Goal: Task Accomplishment & Management: Use online tool/utility

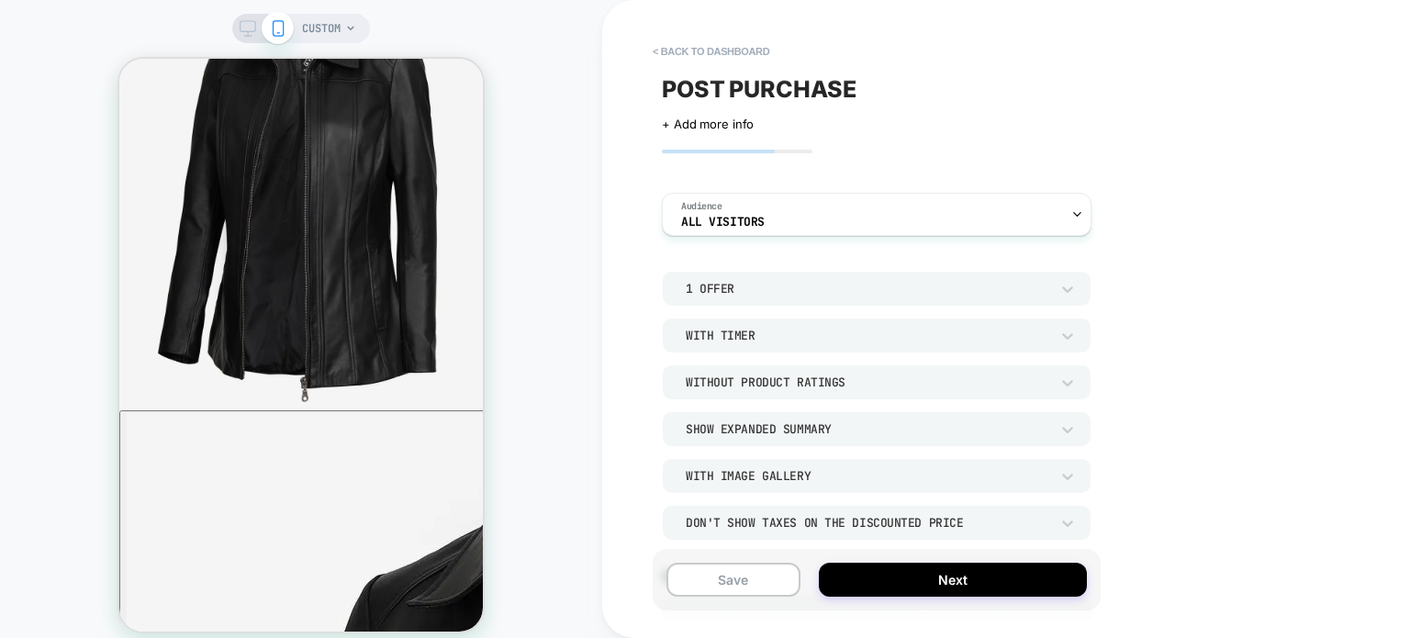
scroll to position [616, 0]
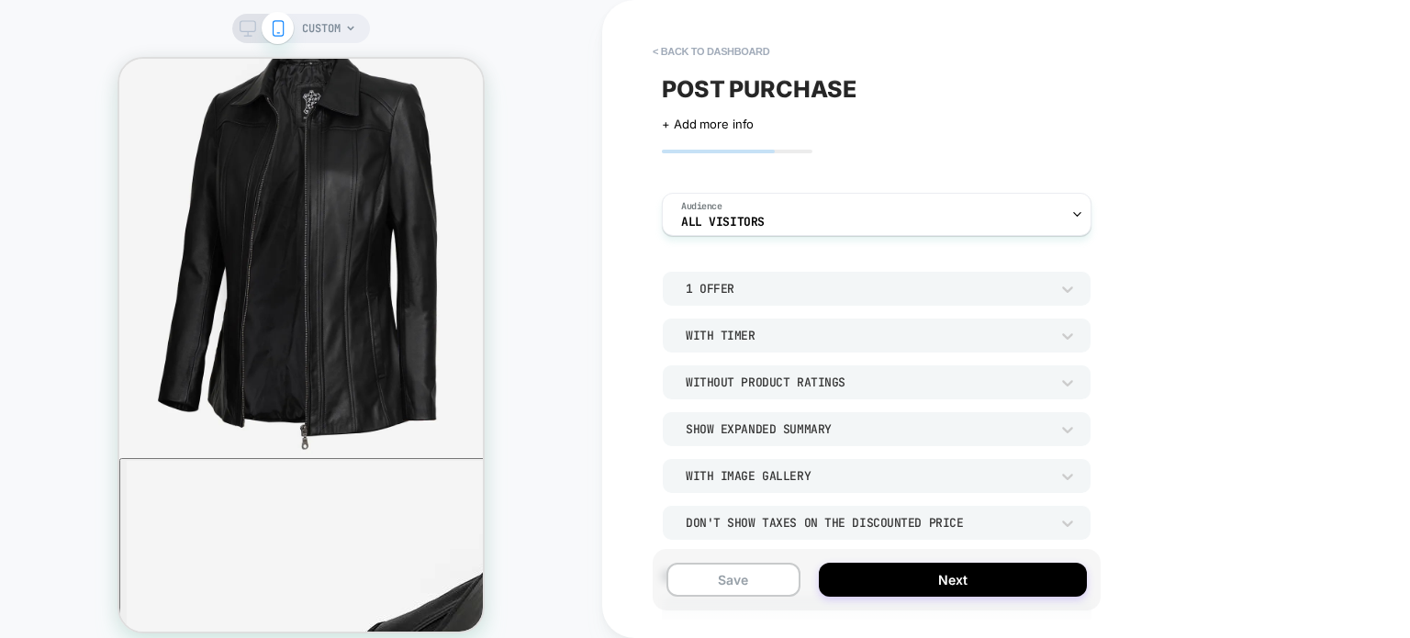
scroll to position [432, 0]
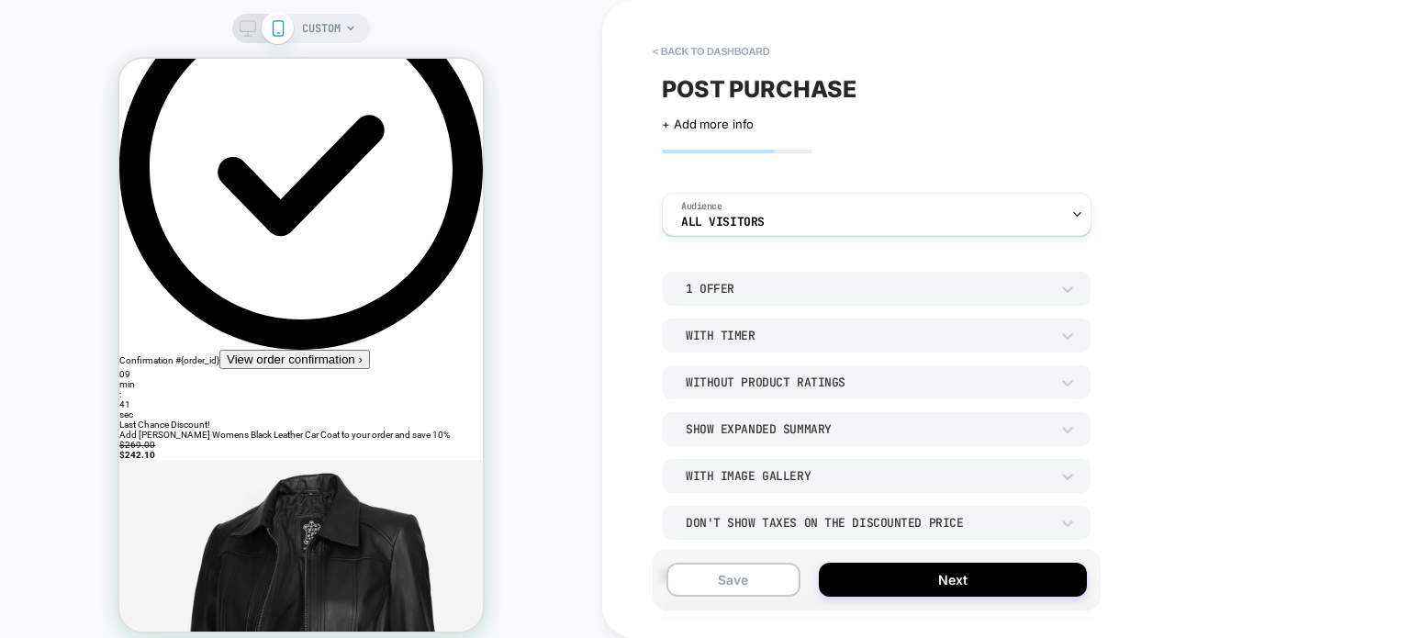
scroll to position [0, 0]
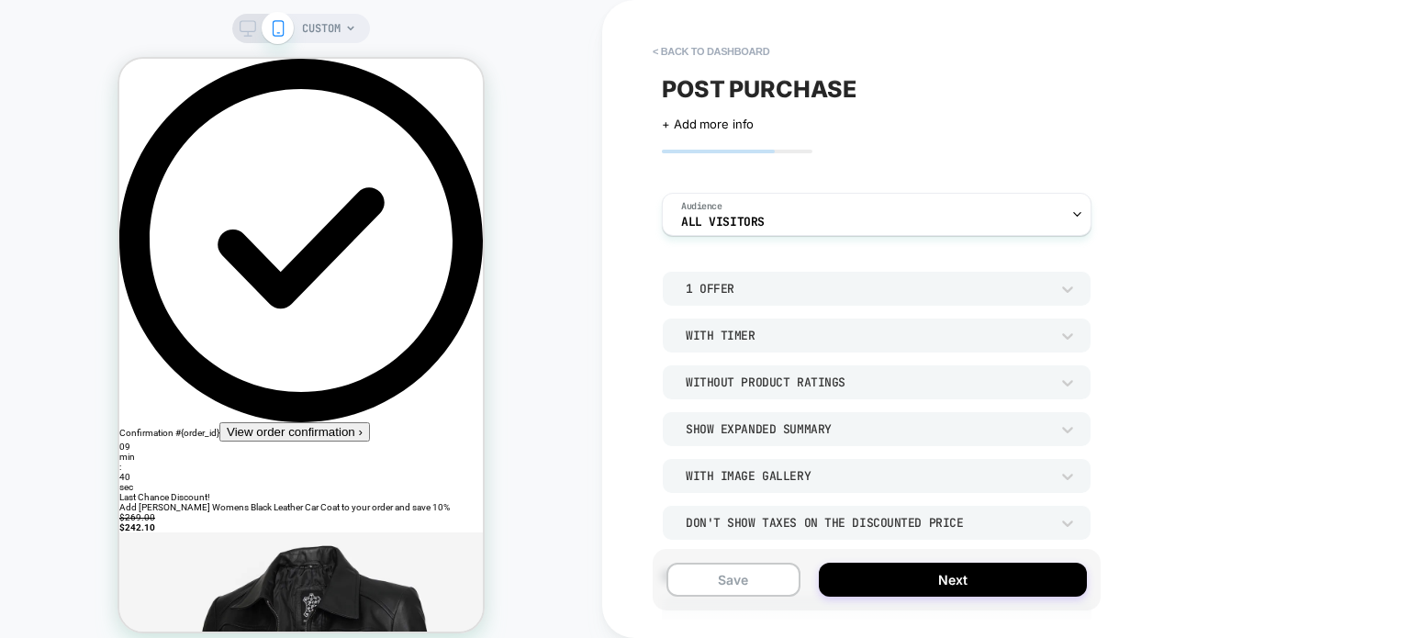
click at [868, 281] on div "1 Offer" at bounding box center [868, 289] width 364 height 16
click at [705, 379] on div "2 Offers" at bounding box center [876, 374] width 415 height 39
click at [738, 285] on div "2 Offers" at bounding box center [868, 289] width 364 height 16
click at [711, 333] on div "1 Offer" at bounding box center [876, 336] width 415 height 39
click at [266, 422] on button "View order confirmation ›" at bounding box center [294, 431] width 151 height 19
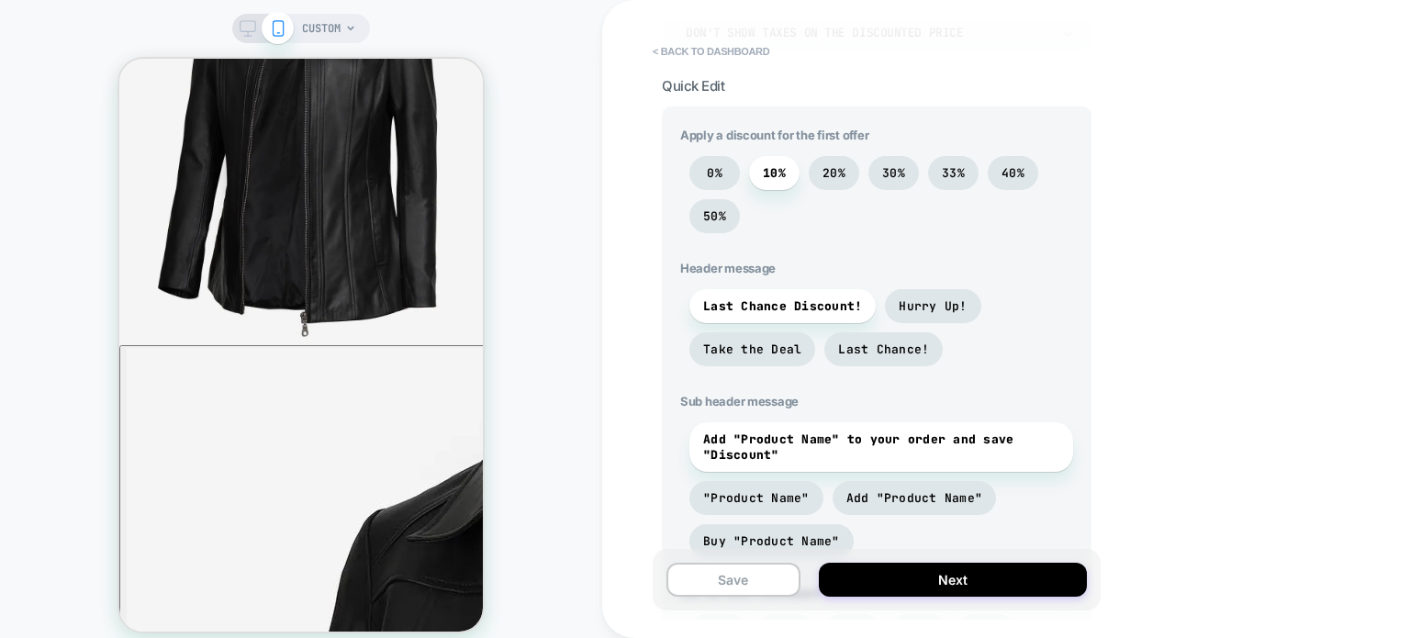
scroll to position [459, 0]
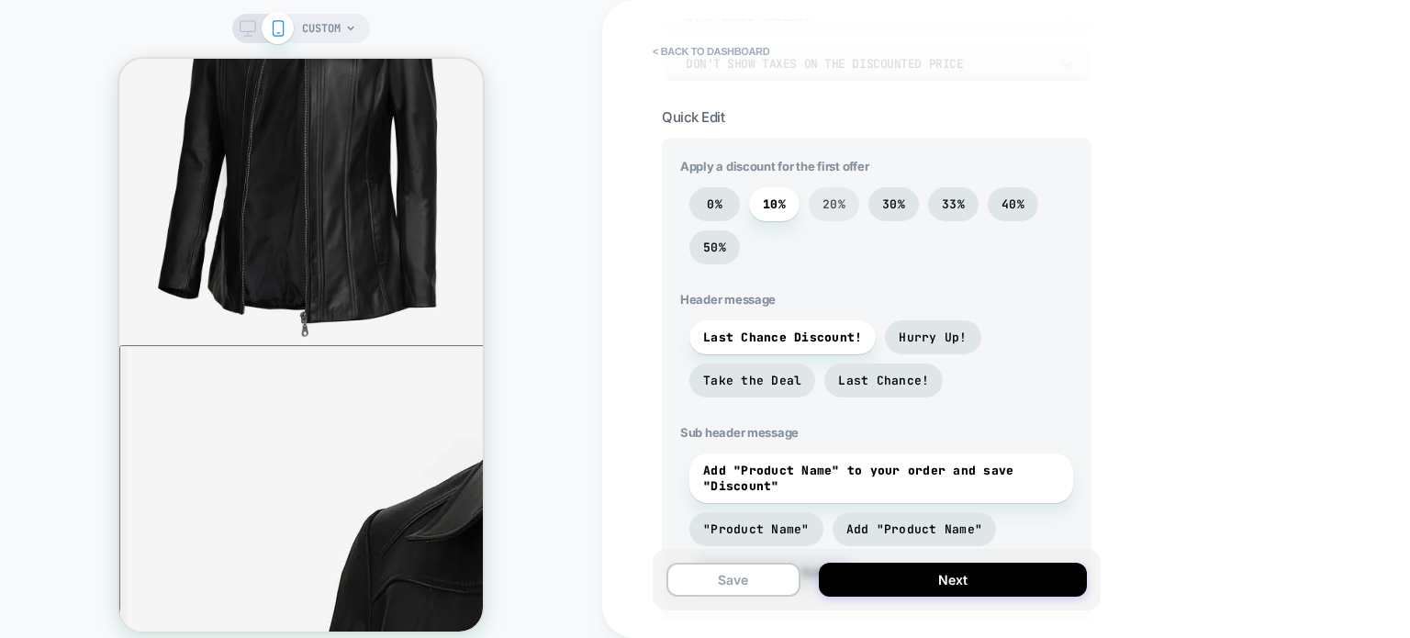
click at [838, 205] on span "20%" at bounding box center [834, 204] width 23 height 16
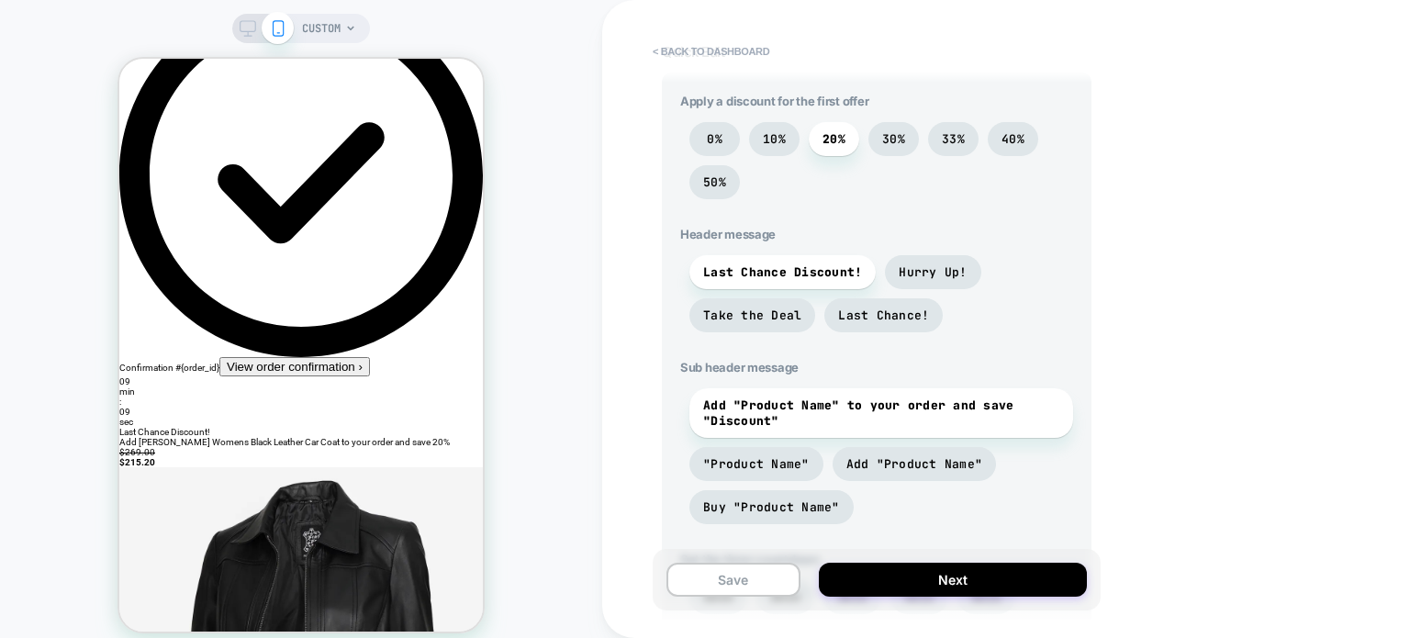
scroll to position [551, 0]
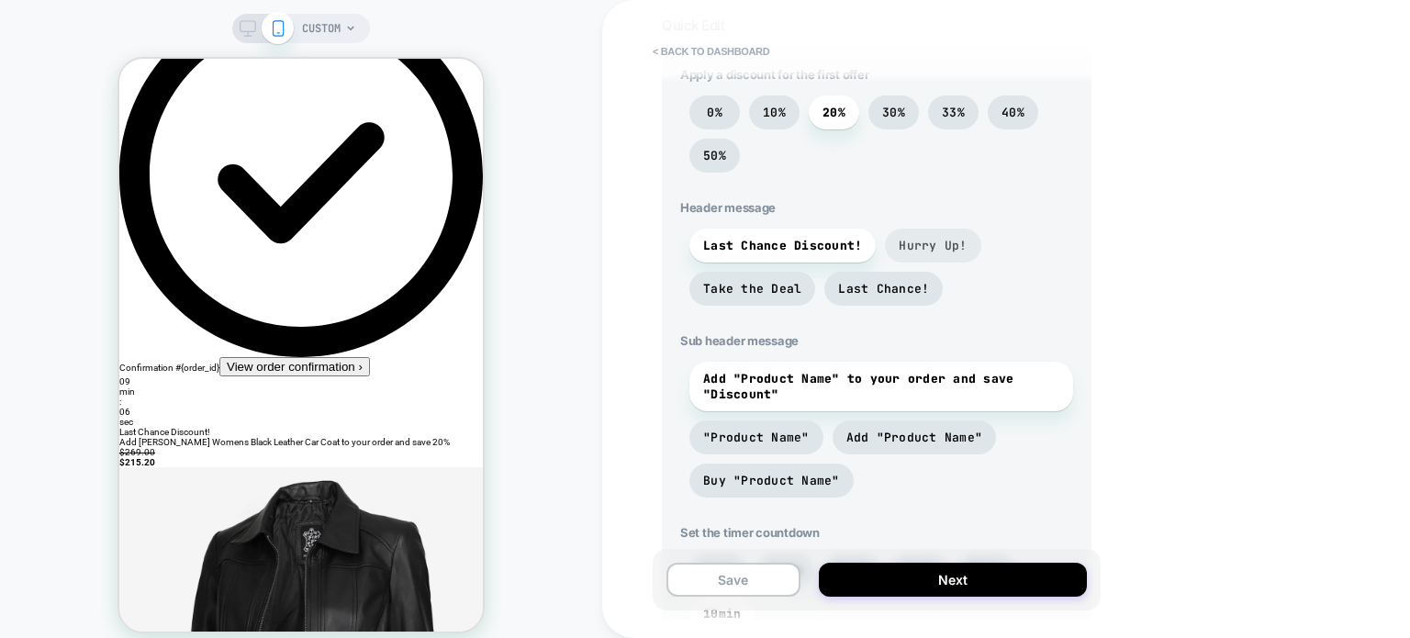
click at [926, 257] on span "Hurry Up!" at bounding box center [932, 246] width 95 height 34
click at [720, 248] on span "Last Chance Discount!" at bounding box center [782, 246] width 159 height 16
click at [723, 294] on span "Take the Deal" at bounding box center [752, 289] width 98 height 16
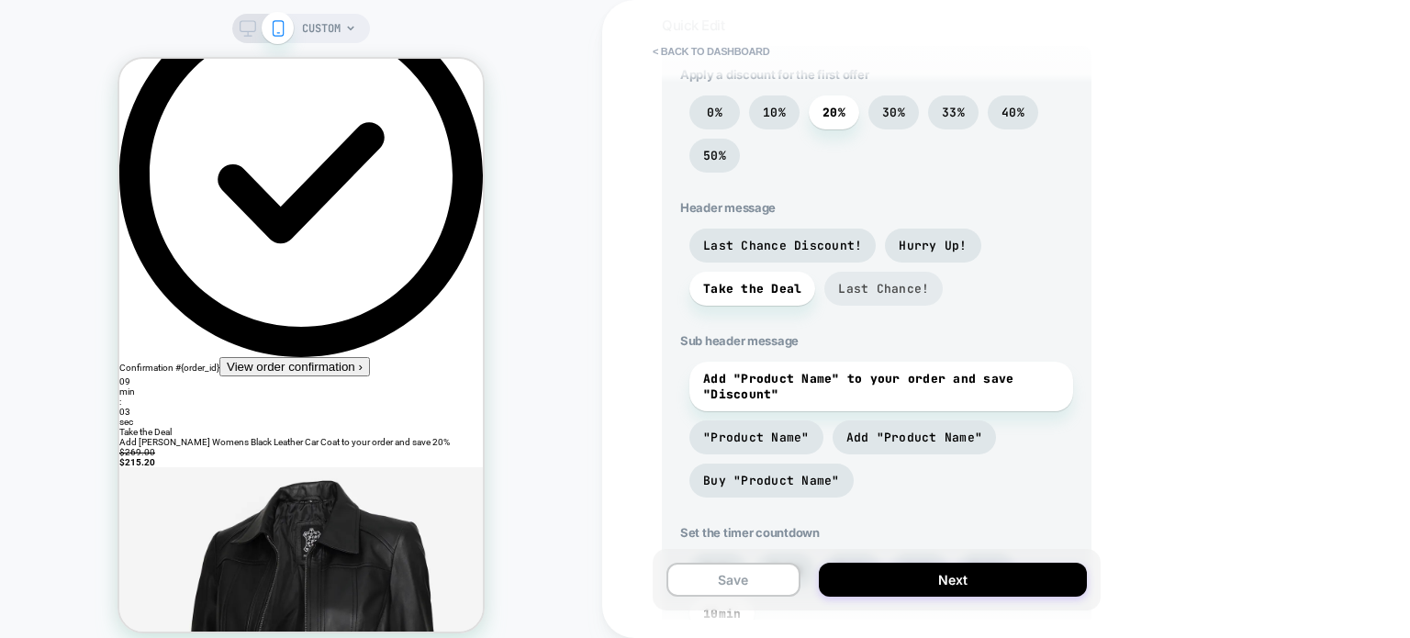
click at [860, 304] on span "Last Chance!" at bounding box center [883, 289] width 118 height 34
click at [789, 249] on span "Last Chance Discount!" at bounding box center [782, 246] width 159 height 16
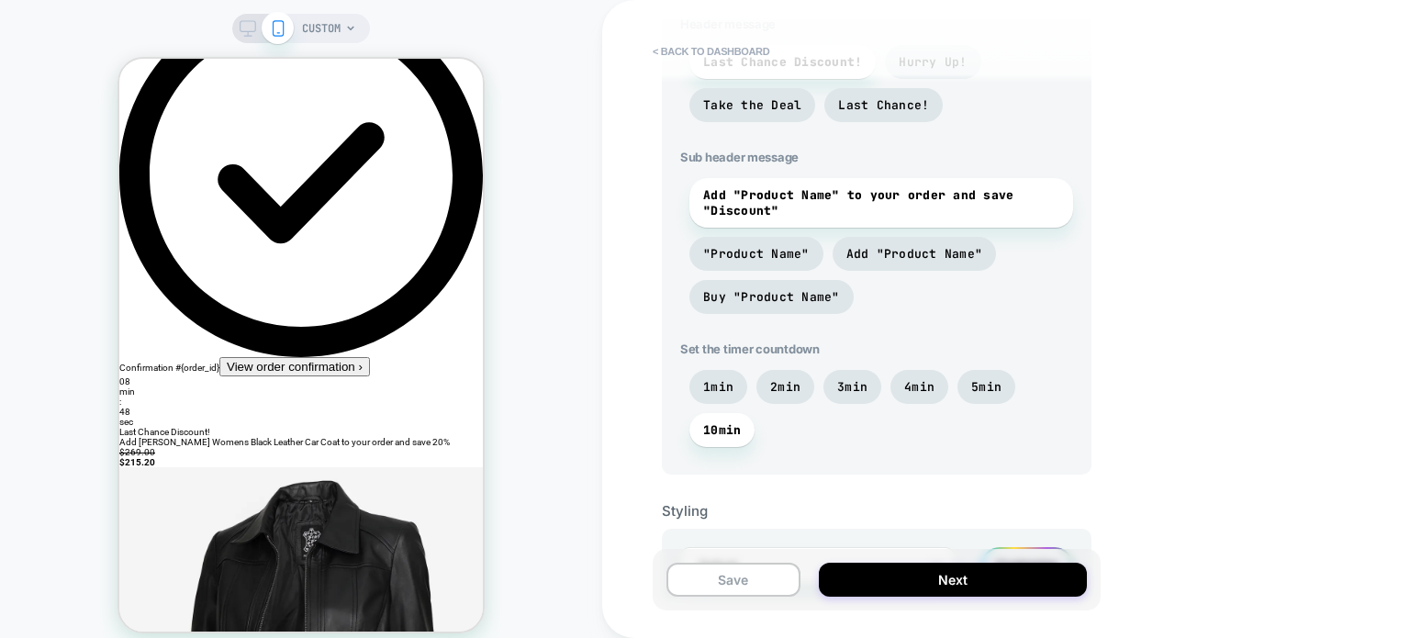
scroll to position [826, 0]
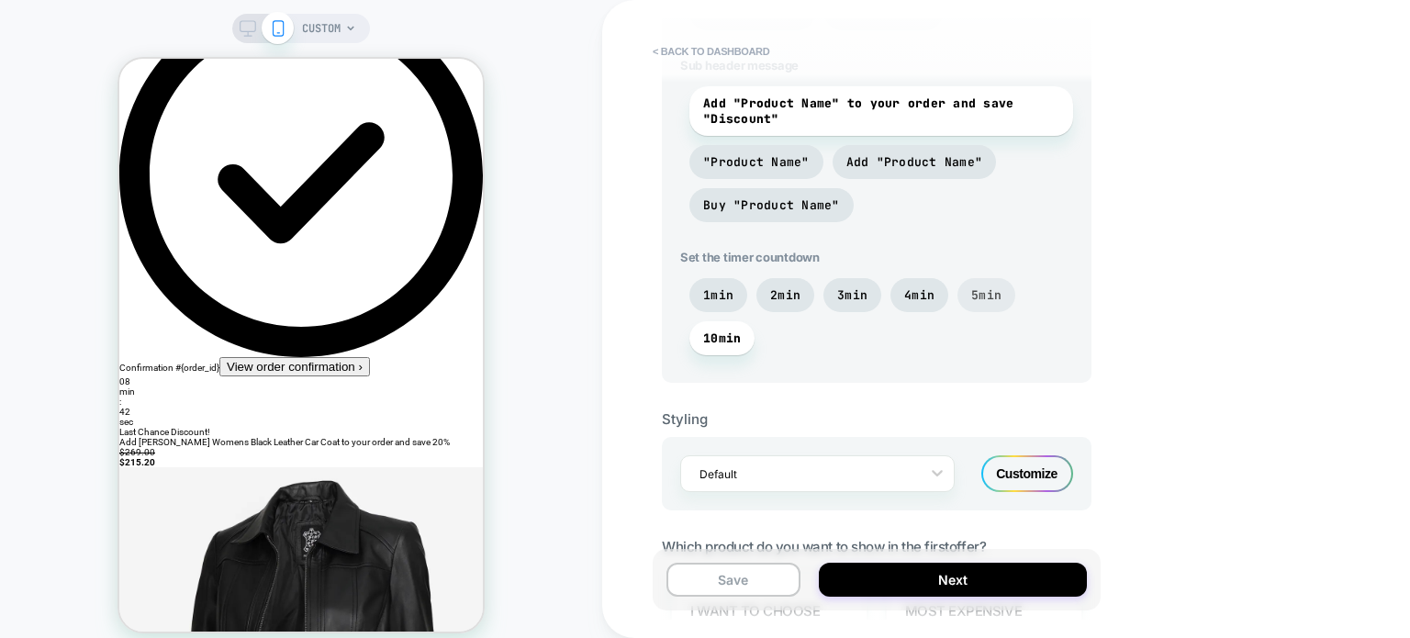
click at [979, 309] on span "5min" at bounding box center [986, 295] width 58 height 34
click at [689, 350] on div "1min 2min 3min 4min 5min 10min" at bounding box center [876, 321] width 393 height 86
click at [709, 341] on span "10min" at bounding box center [722, 338] width 38 height 16
click at [822, 483] on div at bounding box center [805, 473] width 212 height 17
click at [804, 435] on div "Default" at bounding box center [817, 427] width 274 height 33
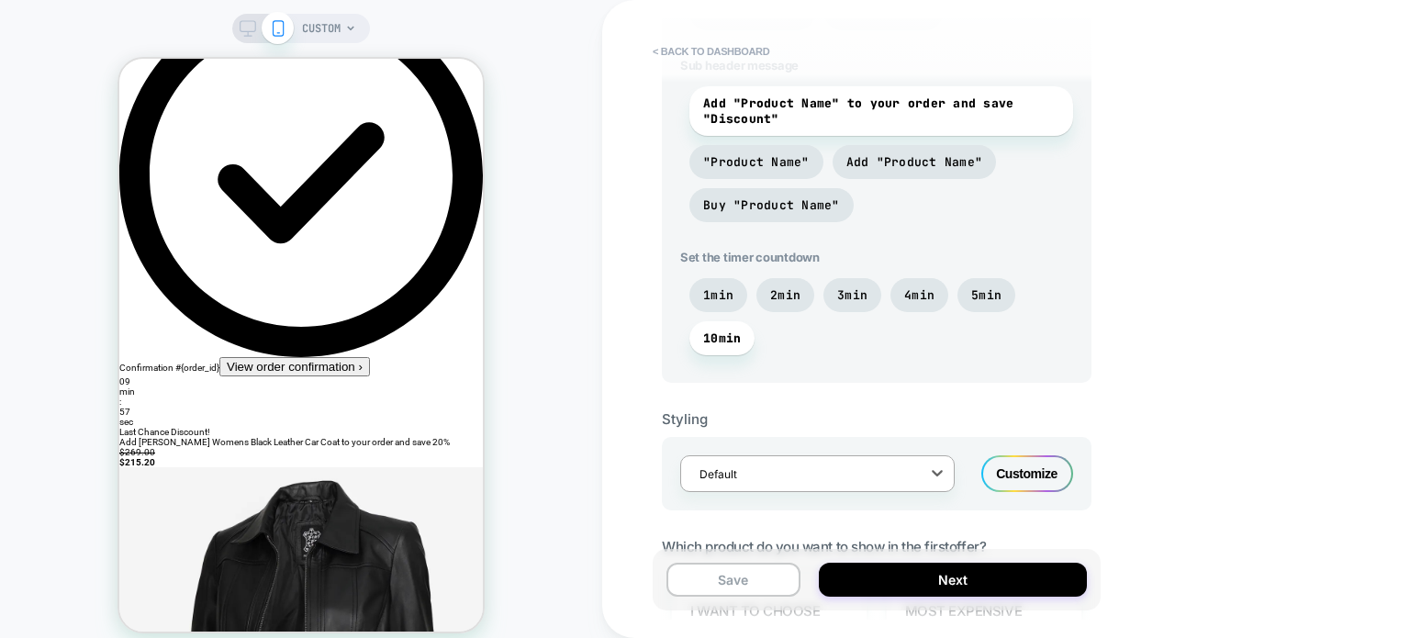
click at [1025, 476] on div "Customize" at bounding box center [1027, 473] width 92 height 37
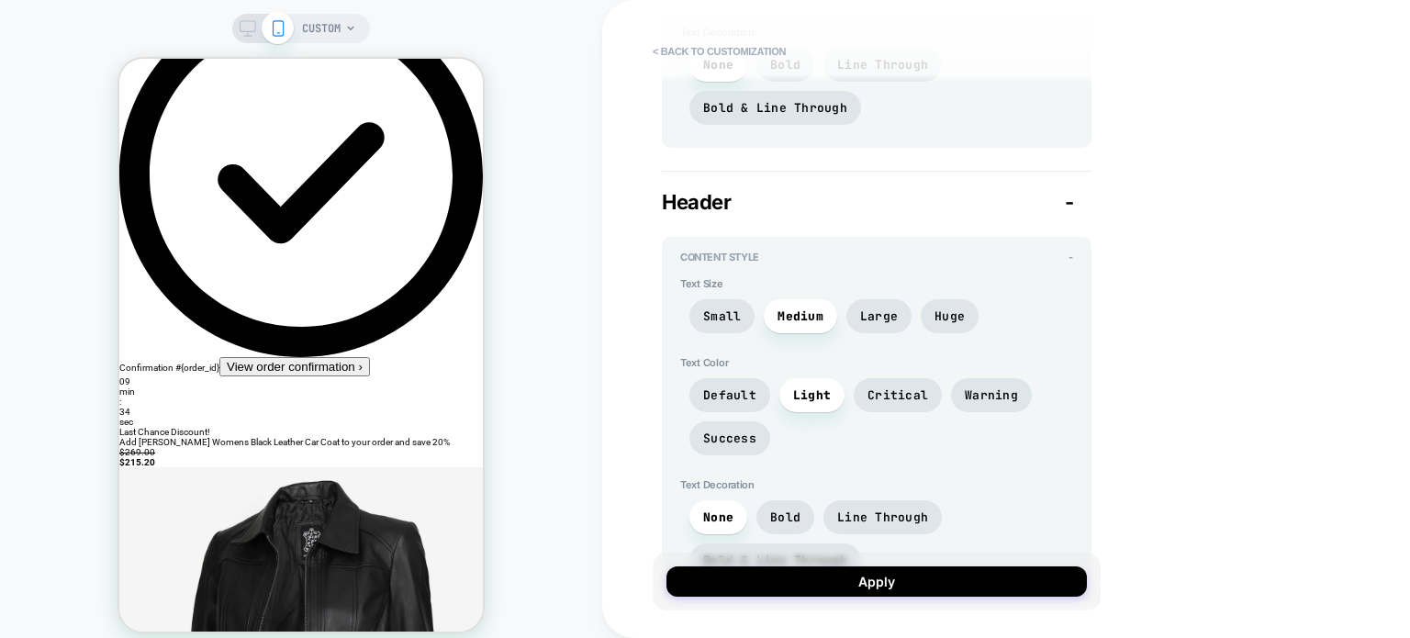
scroll to position [1285, 0]
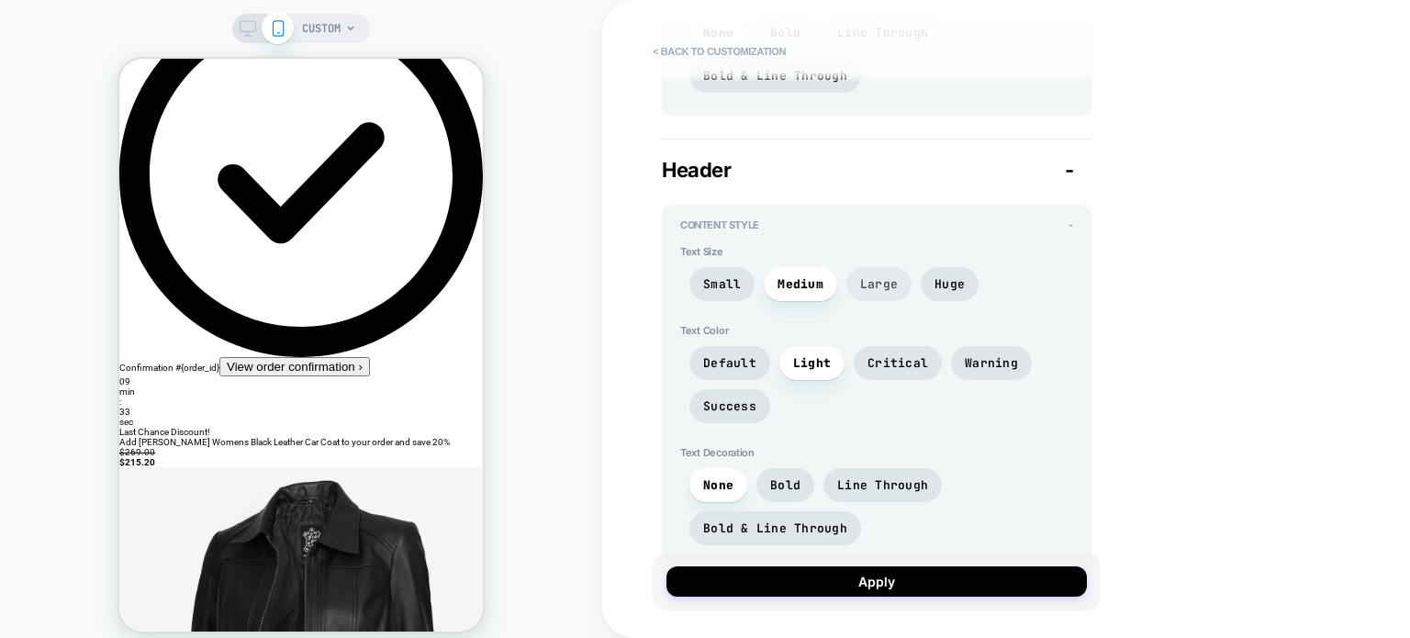
click at [887, 283] on span "Large" at bounding box center [879, 284] width 38 height 16
click at [936, 289] on span "Huge" at bounding box center [950, 284] width 58 height 34
click at [879, 288] on span "Large" at bounding box center [878, 284] width 65 height 34
click at [912, 355] on span "Critical" at bounding box center [897, 363] width 61 height 16
click at [999, 355] on span "Warning" at bounding box center [991, 363] width 53 height 16
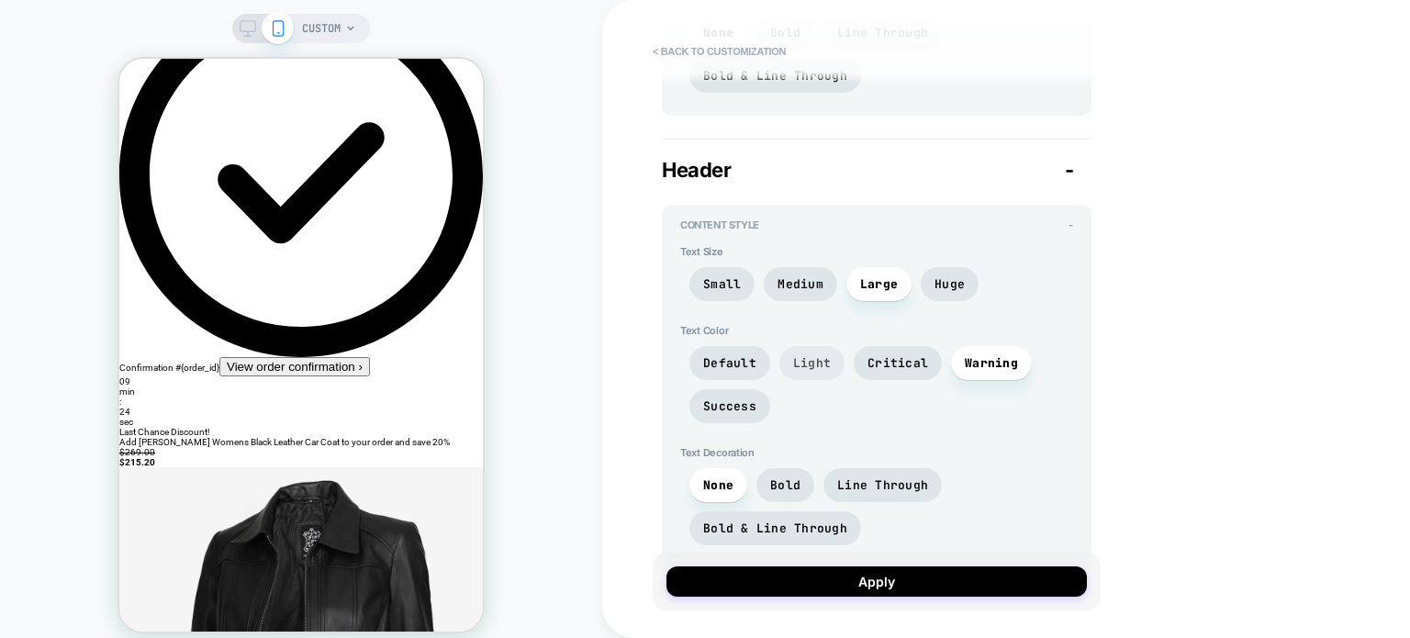
click at [808, 356] on span "Light" at bounding box center [812, 363] width 38 height 16
click at [734, 356] on span "Default" at bounding box center [729, 363] width 53 height 16
click at [734, 408] on span "Success" at bounding box center [729, 406] width 53 height 16
click at [886, 359] on span "Critical" at bounding box center [897, 363] width 61 height 16
click at [999, 357] on span "Warning" at bounding box center [991, 363] width 53 height 16
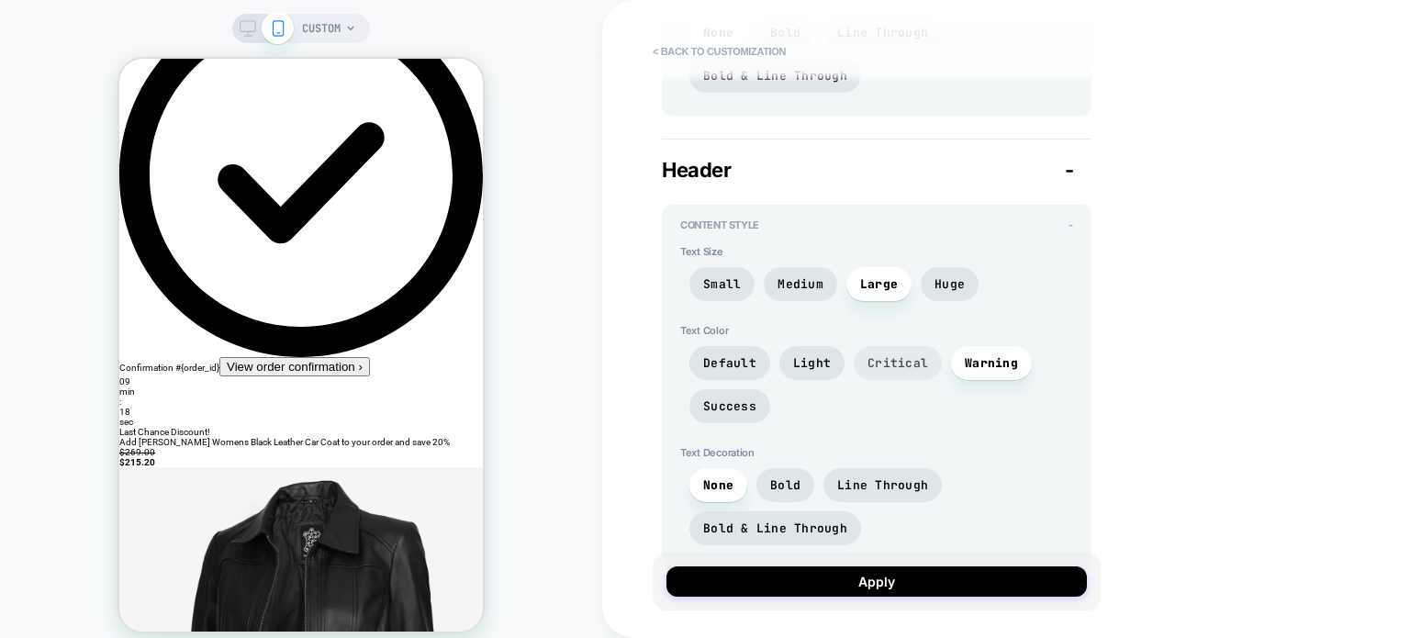
click at [903, 358] on span "Critical" at bounding box center [897, 363] width 61 height 16
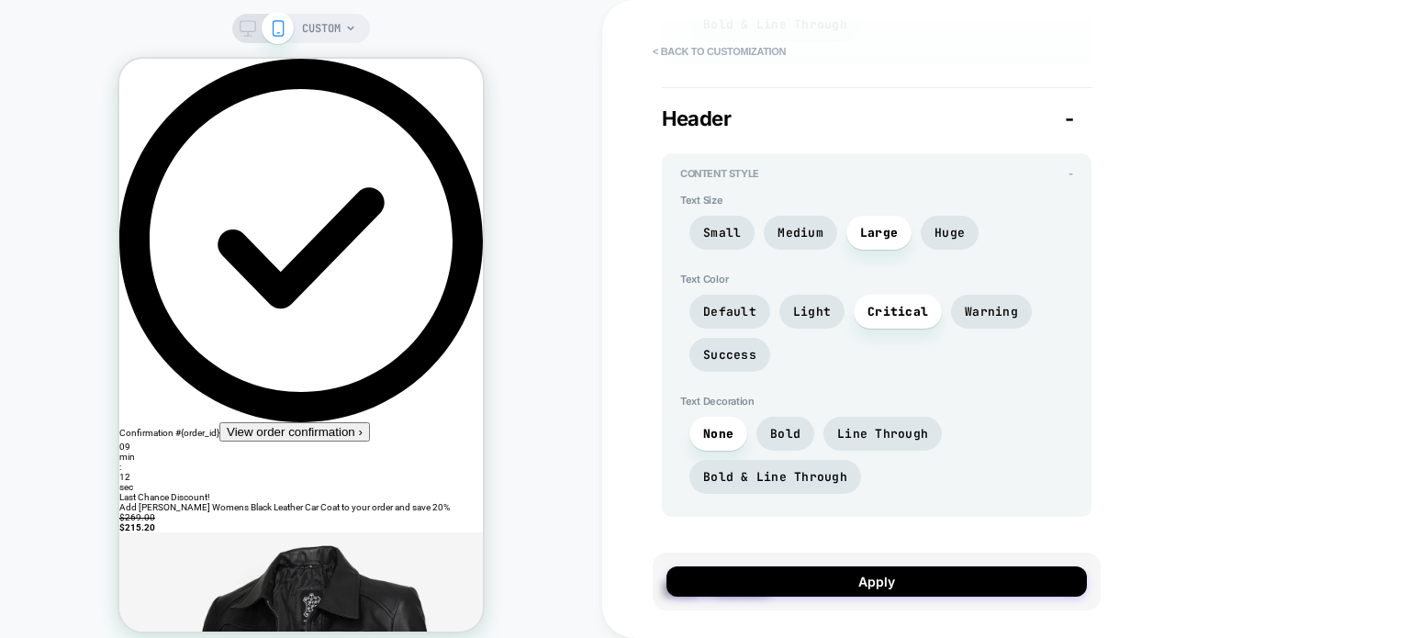
scroll to position [1377, 0]
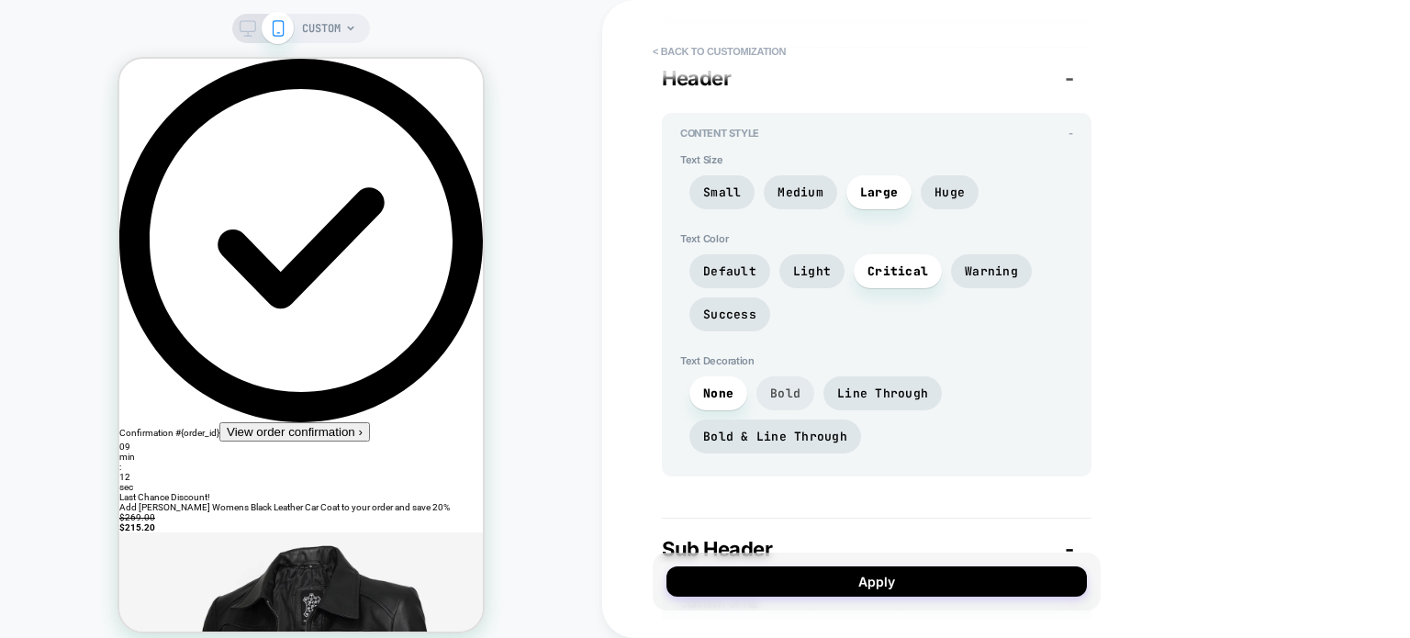
click at [776, 392] on span "Bold" at bounding box center [785, 394] width 30 height 16
click at [778, 392] on span "Bold" at bounding box center [785, 394] width 30 height 16
click at [923, 386] on span "Line Through" at bounding box center [882, 394] width 91 height 16
click at [796, 433] on span "Bold & Line Through" at bounding box center [775, 437] width 144 height 16
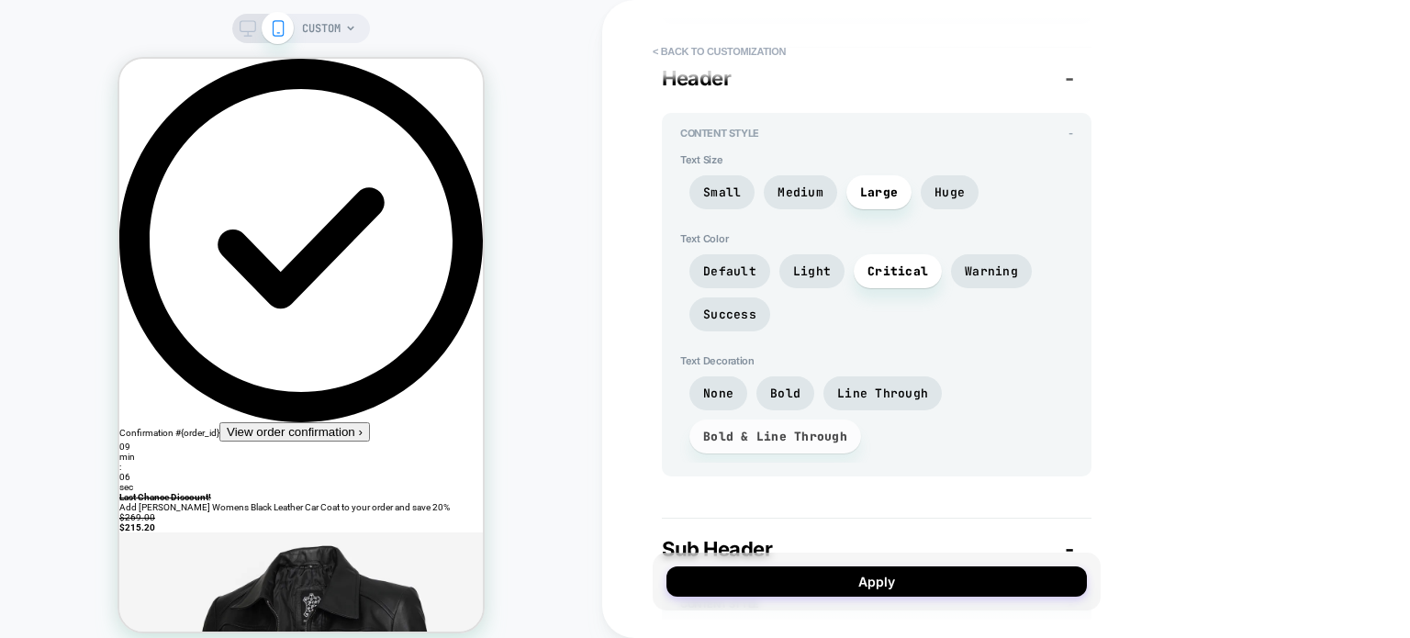
click at [797, 431] on span "Bold & Line Through" at bounding box center [775, 437] width 144 height 16
click at [789, 399] on span "Bold" at bounding box center [785, 393] width 58 height 34
click at [704, 389] on span "None" at bounding box center [718, 394] width 30 height 16
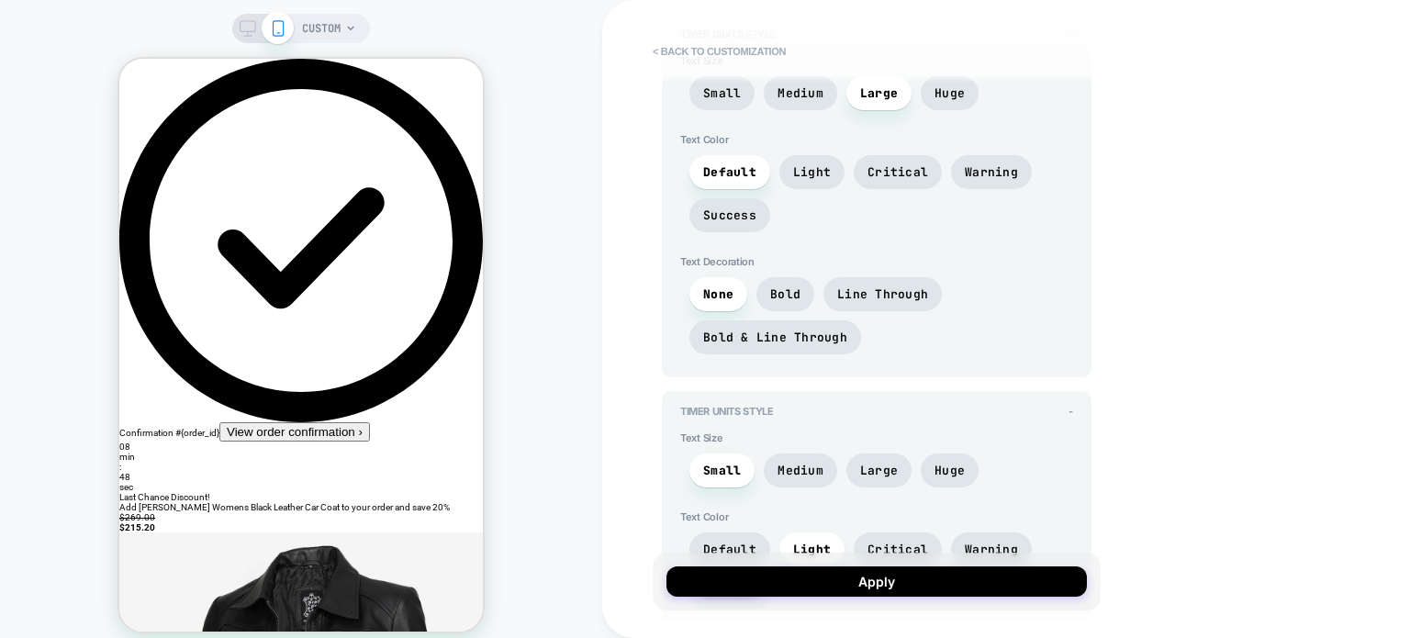
scroll to position [0, 0]
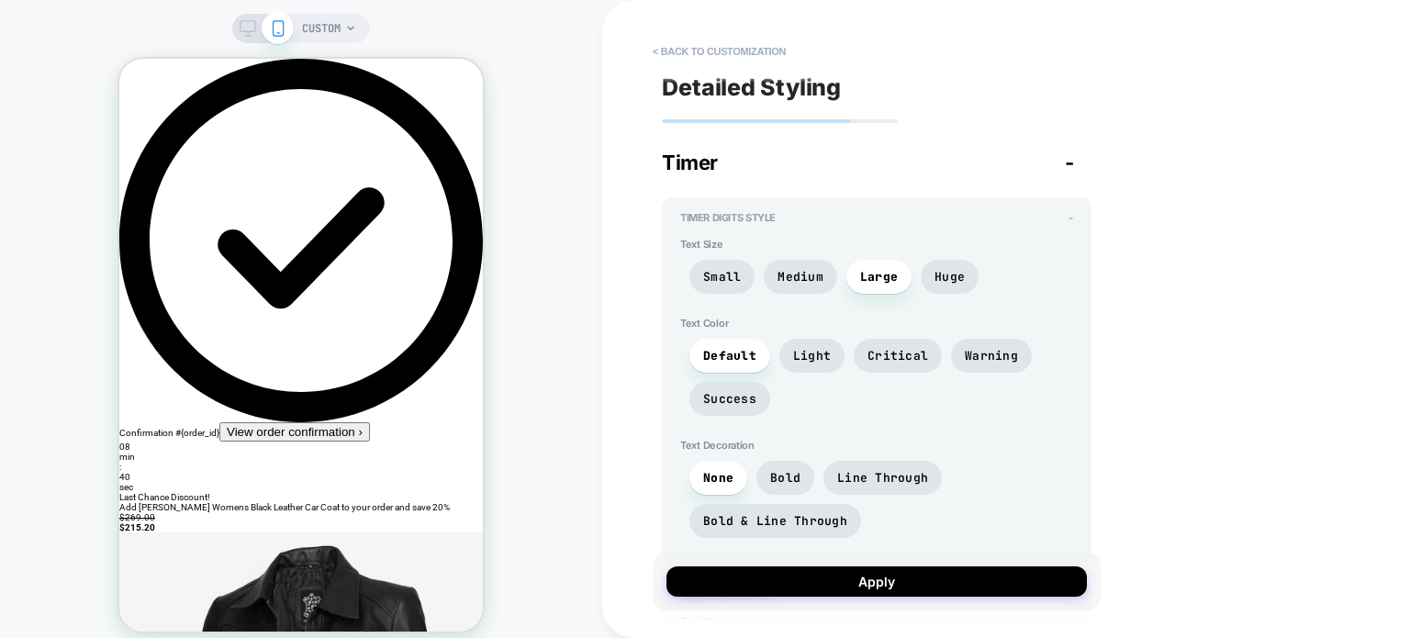
click at [259, 26] on div at bounding box center [263, 28] width 47 height 17
click at [252, 28] on icon at bounding box center [248, 28] width 17 height 17
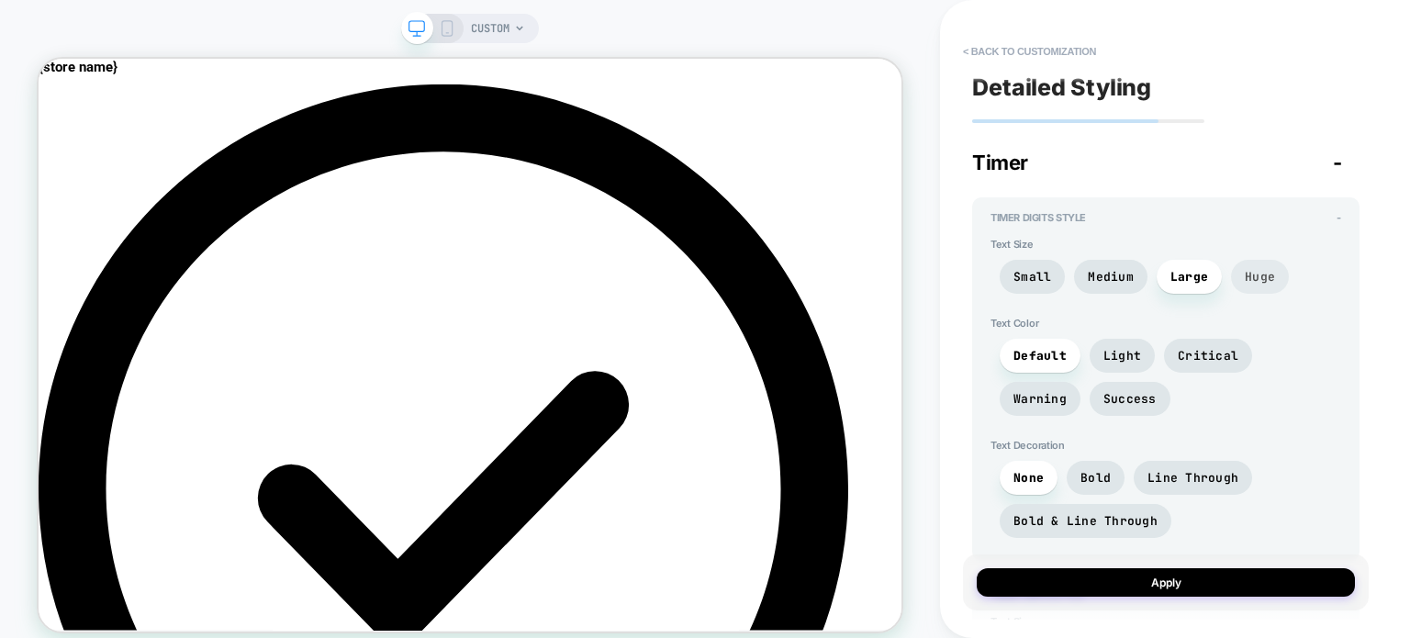
click at [1274, 274] on span "Huge" at bounding box center [1260, 277] width 58 height 34
click at [1127, 361] on span "Light" at bounding box center [1122, 356] width 38 height 16
click at [1195, 359] on span "Critical" at bounding box center [1208, 356] width 61 height 16
click at [1048, 356] on span "Default" at bounding box center [1039, 356] width 53 height 16
click at [1094, 476] on span "Bold" at bounding box center [1095, 478] width 30 height 16
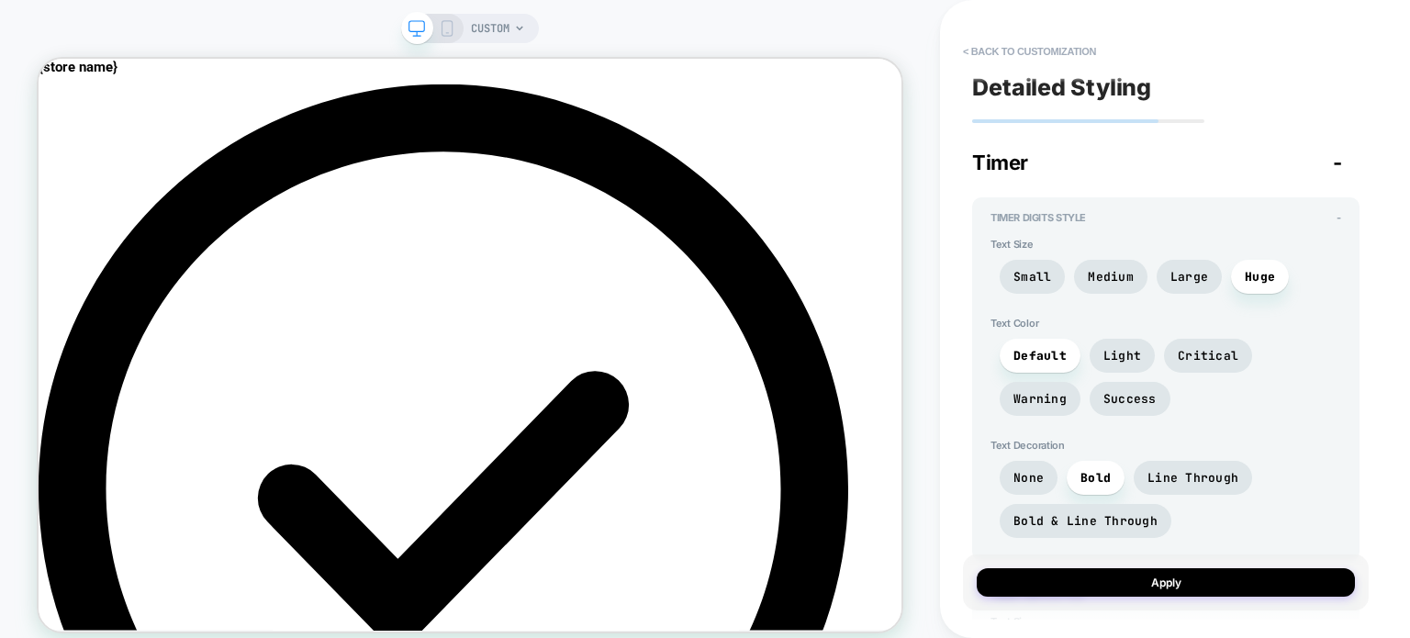
click at [511, 28] on div "CUSTOM" at bounding box center [498, 28] width 54 height 29
click at [525, 28] on icon at bounding box center [519, 28] width 11 height 11
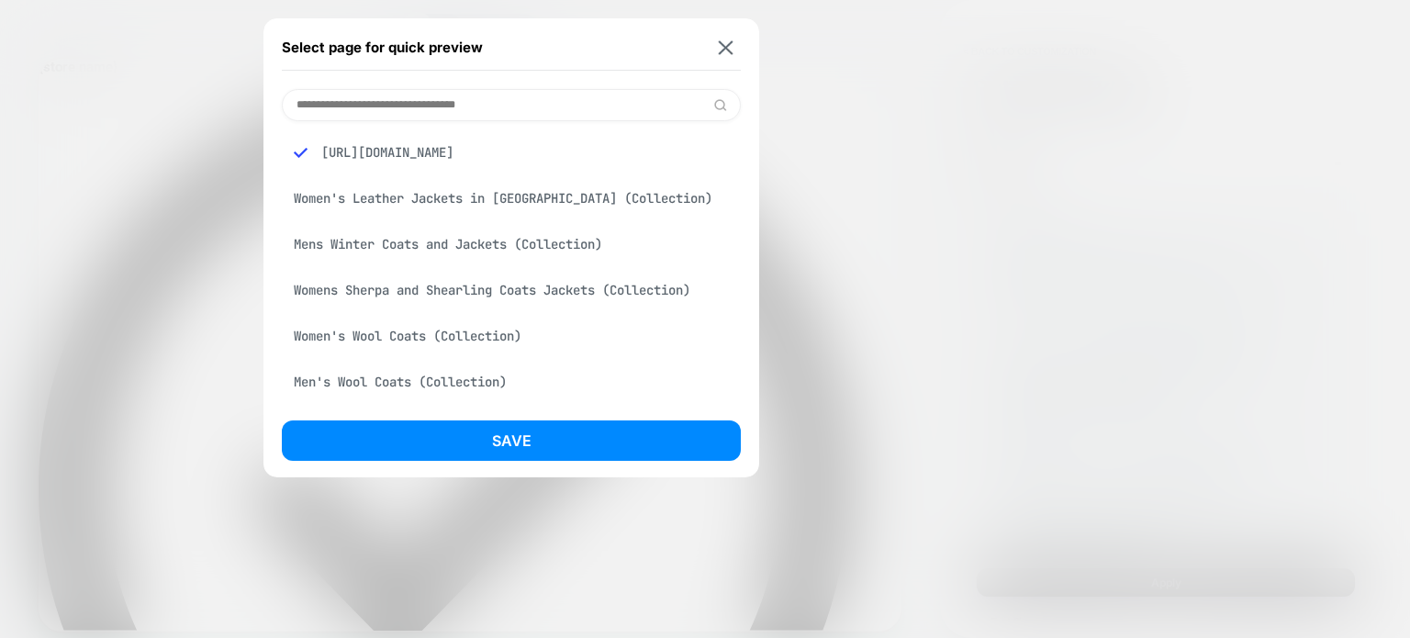
click at [520, 205] on div "Women's Leather Jackets in [GEOGRAPHIC_DATA] (Collection)" at bounding box center [511, 198] width 459 height 35
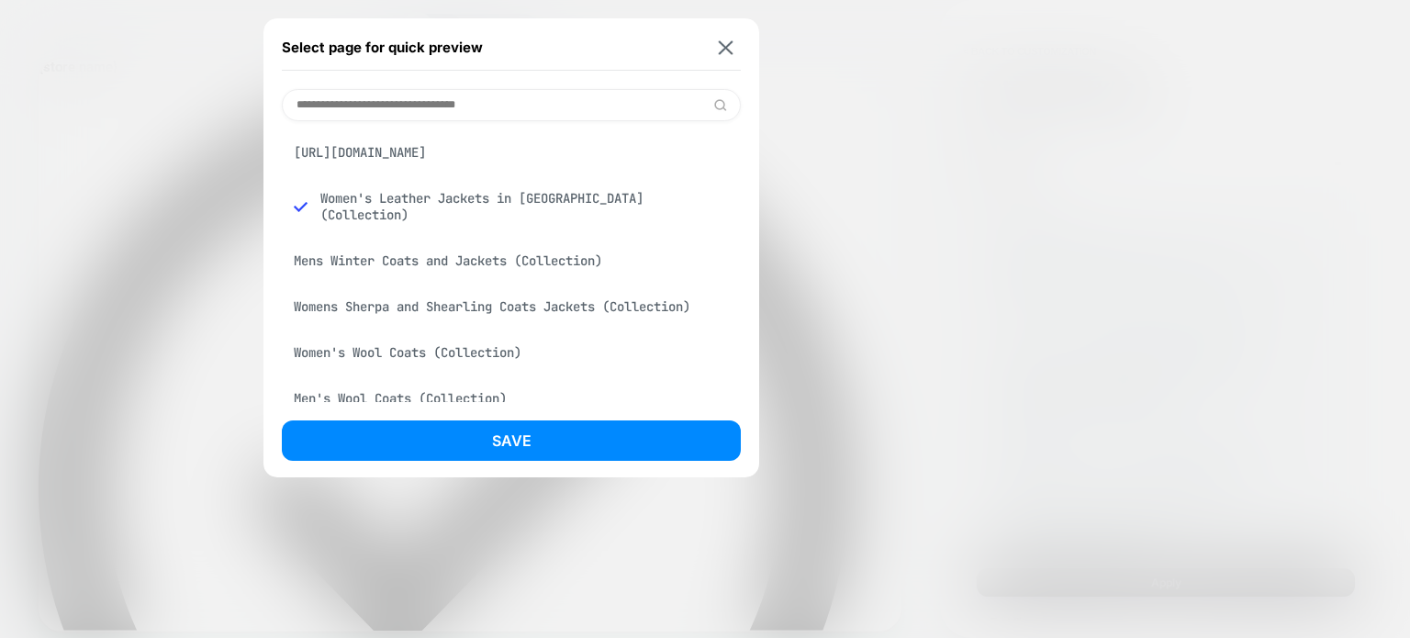
click at [481, 151] on div "[URL][DOMAIN_NAME]" at bounding box center [511, 152] width 459 height 35
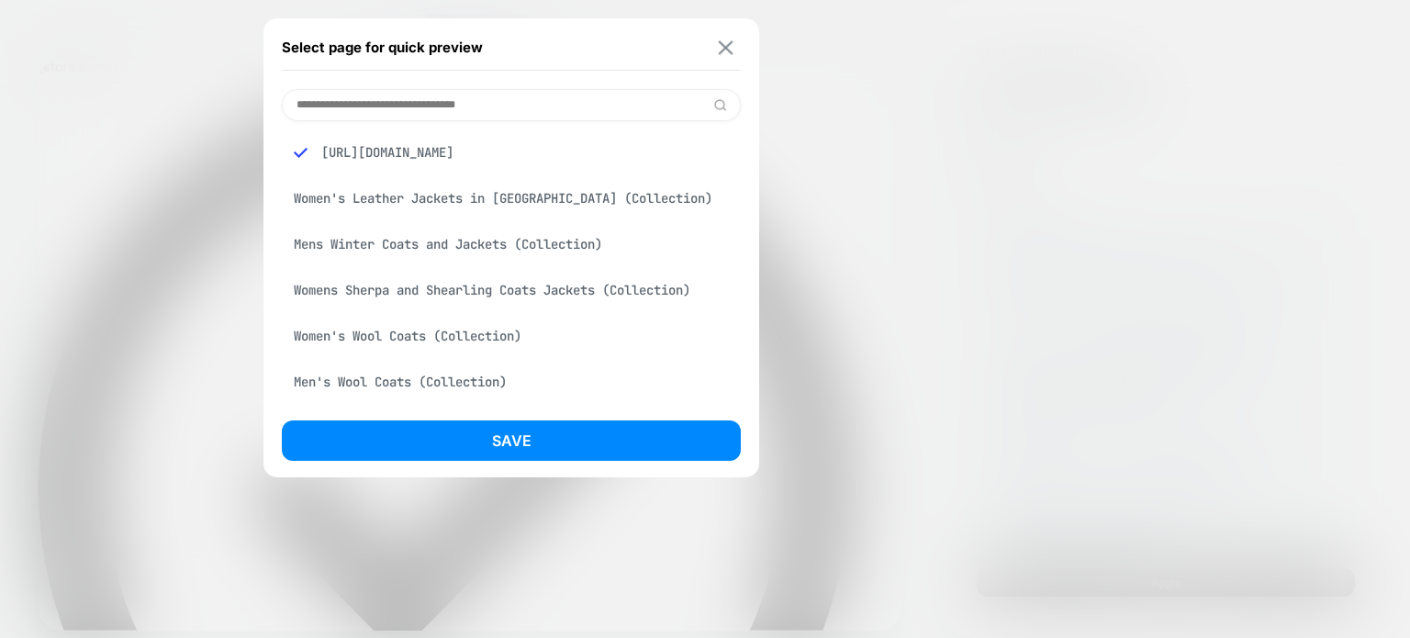
click at [731, 43] on img at bounding box center [726, 47] width 15 height 14
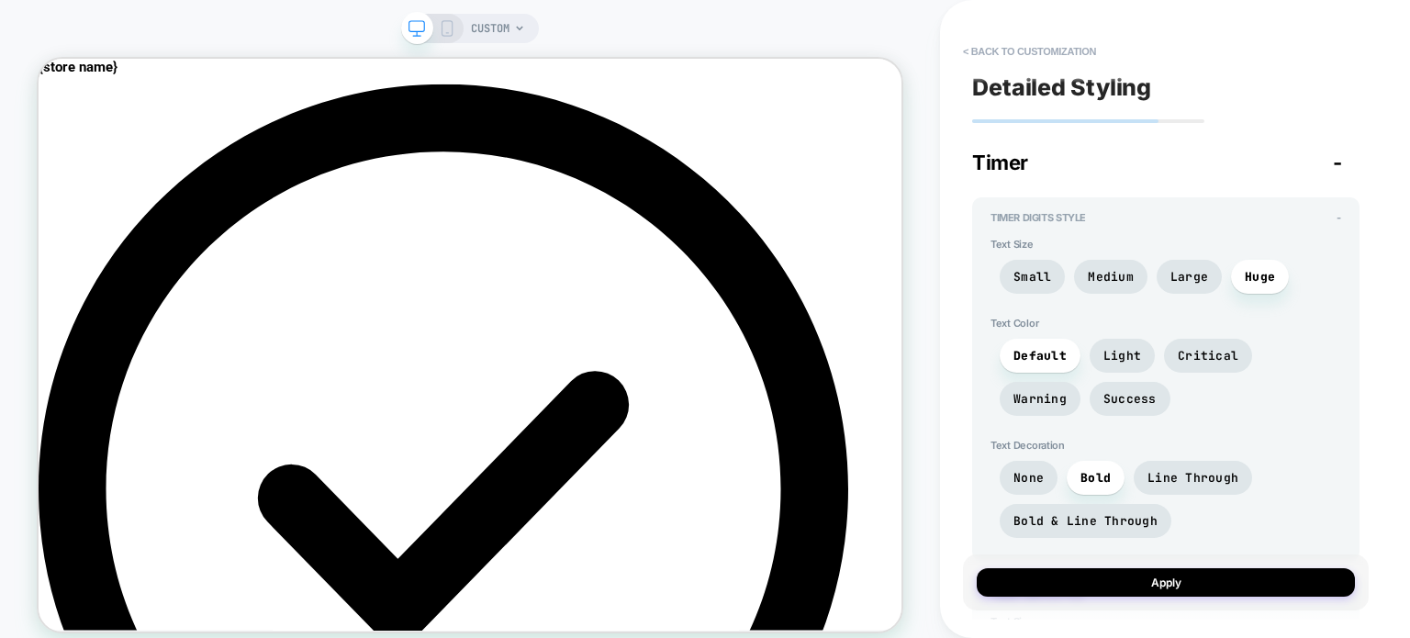
click at [457, 39] on div "CUSTOM" at bounding box center [470, 28] width 138 height 29
click at [451, 35] on rect at bounding box center [447, 28] width 10 height 15
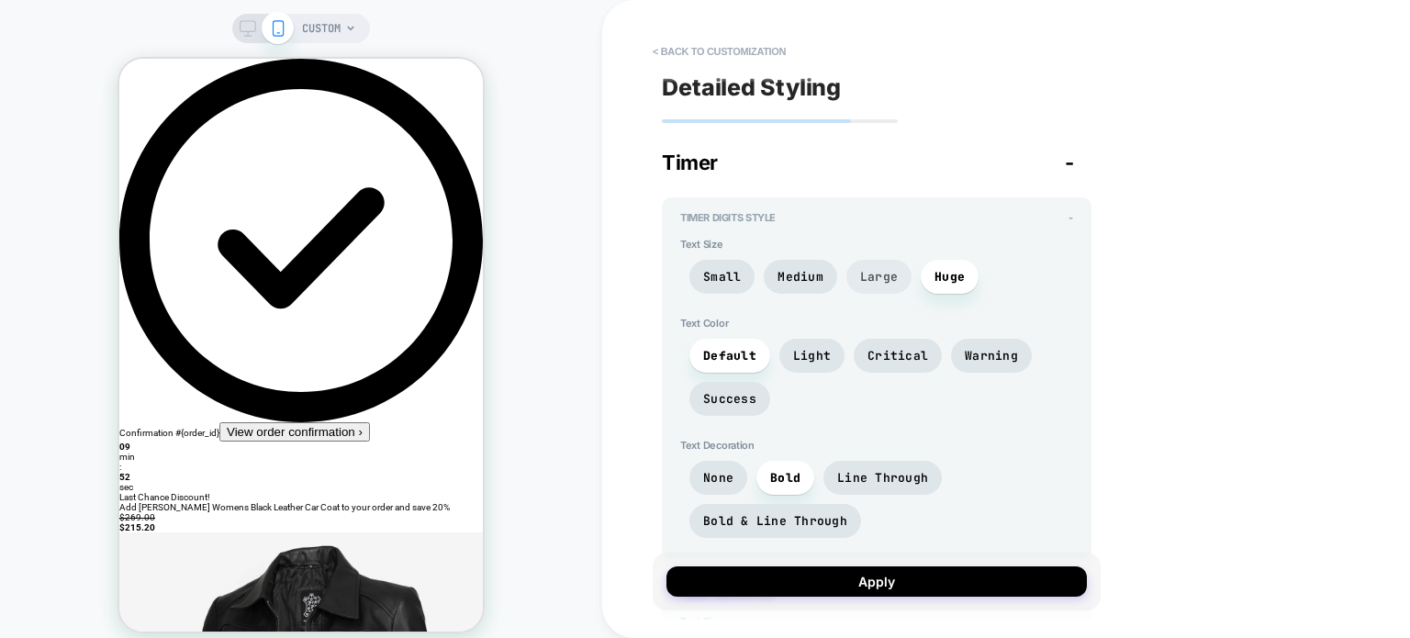
click at [891, 274] on span "Large" at bounding box center [879, 277] width 38 height 16
click at [945, 269] on span "Huge" at bounding box center [949, 277] width 30 height 16
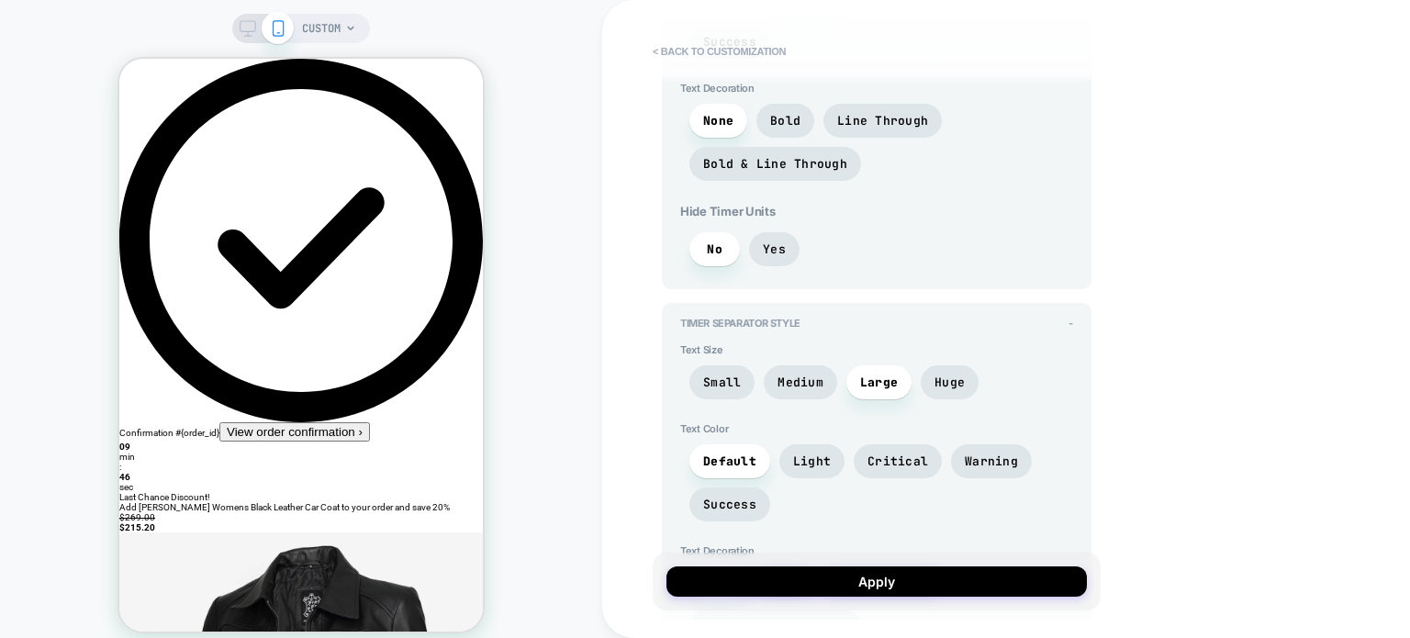
scroll to position [1193, 0]
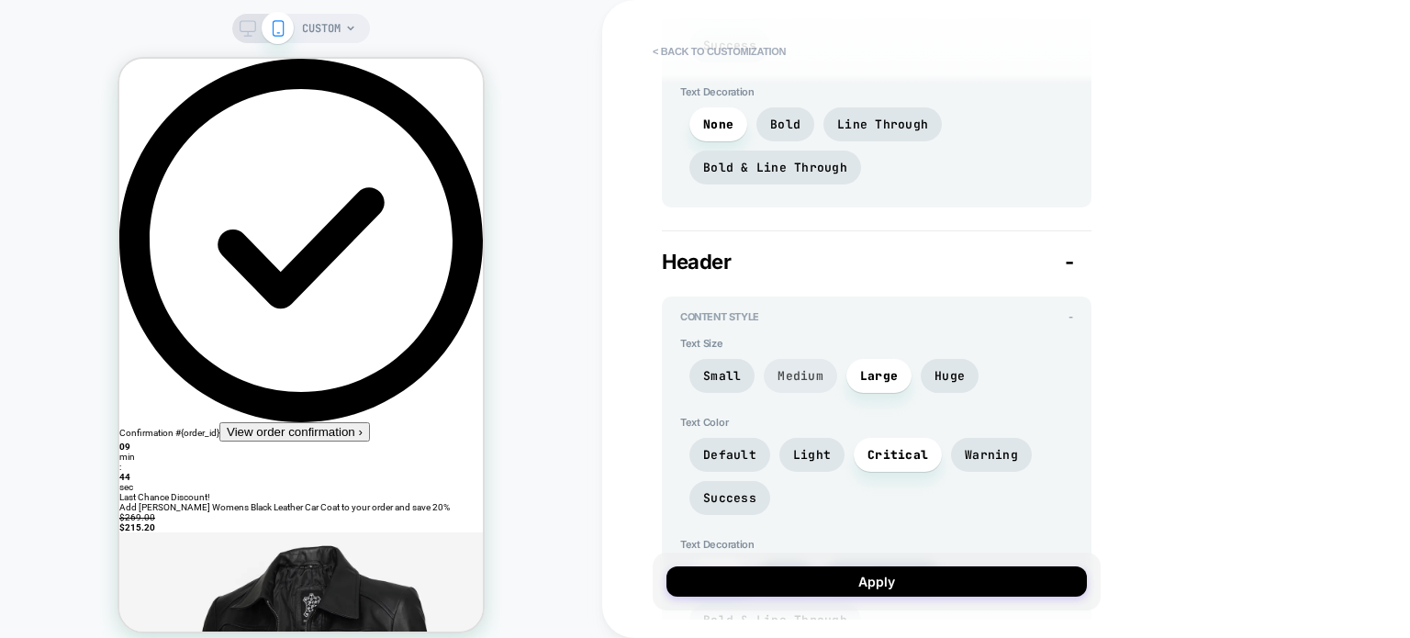
click at [802, 385] on span "Medium" at bounding box center [800, 376] width 73 height 34
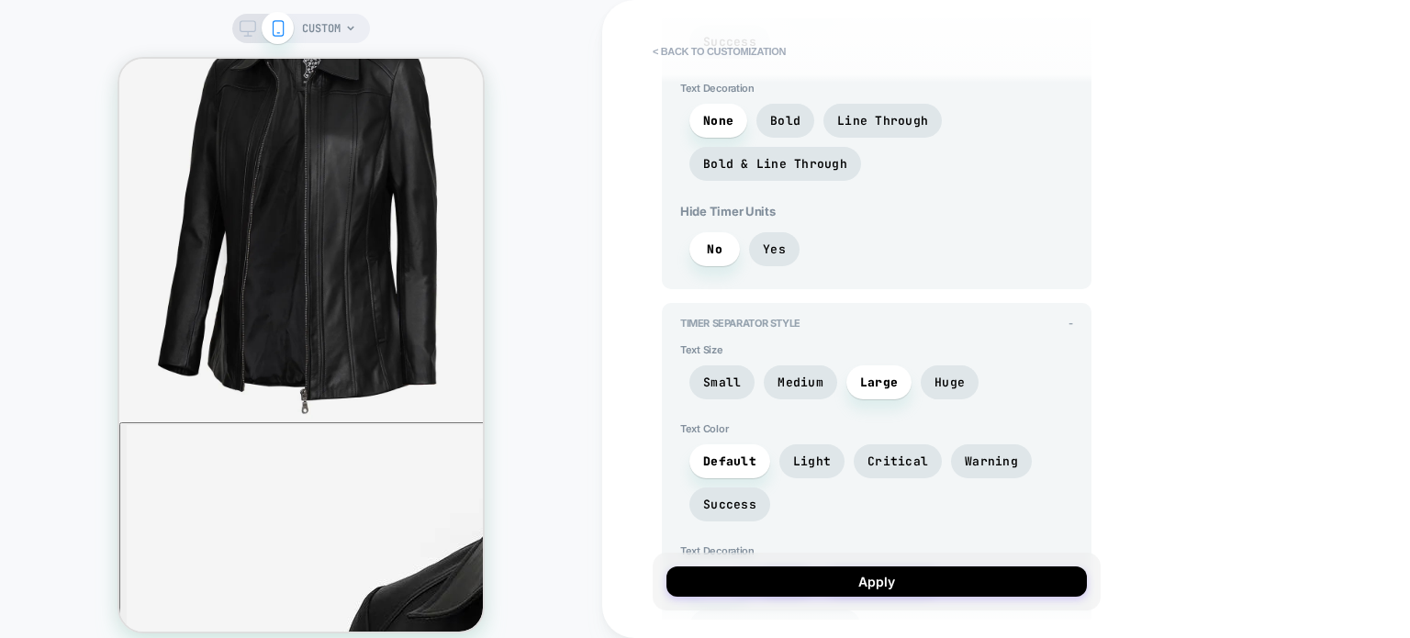
scroll to position [616, 0]
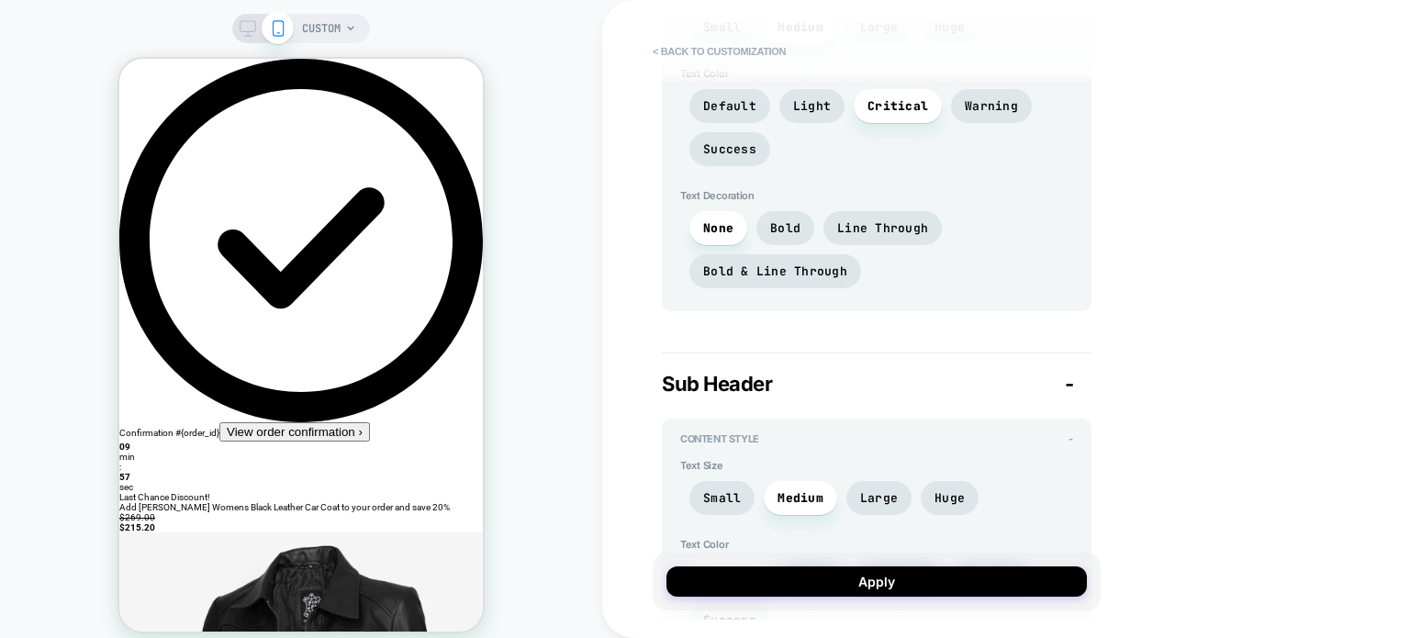
scroll to position [1561, 0]
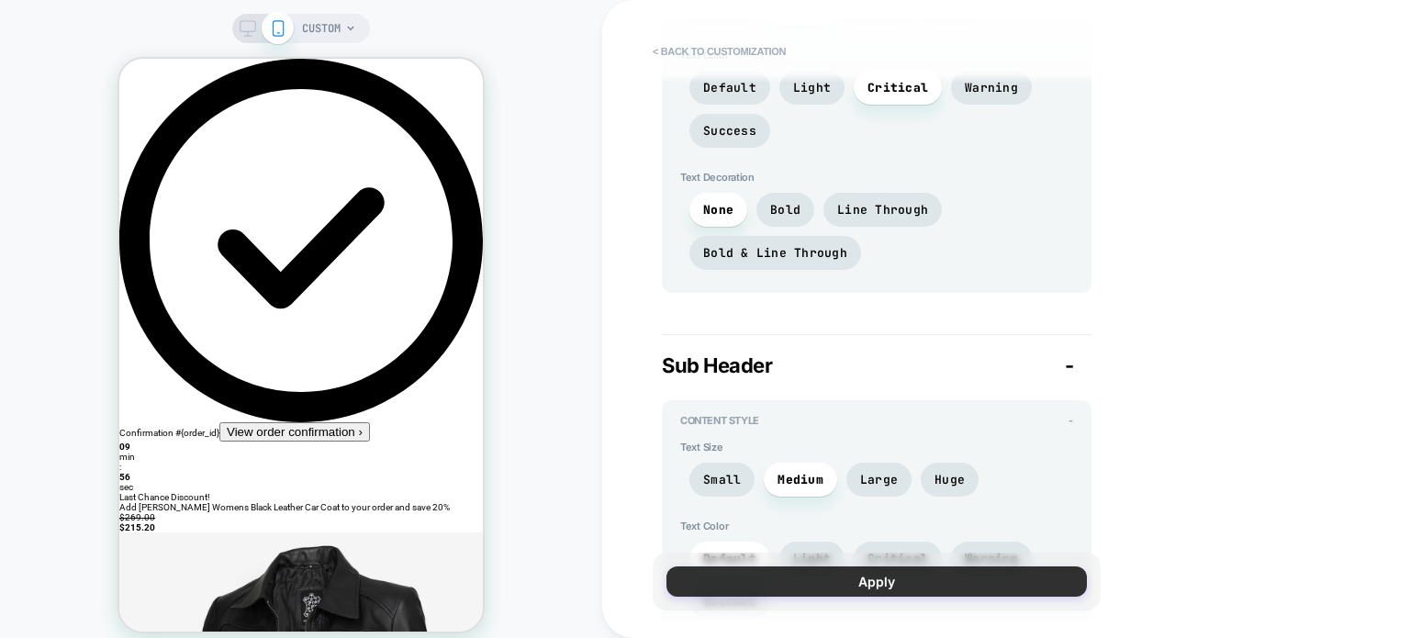
click at [835, 579] on button "Apply" at bounding box center [876, 581] width 420 height 30
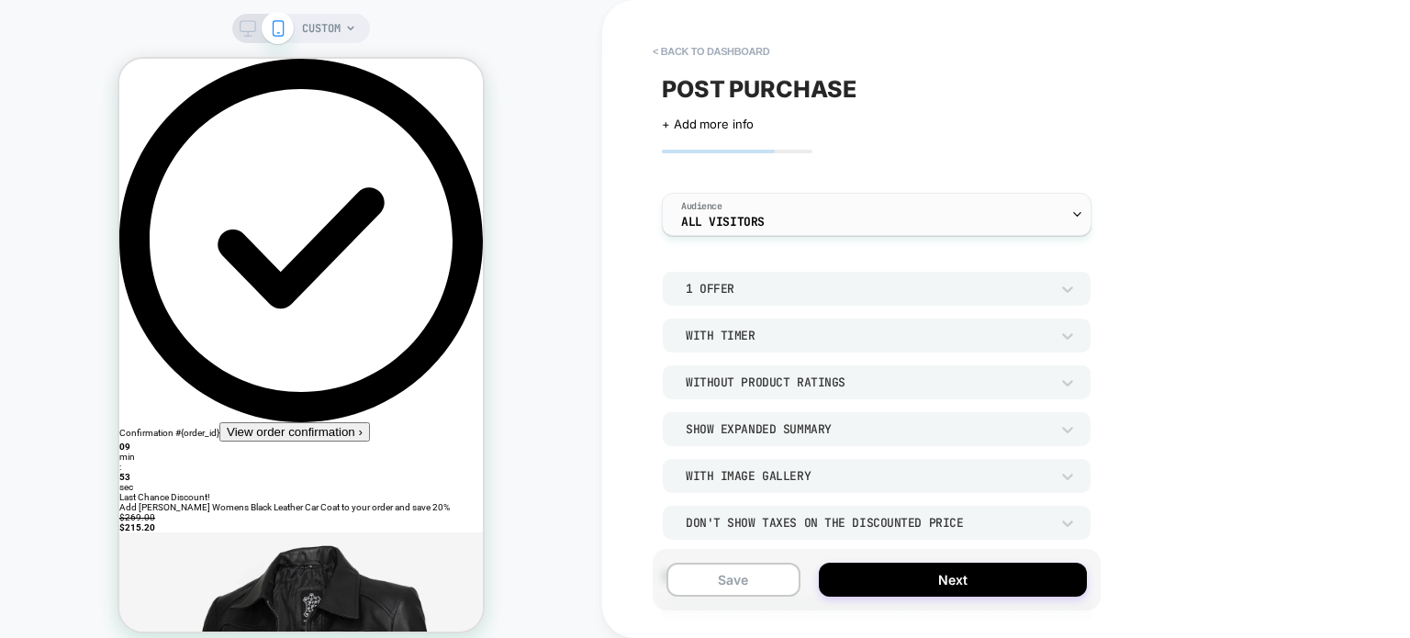
click at [1035, 218] on div "Audience All Visitors" at bounding box center [872, 214] width 419 height 41
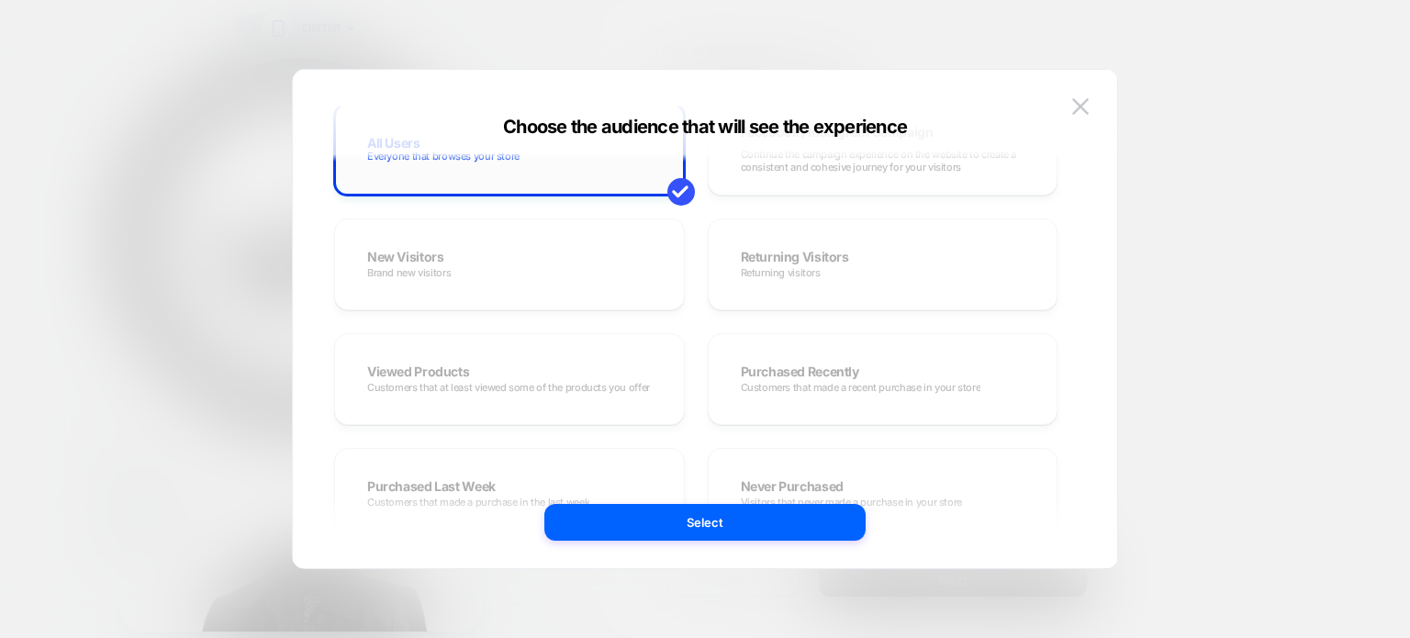
scroll to position [0, 0]
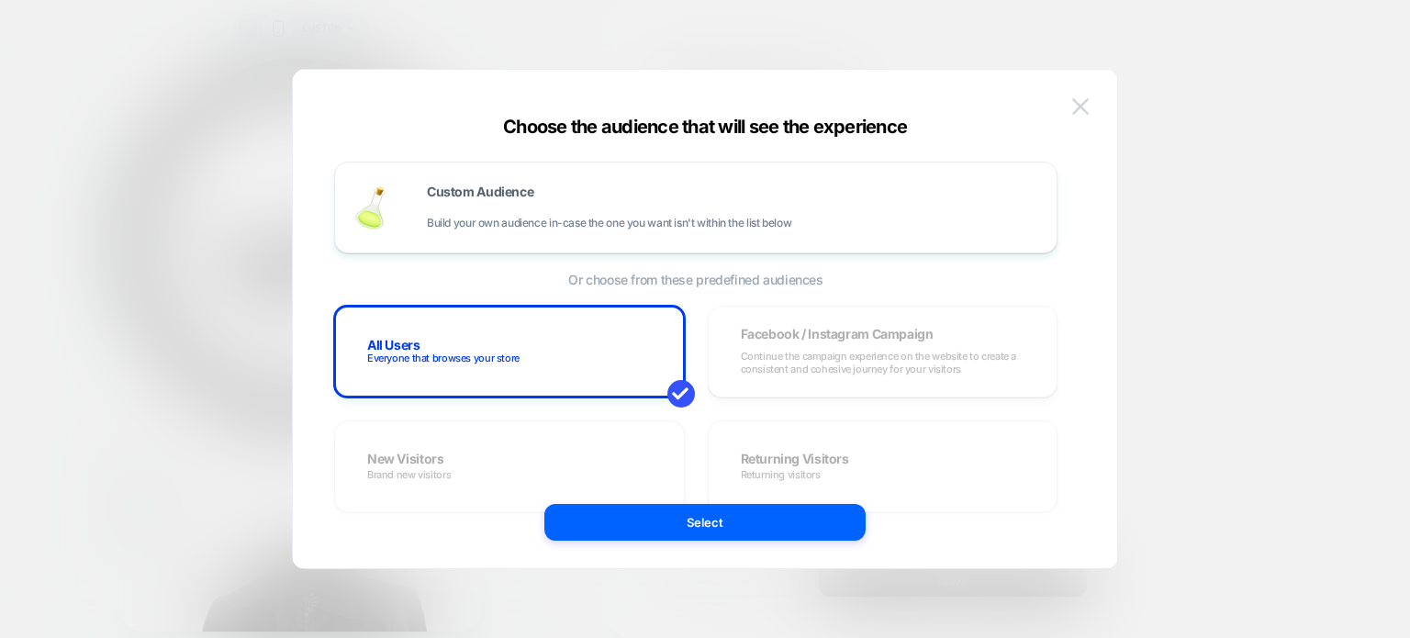
click at [1083, 100] on img at bounding box center [1080, 106] width 17 height 16
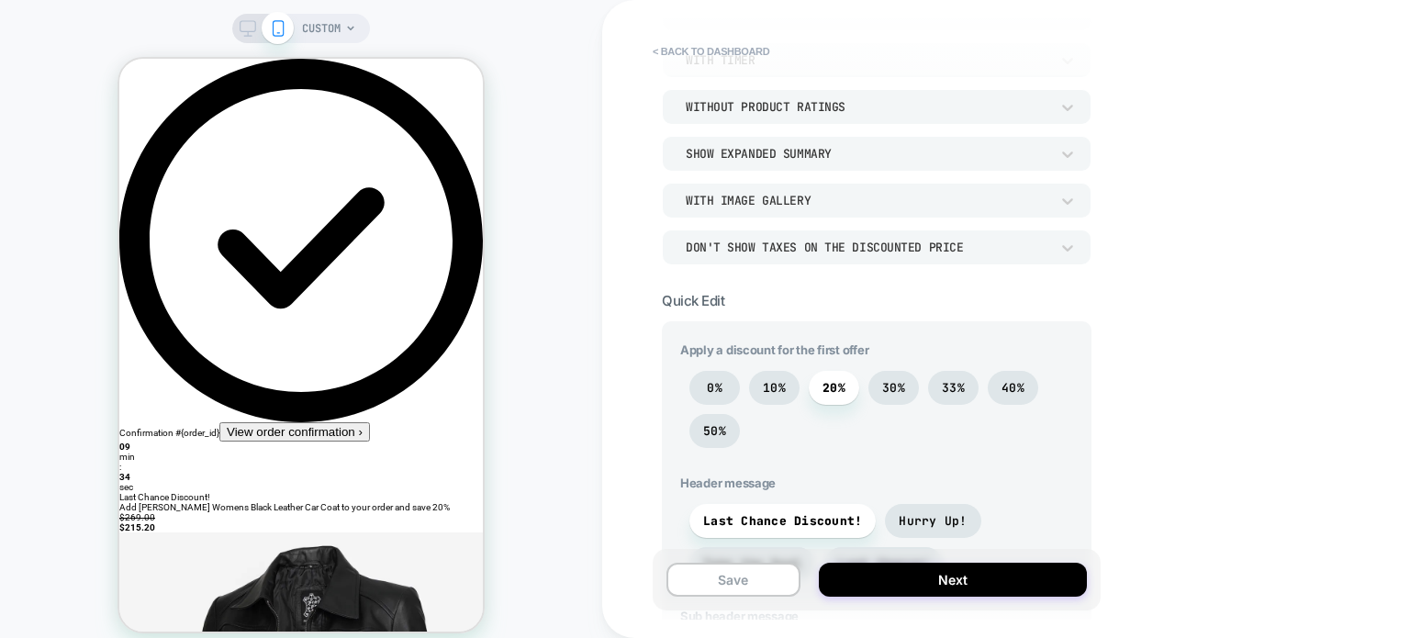
scroll to position [643, 0]
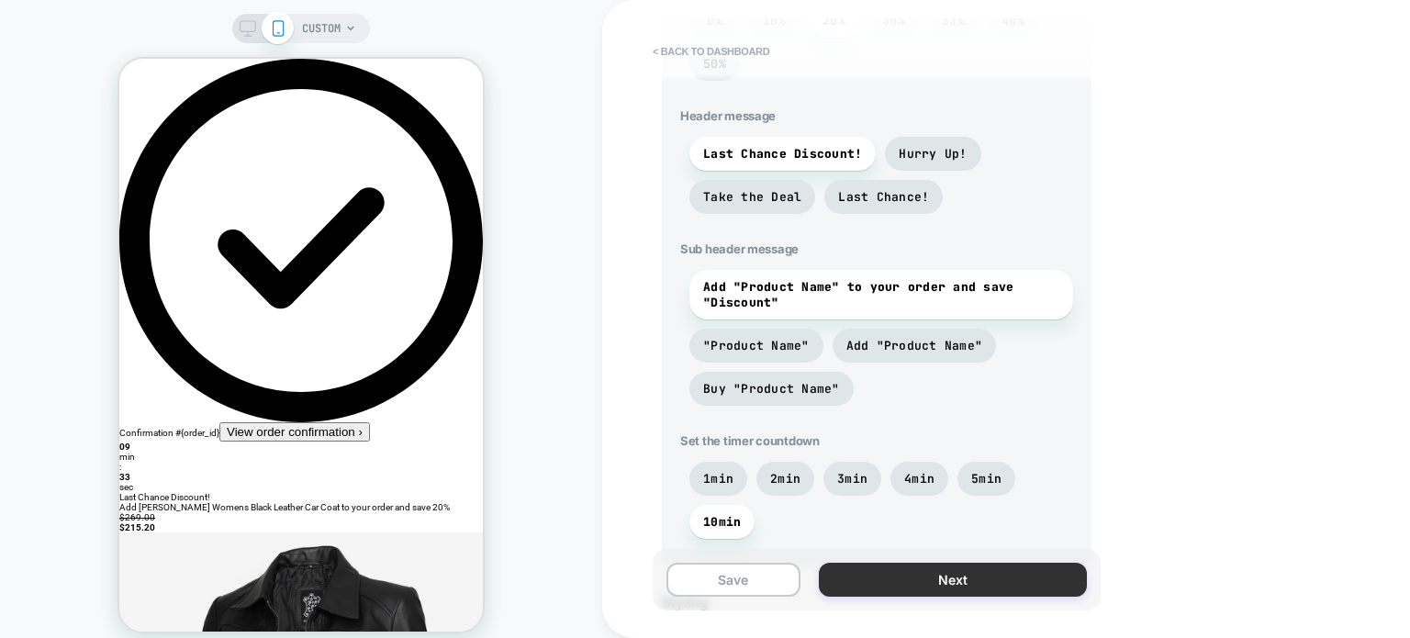
click at [947, 593] on button "Next" at bounding box center [953, 580] width 268 height 34
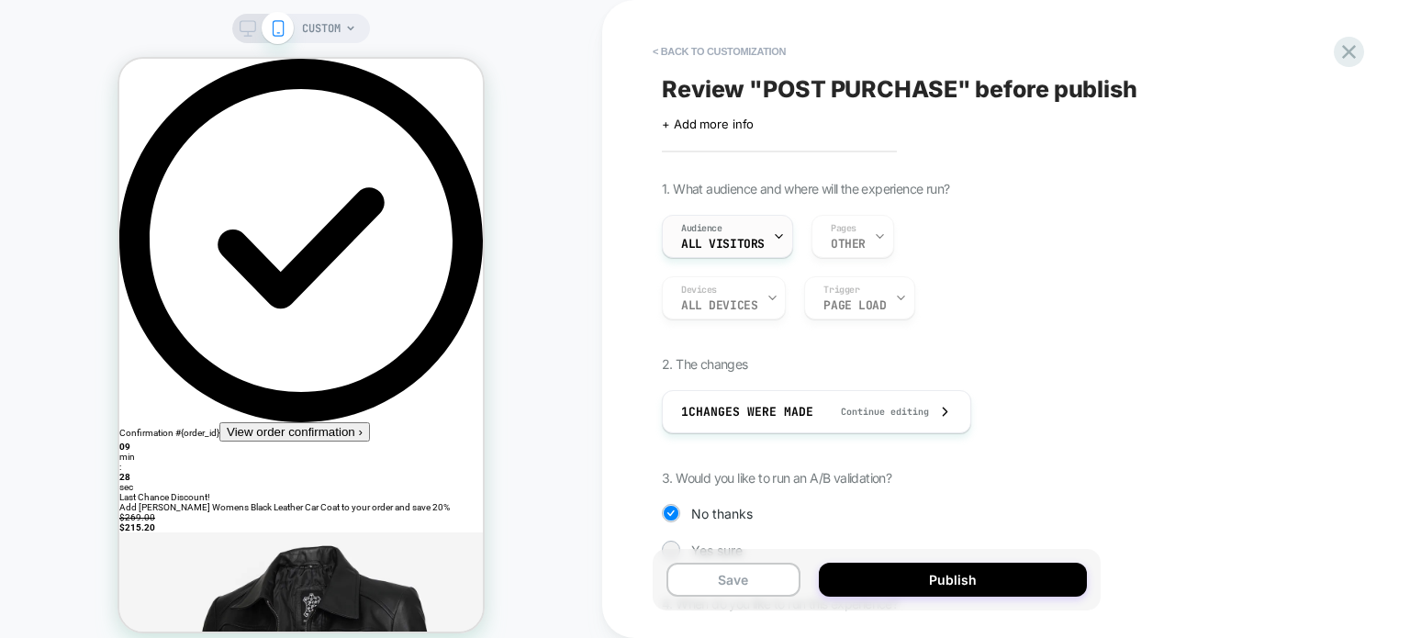
click at [775, 234] on icon at bounding box center [779, 236] width 12 height 12
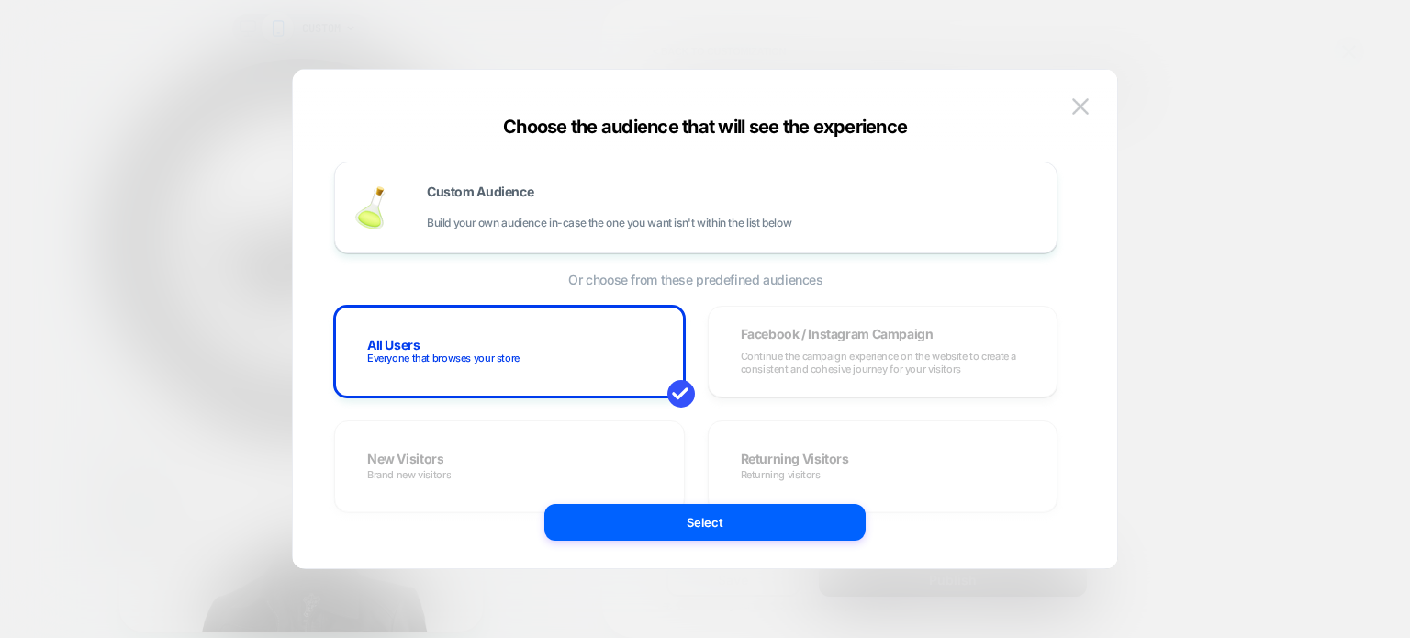
click at [1138, 245] on div at bounding box center [705, 319] width 1410 height 638
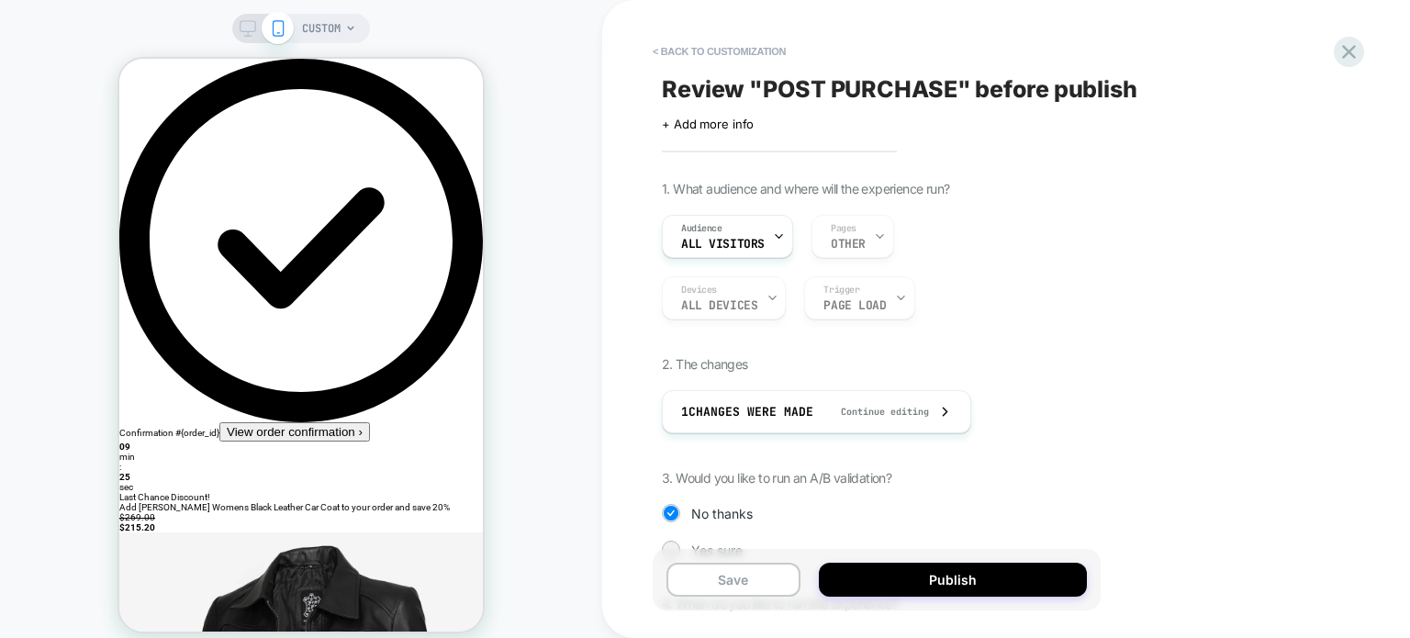
click at [874, 238] on div "Audience All Visitors Pages OTHER" at bounding box center [905, 236] width 487 height 43
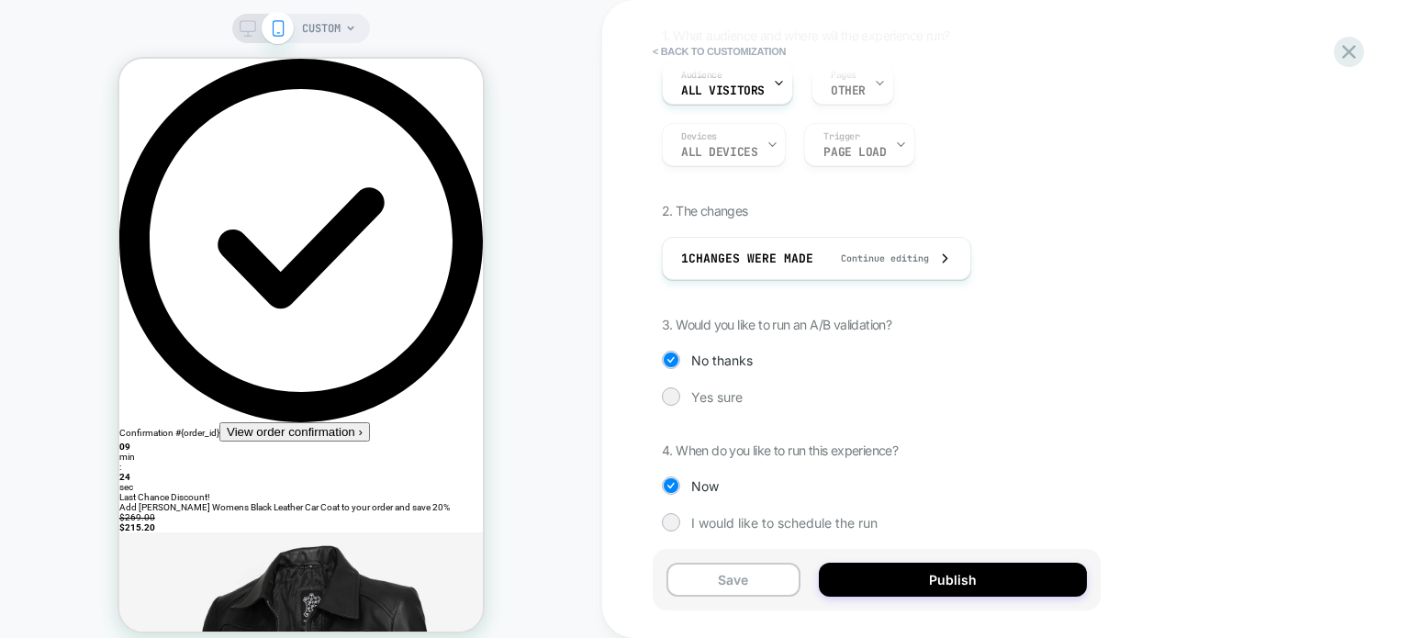
scroll to position [165, 0]
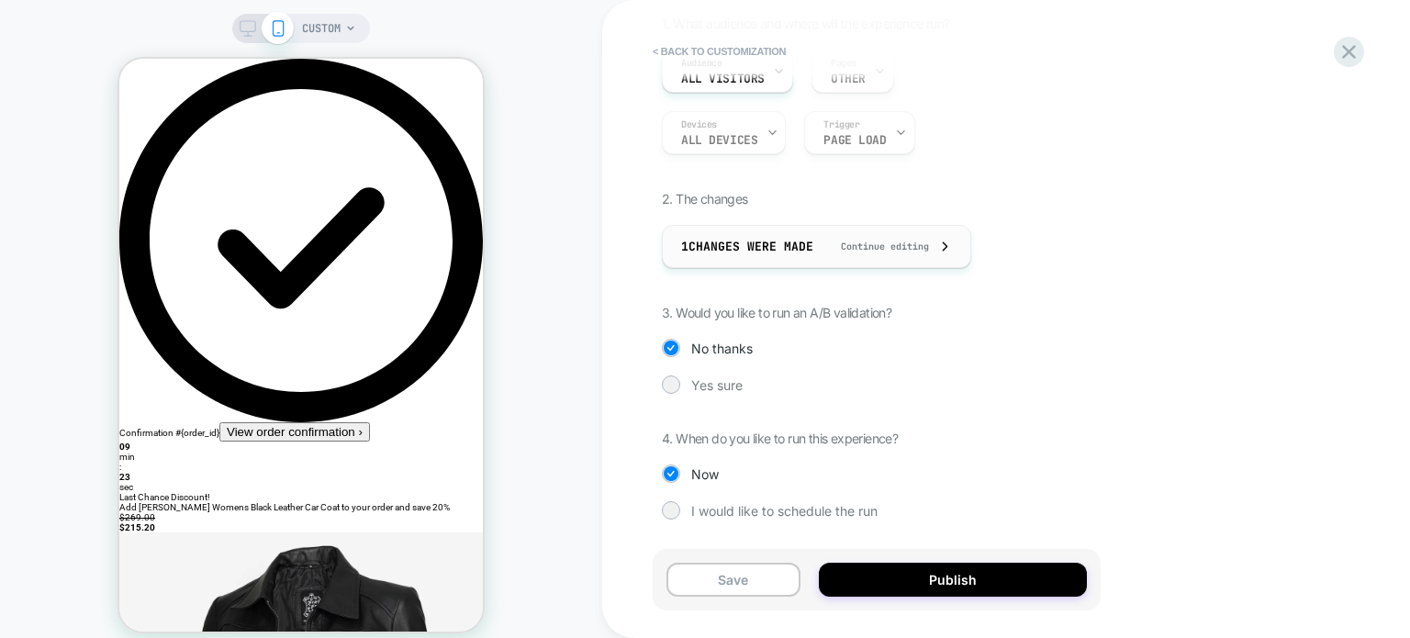
click at [909, 249] on span "Continue editing" at bounding box center [876, 247] width 106 height 12
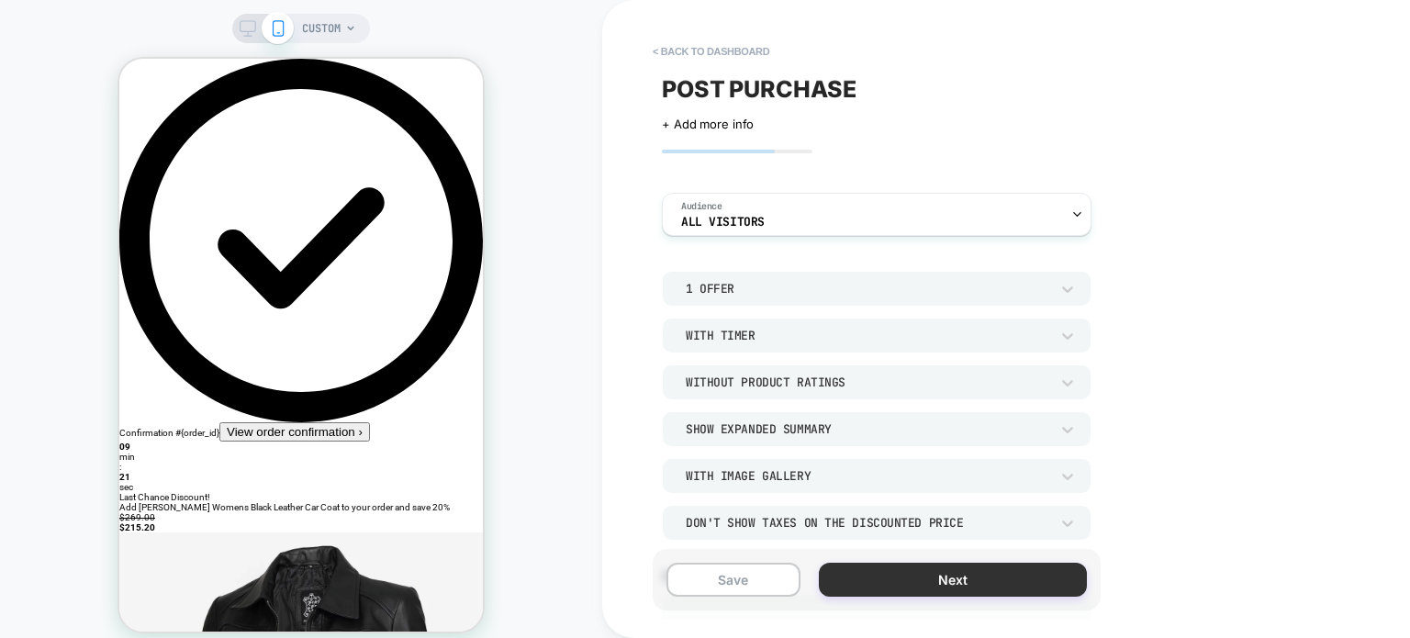
click at [954, 574] on button "Next" at bounding box center [953, 580] width 268 height 34
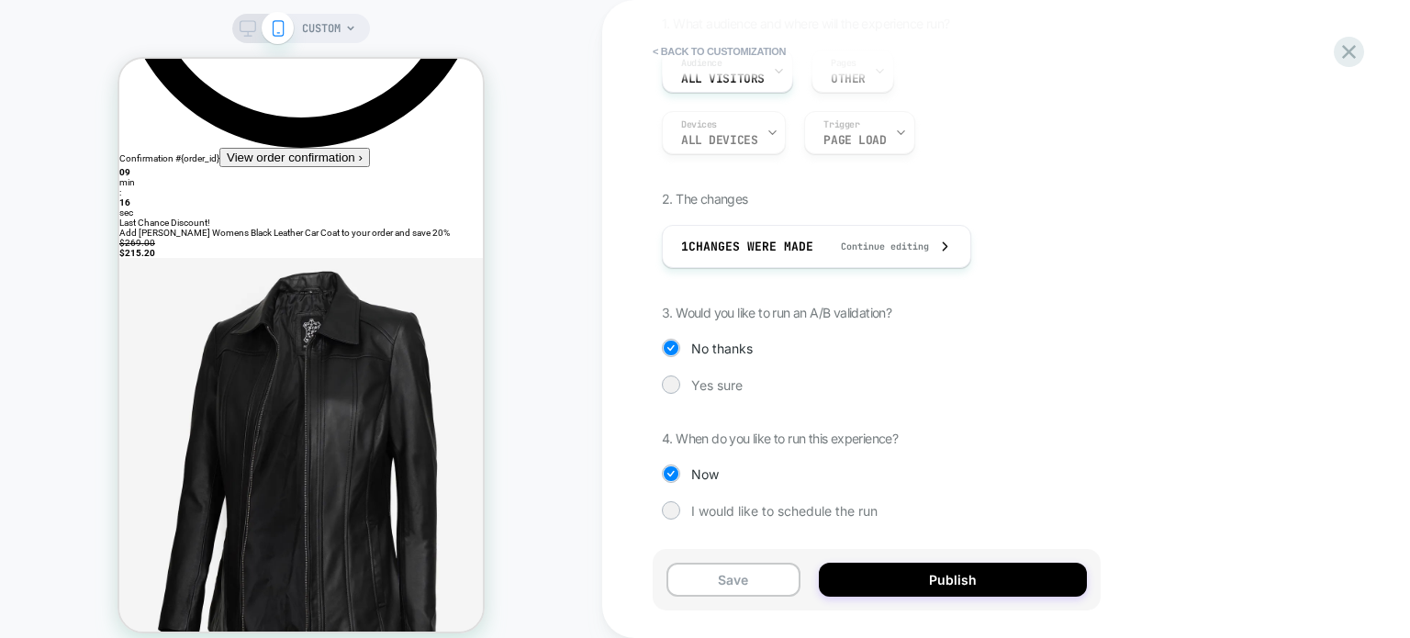
scroll to position [275, 0]
click at [677, 377] on div at bounding box center [671, 384] width 18 height 18
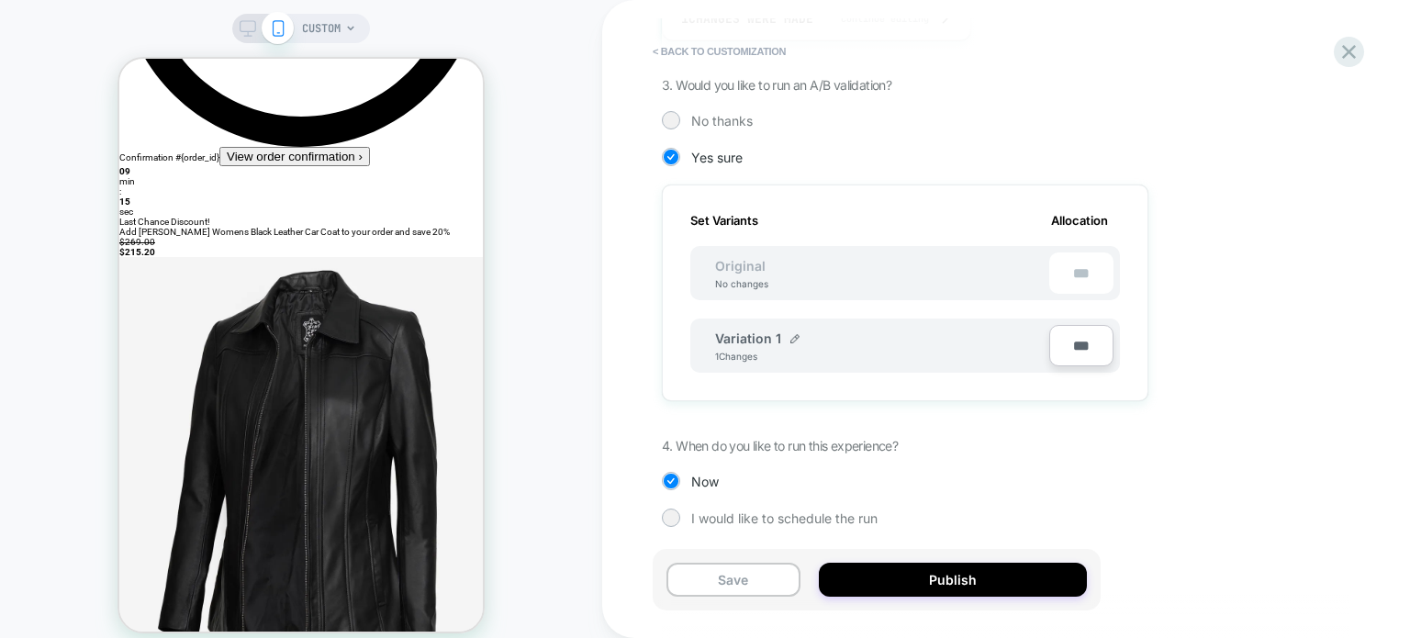
scroll to position [397, 0]
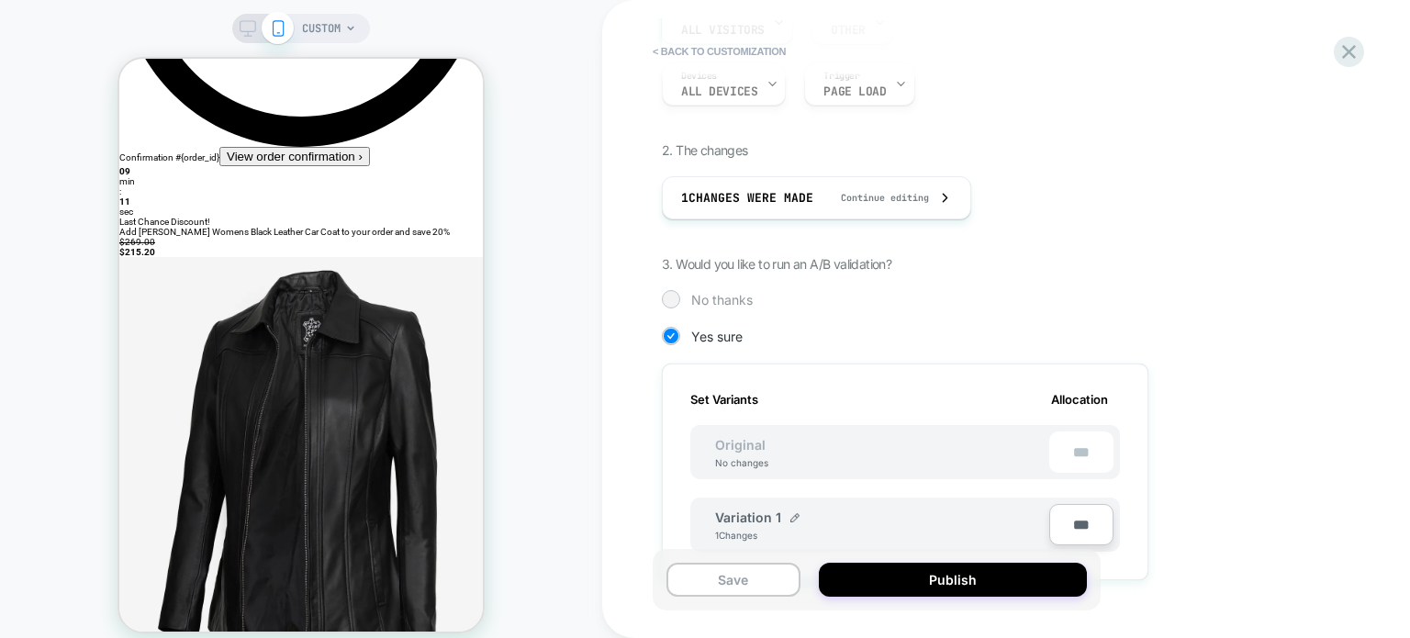
click at [667, 298] on div at bounding box center [671, 299] width 14 height 14
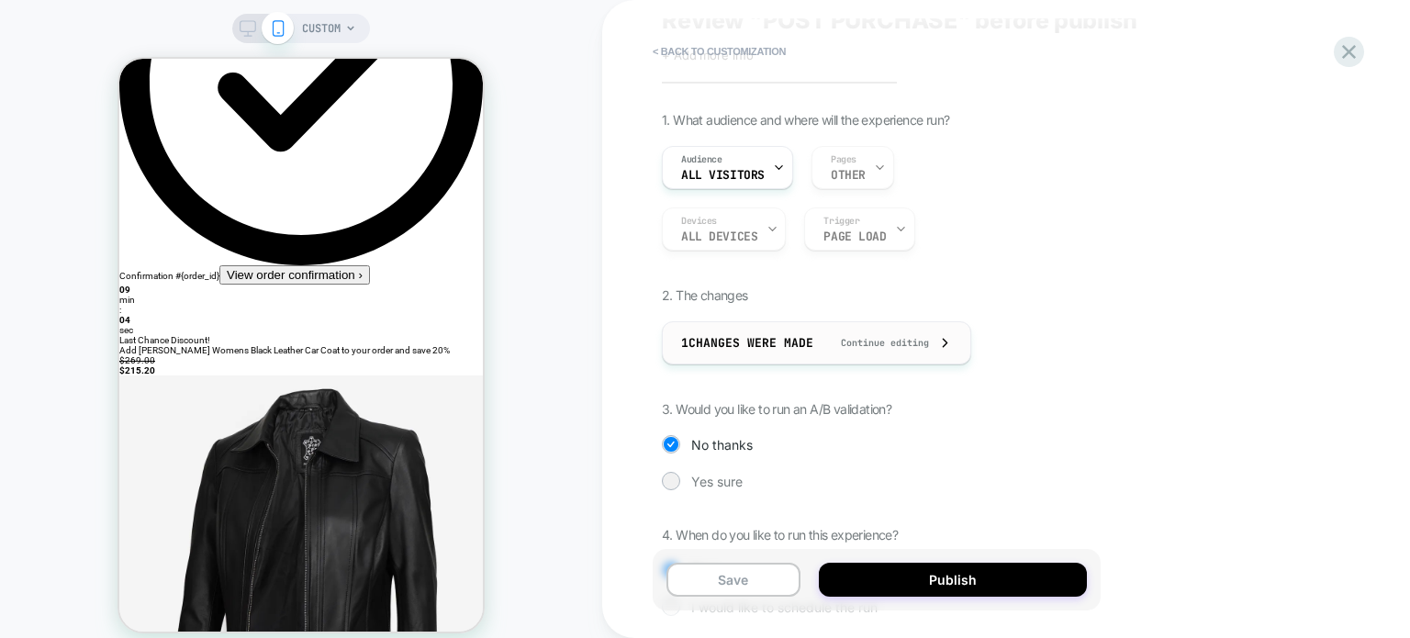
scroll to position [0, 0]
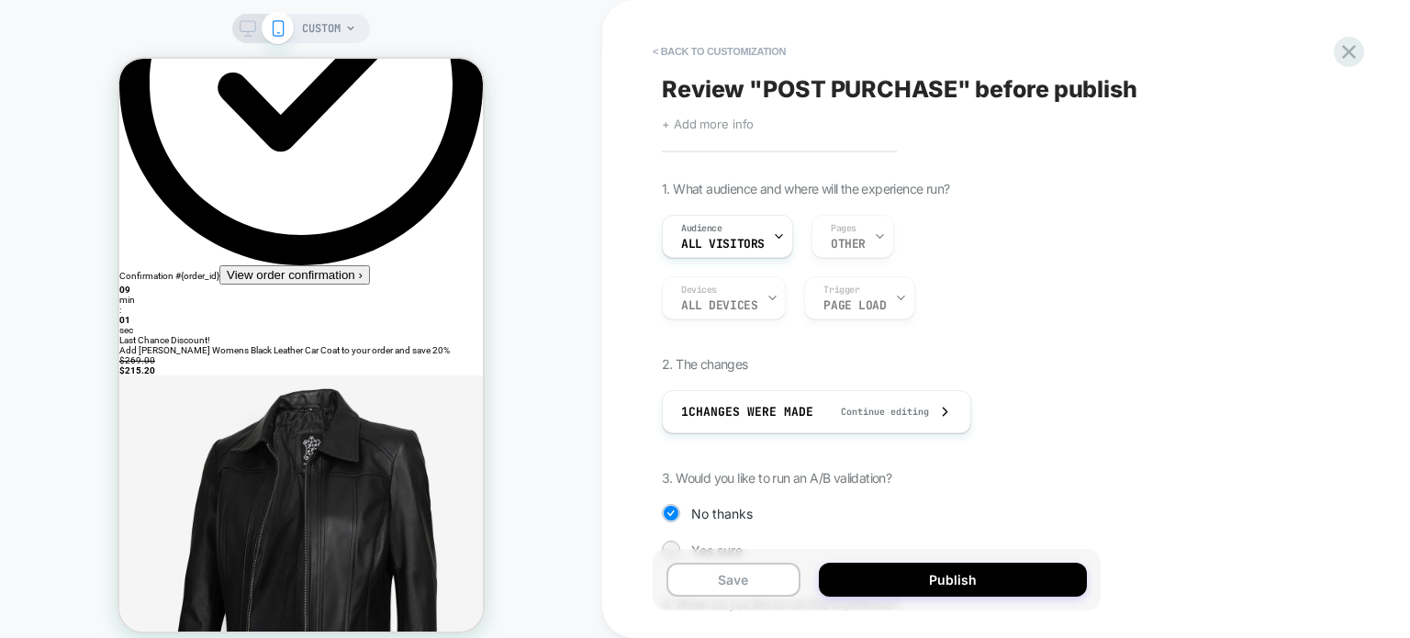
click at [723, 123] on span "+ Add more info" at bounding box center [708, 124] width 92 height 15
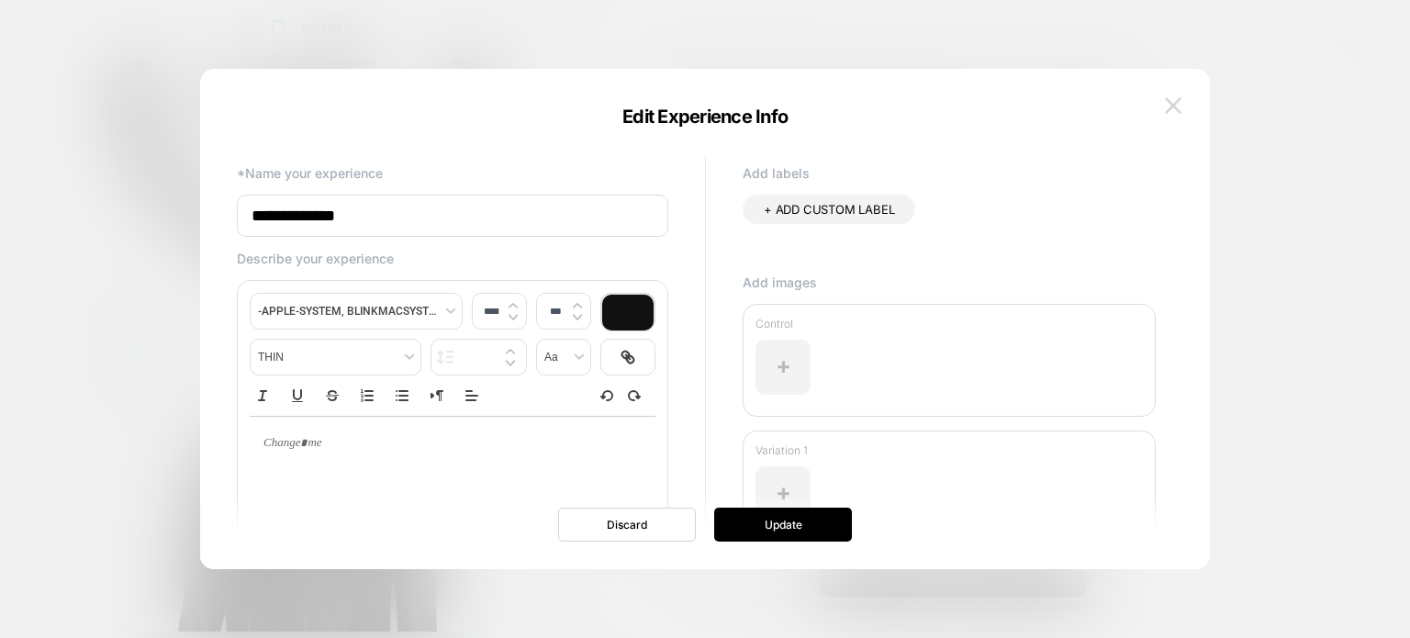
click at [1163, 103] on button at bounding box center [1173, 106] width 28 height 28
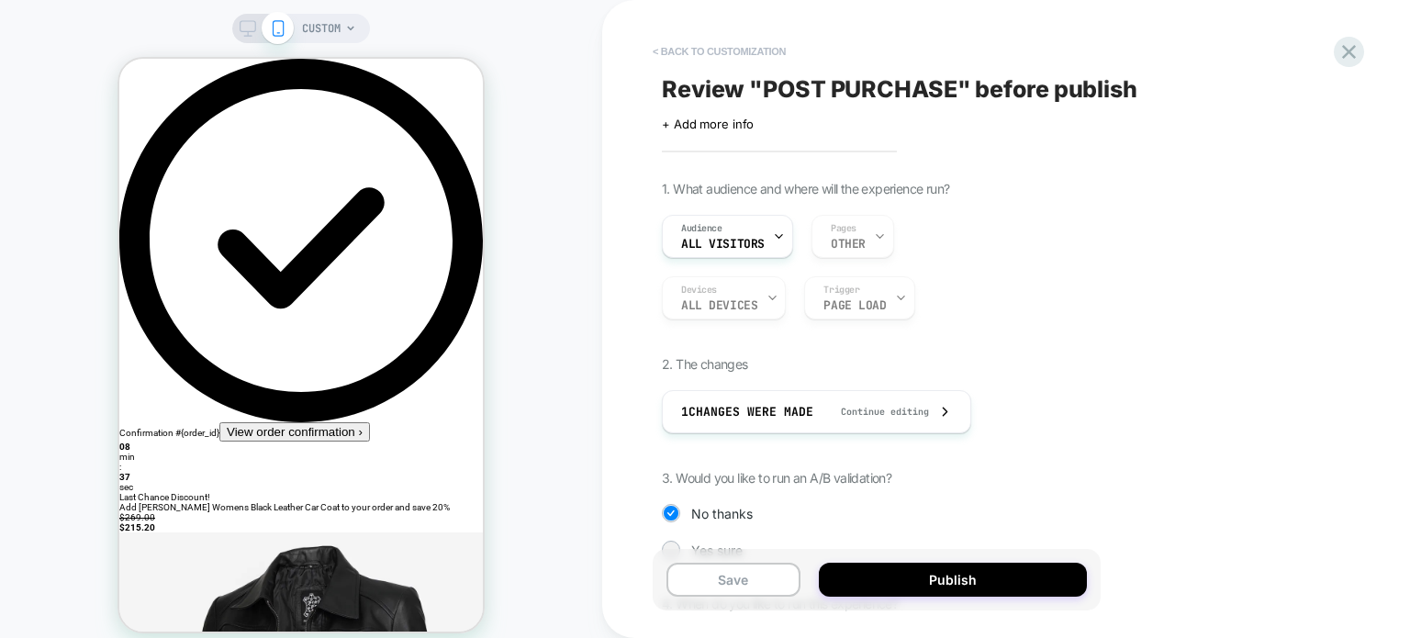
click at [670, 42] on button "< Back to customization" at bounding box center [719, 51] width 151 height 29
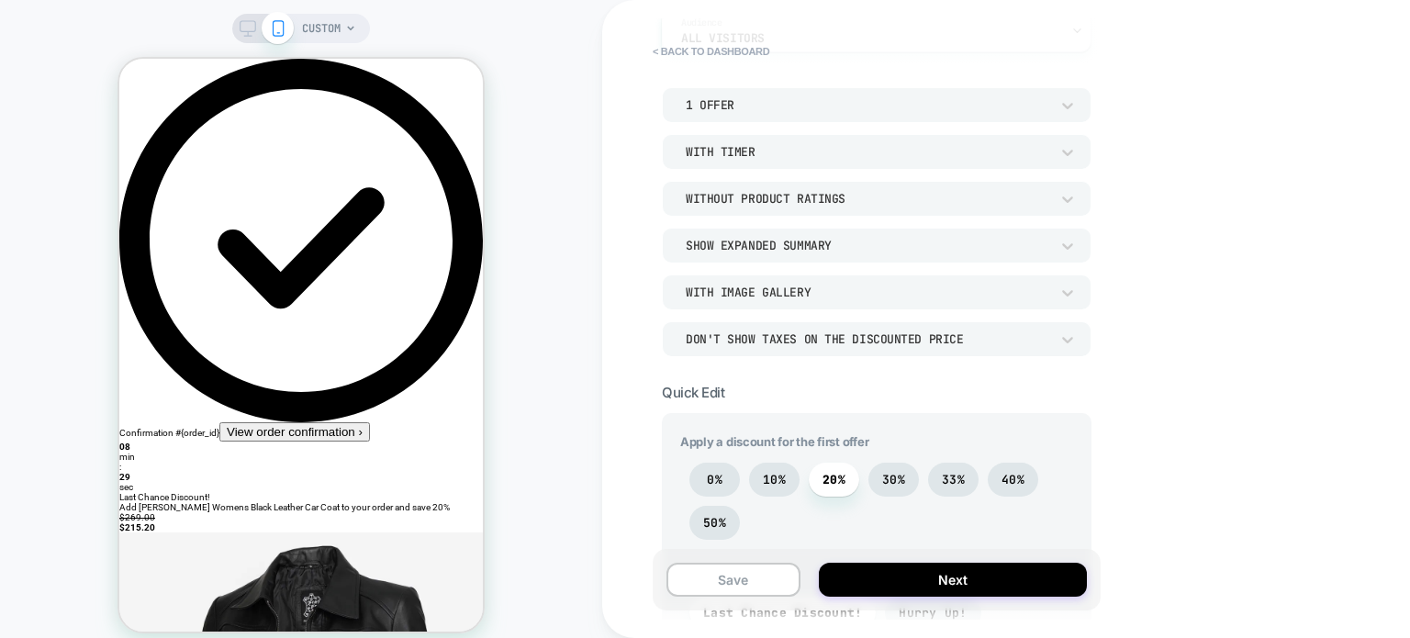
click at [793, 155] on div "With Timer" at bounding box center [868, 152] width 364 height 16
click at [1192, 196] on div at bounding box center [705, 319] width 1410 height 638
click at [885, 189] on div "Without Product Ratings" at bounding box center [868, 198] width 382 height 19
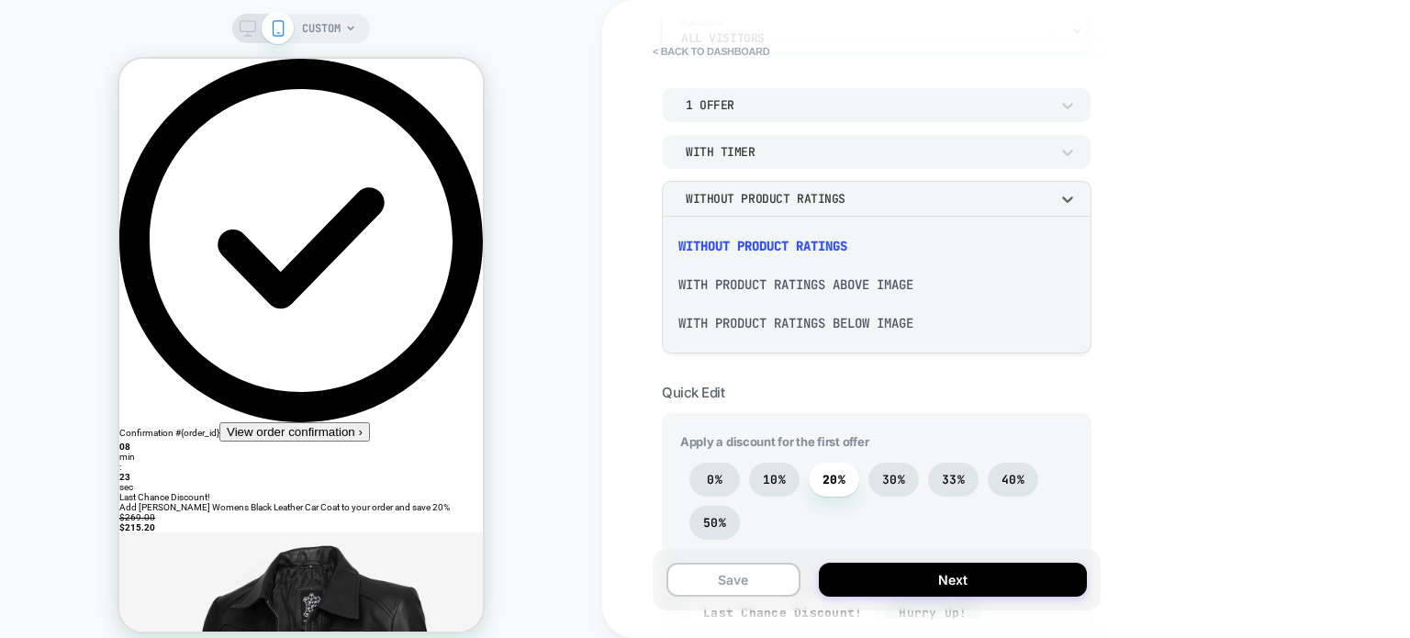
click at [755, 287] on div "With Product Ratings Above Image" at bounding box center [876, 284] width 415 height 39
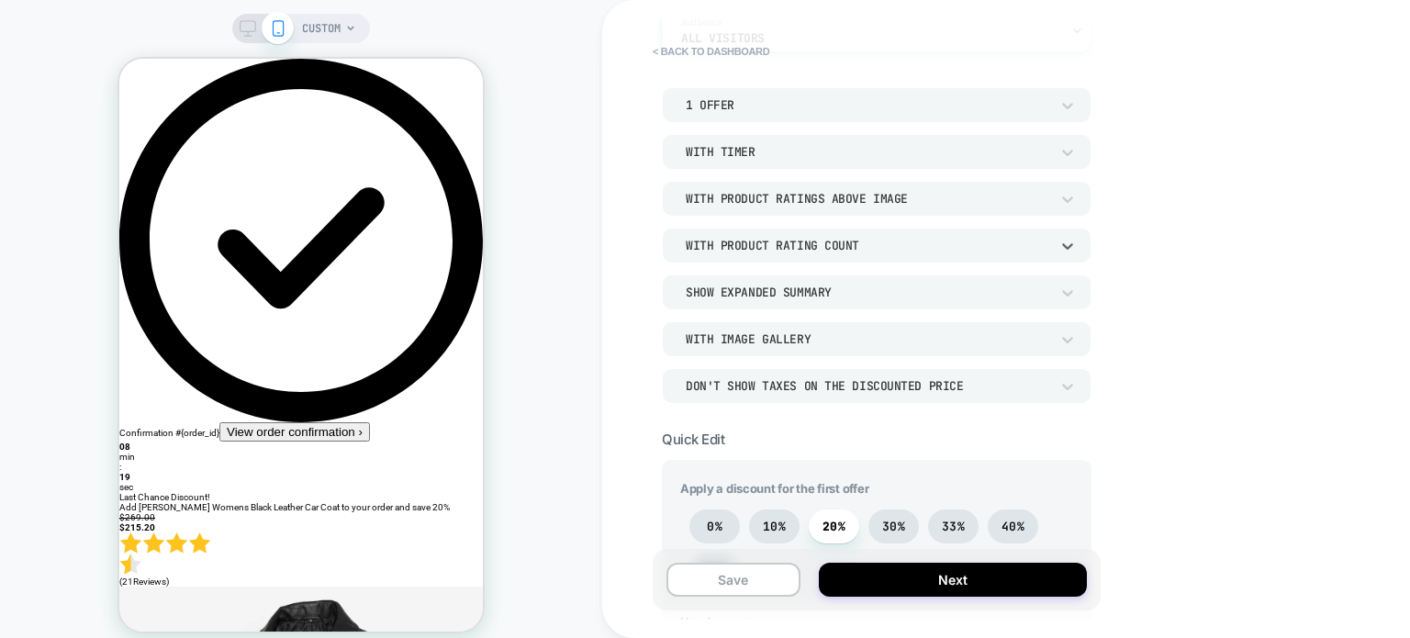
click at [786, 250] on div "With Product Rating Count" at bounding box center [868, 246] width 364 height 16
click at [782, 289] on div "Without Product Rating Count" at bounding box center [876, 293] width 415 height 39
click at [815, 293] on div "Show Expanded Summary" at bounding box center [868, 293] width 364 height 16
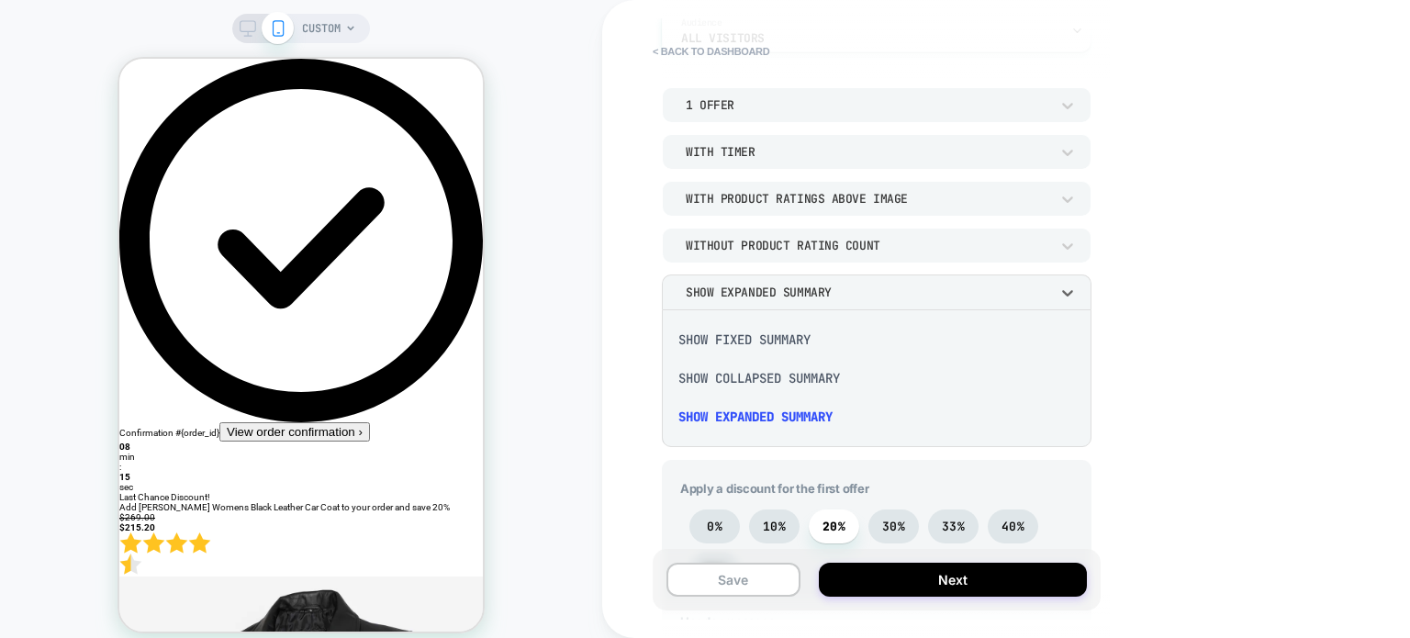
click at [799, 377] on div "Show Collapsed Summary" at bounding box center [876, 378] width 415 height 39
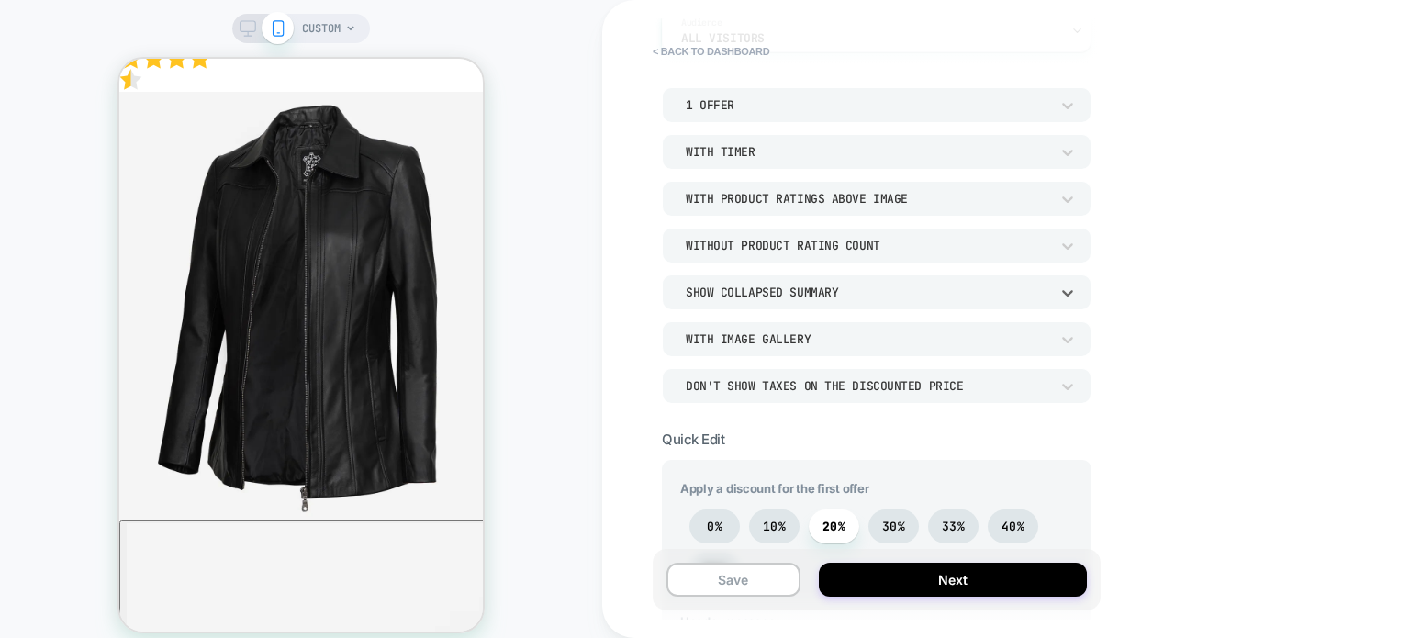
scroll to position [459, 0]
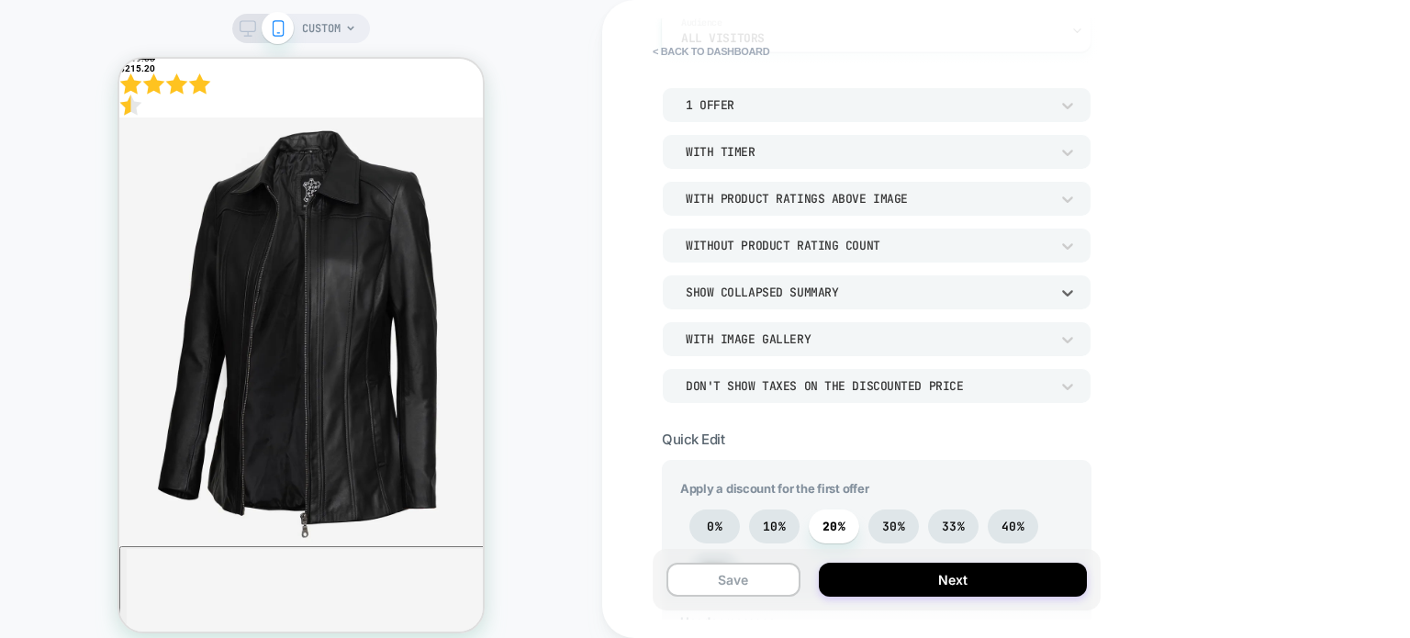
click at [788, 286] on div "Show Collapsed Summary" at bounding box center [868, 293] width 364 height 16
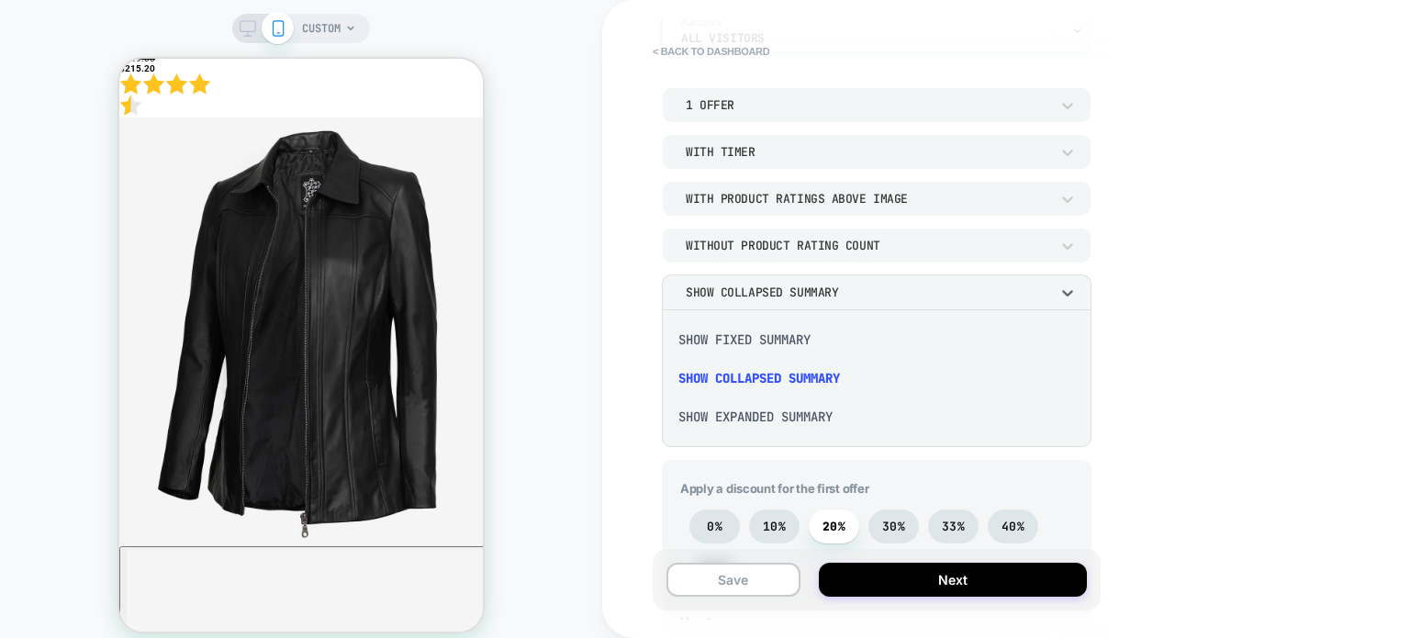
click at [731, 421] on div "Show Expanded Summary" at bounding box center [876, 416] width 415 height 39
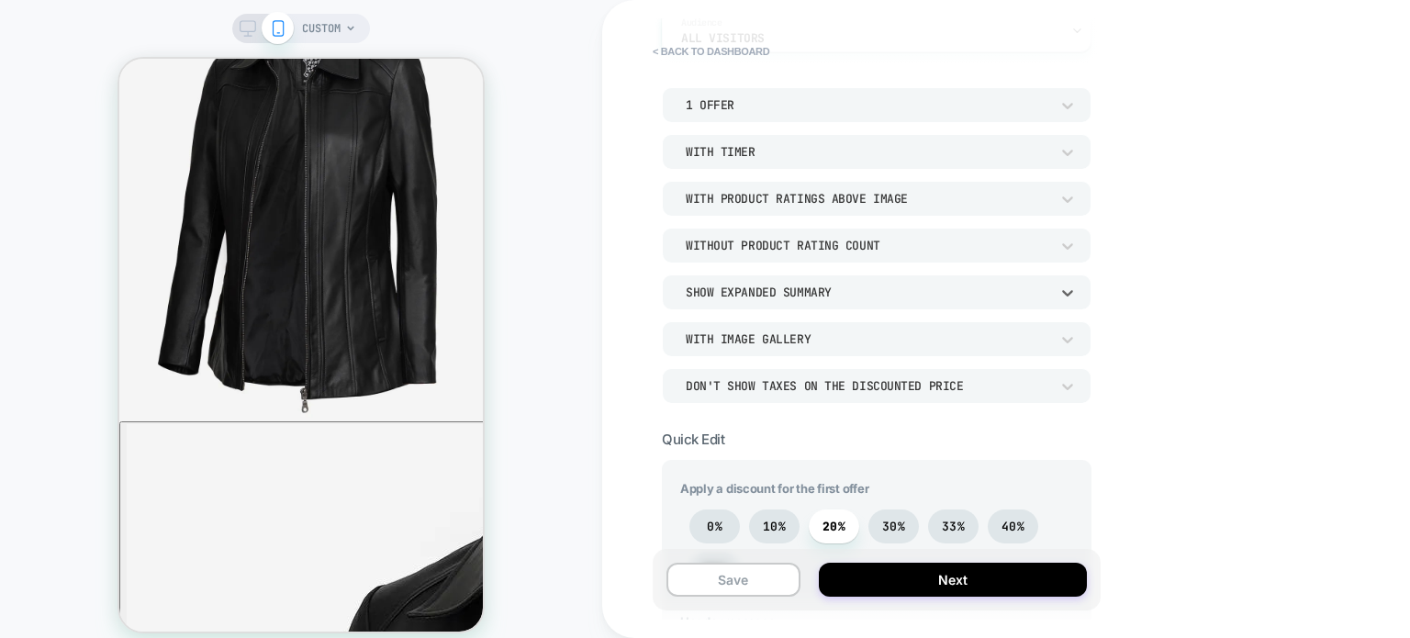
scroll to position [616, 0]
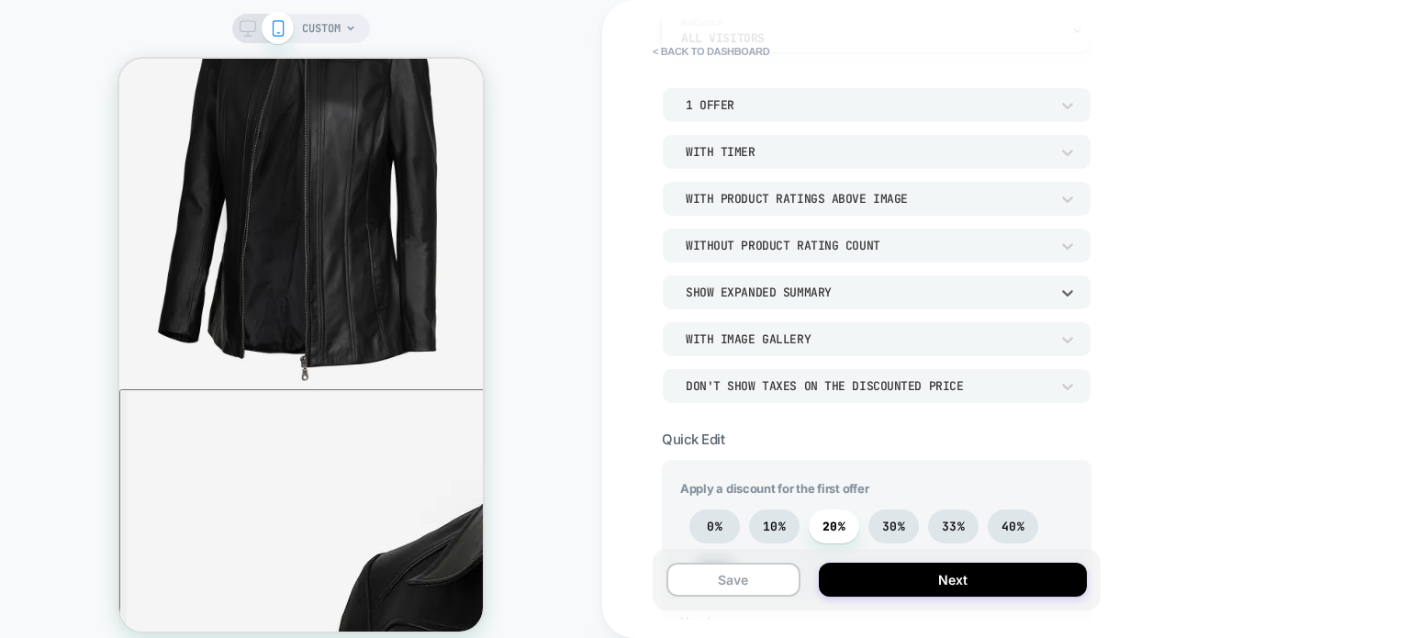
click at [867, 387] on div "Don't show taxes on the discounted price" at bounding box center [868, 386] width 364 height 16
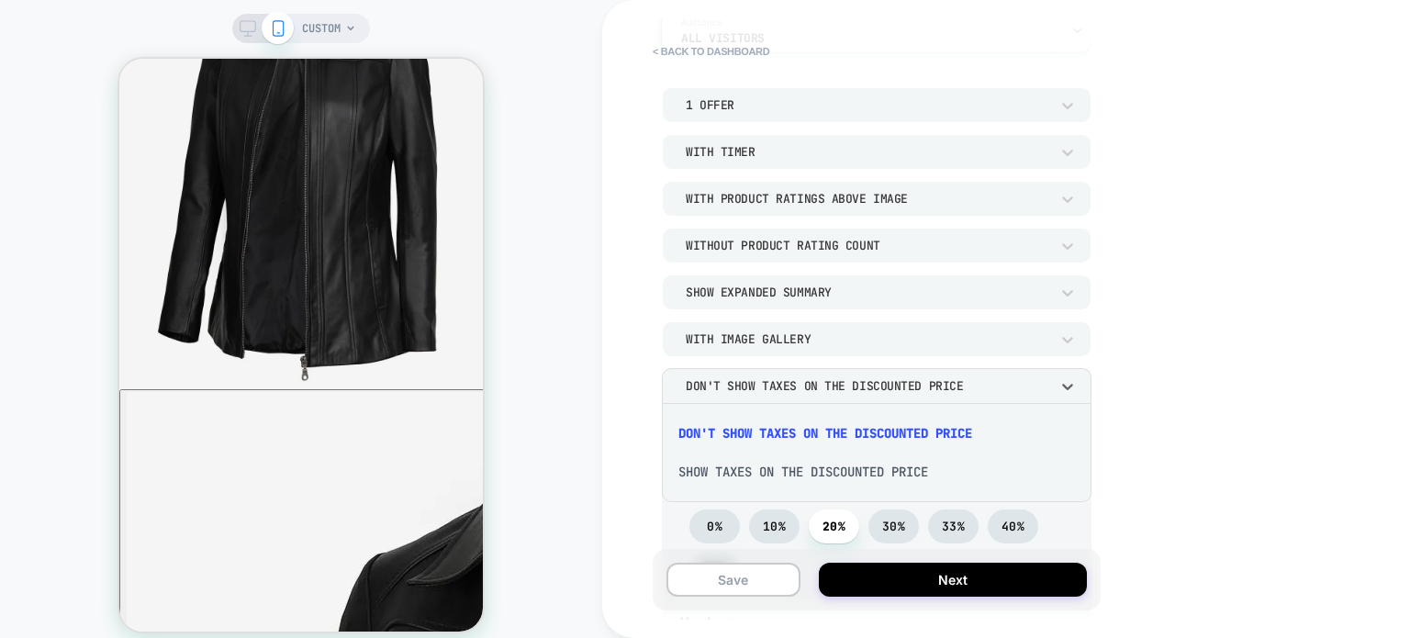
click at [1158, 353] on div at bounding box center [705, 319] width 1410 height 638
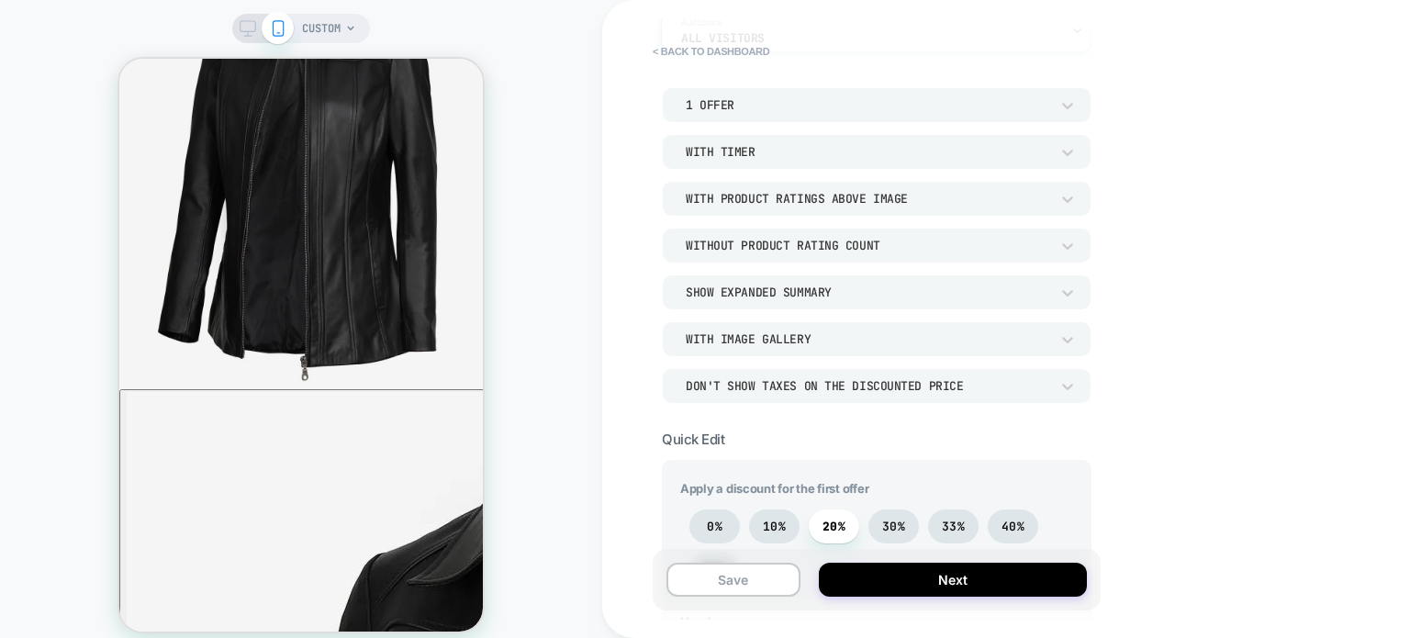
scroll to position [0, 0]
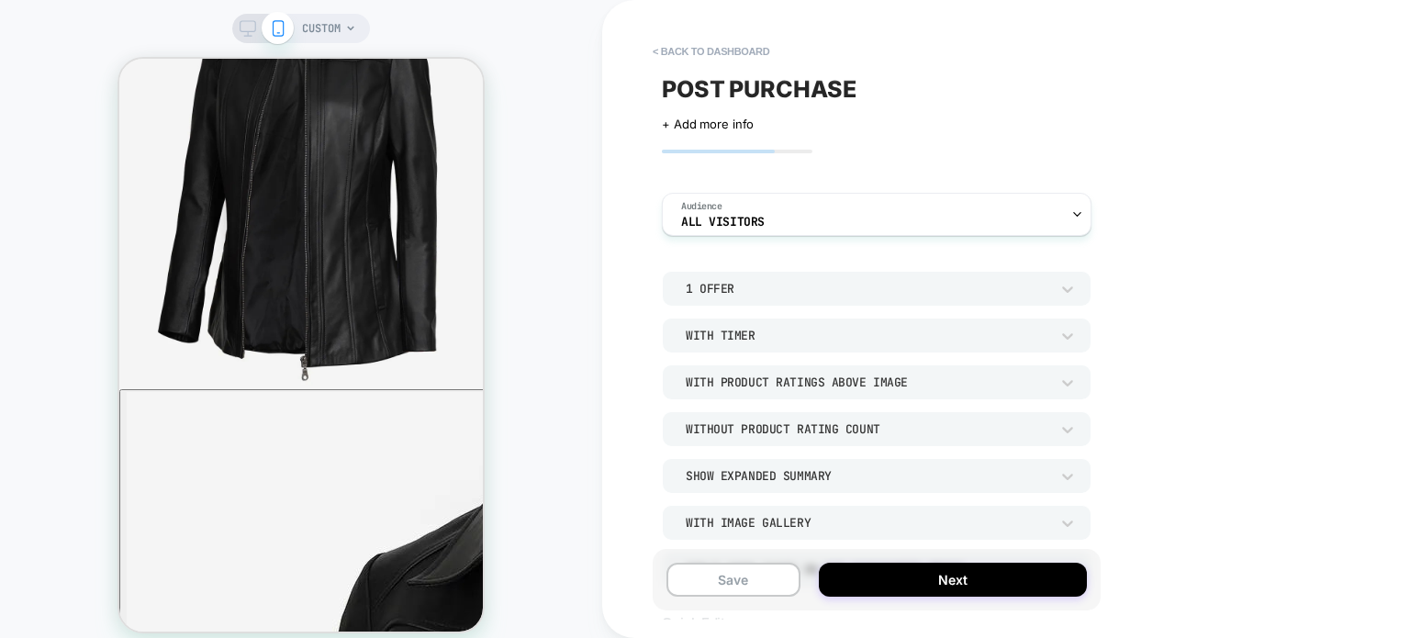
click at [756, 93] on span "POST PURCHASE" at bounding box center [759, 89] width 195 height 28
click at [830, 86] on textarea "**********" at bounding box center [773, 89] width 222 height 28
type textarea "**********"
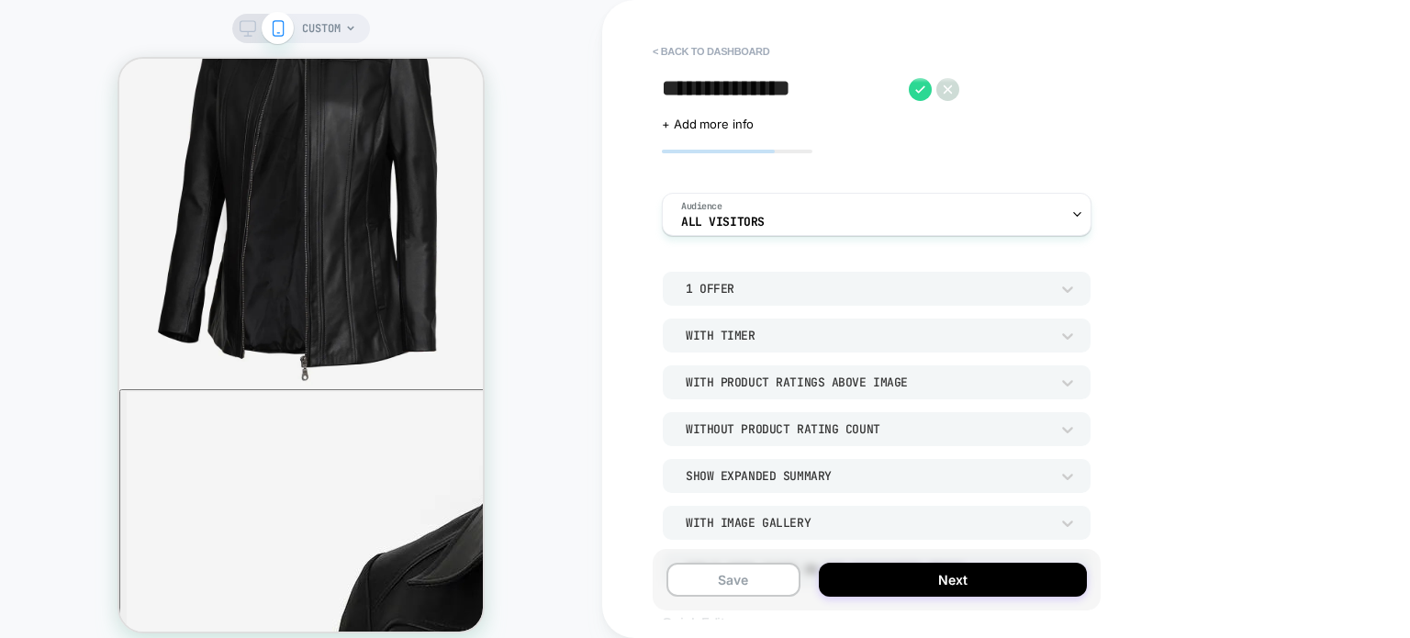
click at [1260, 360] on div "**********" at bounding box center [1006, 319] width 808 height 638
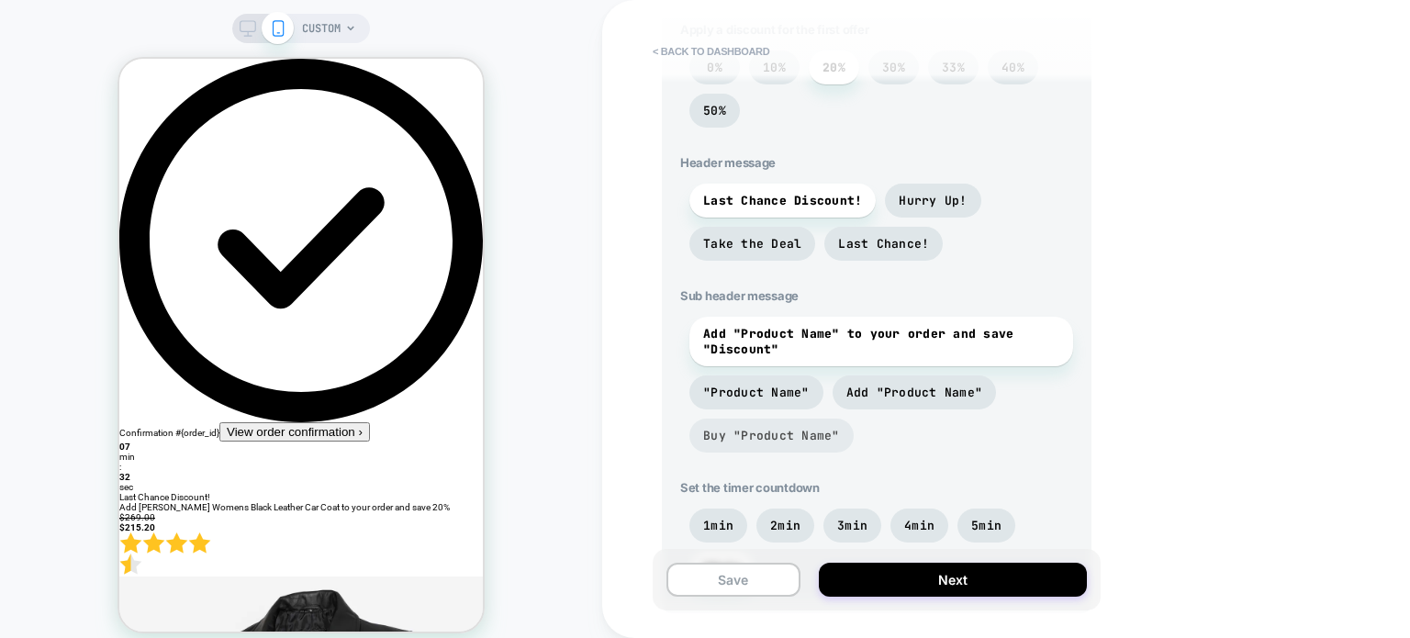
click at [755, 440] on span "Buy "Product Name"" at bounding box center [771, 436] width 137 height 16
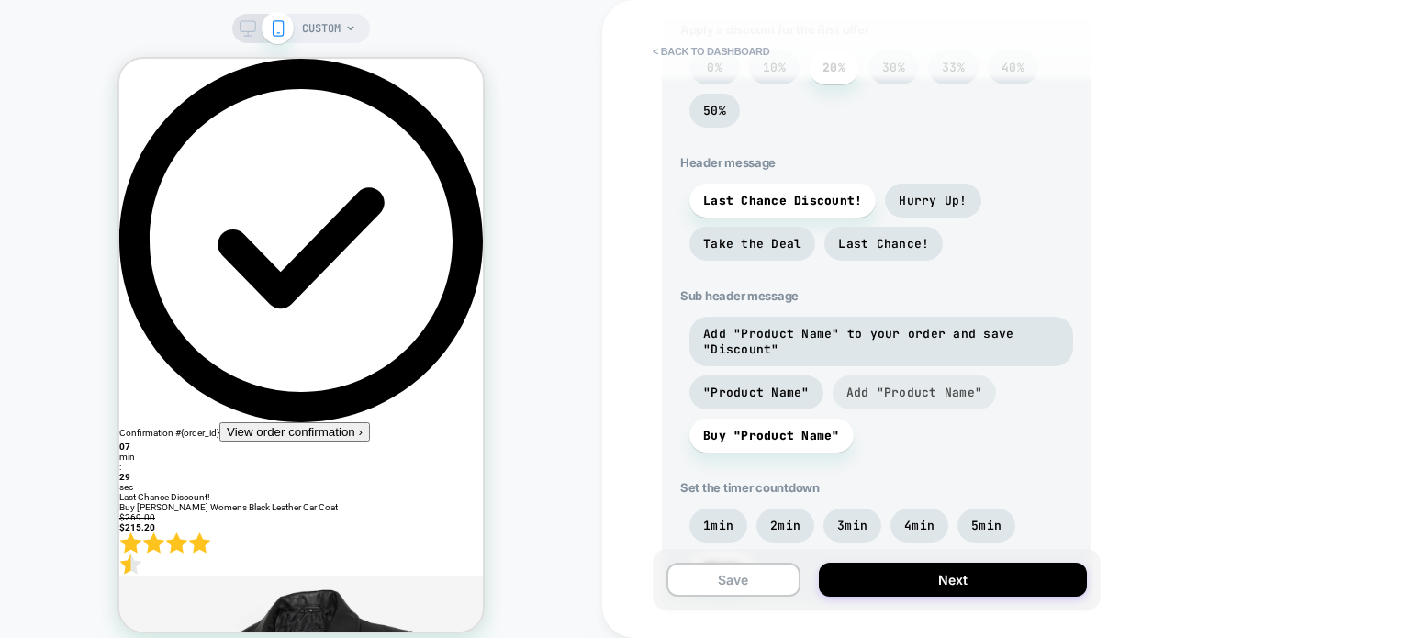
click at [877, 394] on span "Add "Product Name"" at bounding box center [914, 393] width 137 height 16
click at [783, 393] on span ""Product Name"" at bounding box center [756, 393] width 106 height 16
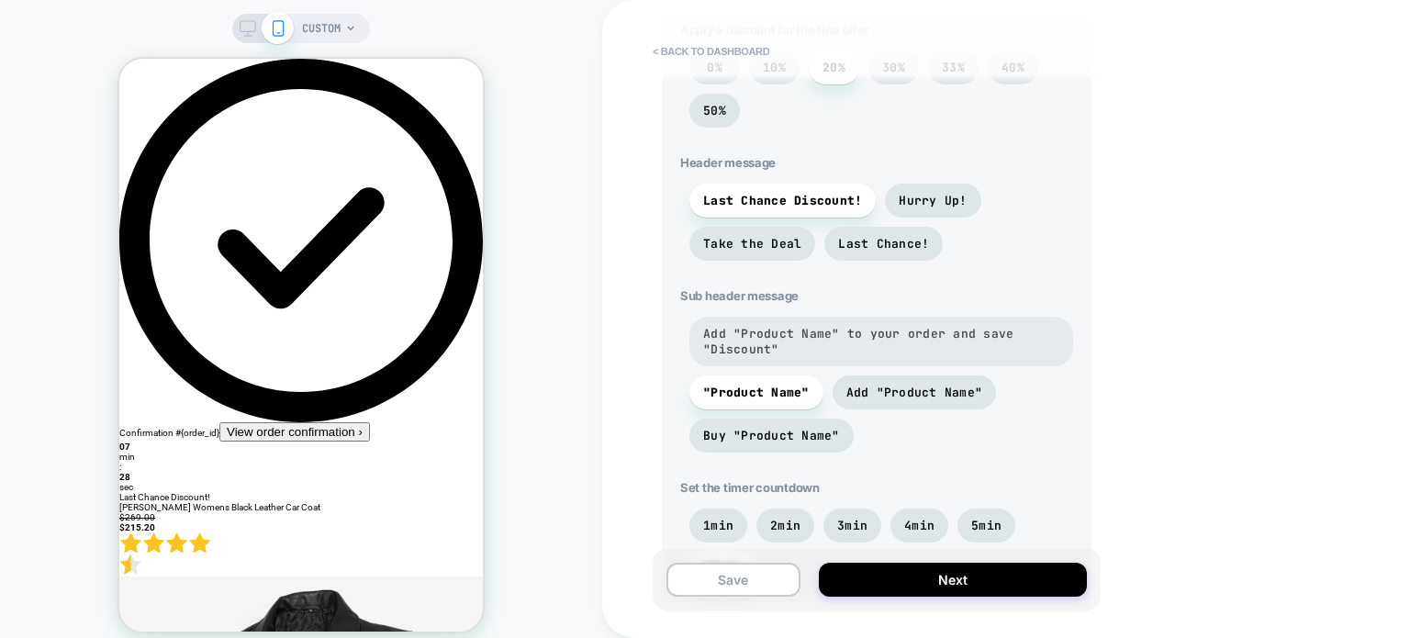
click at [803, 360] on span "Add "Product Name" to your order and save "Discount"" at bounding box center [881, 342] width 384 height 50
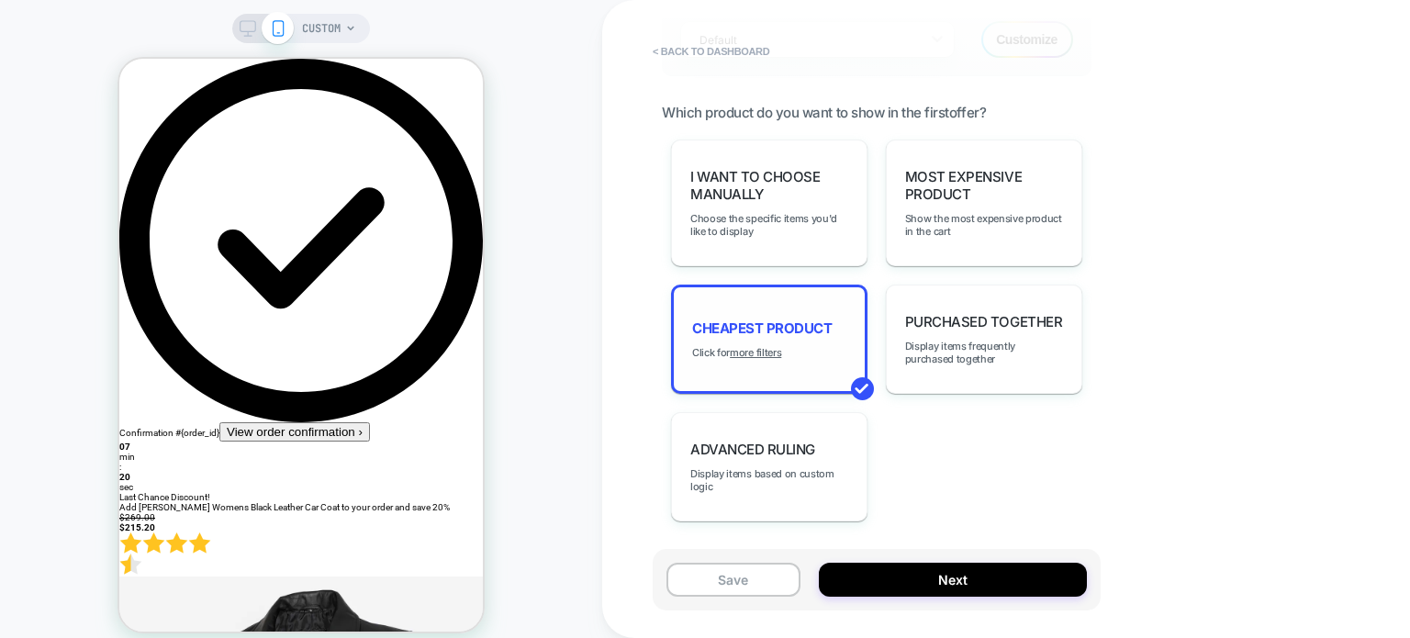
scroll to position [1275, 0]
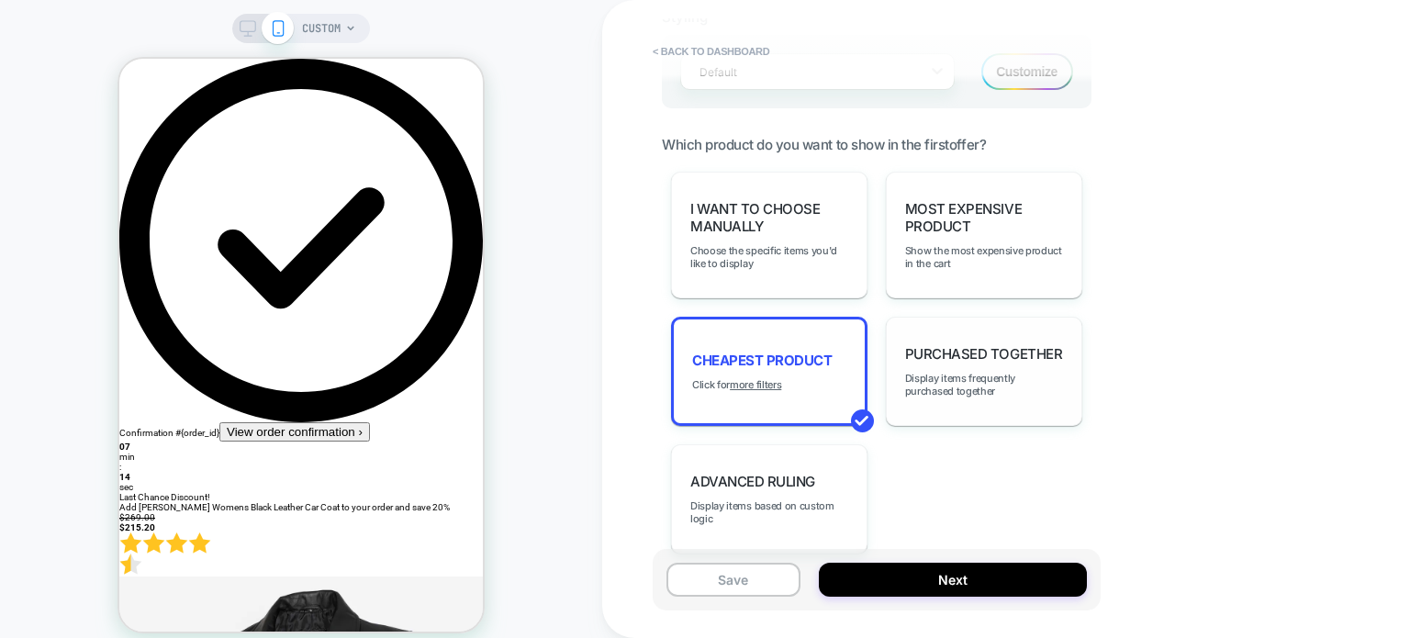
click at [1032, 368] on div "Purchased Together Display items frequently purchased together" at bounding box center [984, 371] width 196 height 109
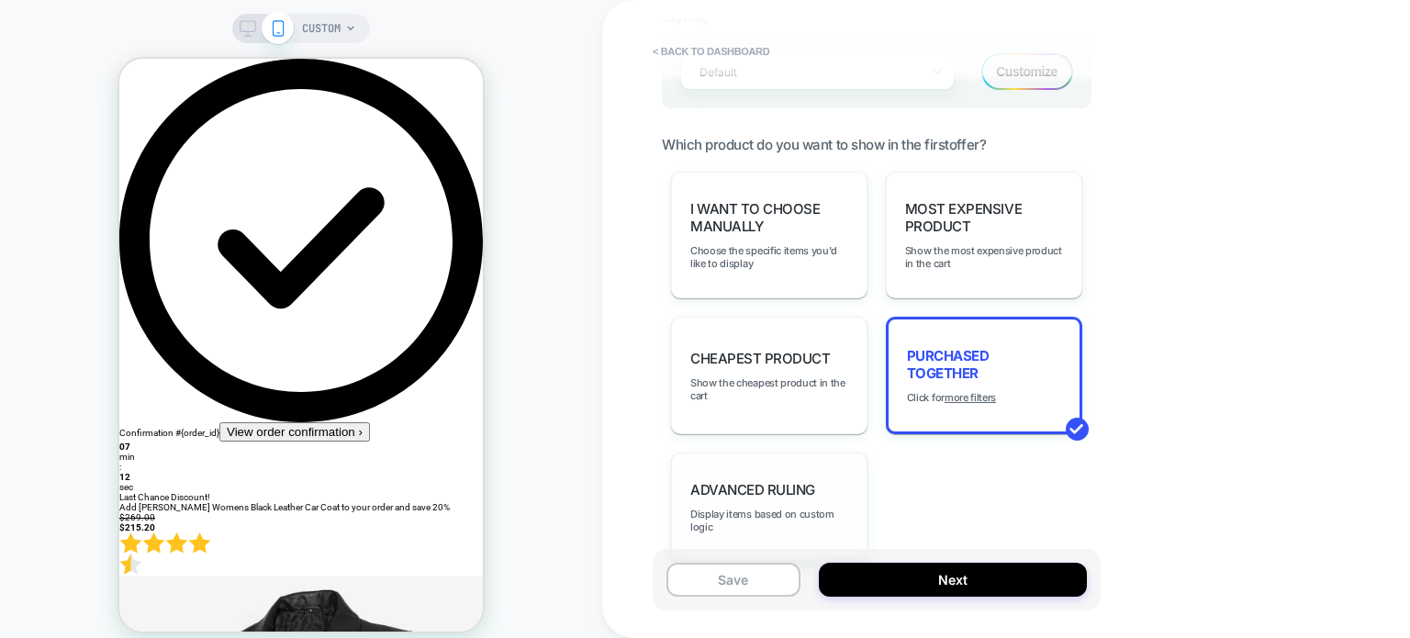
scroll to position [1375, 0]
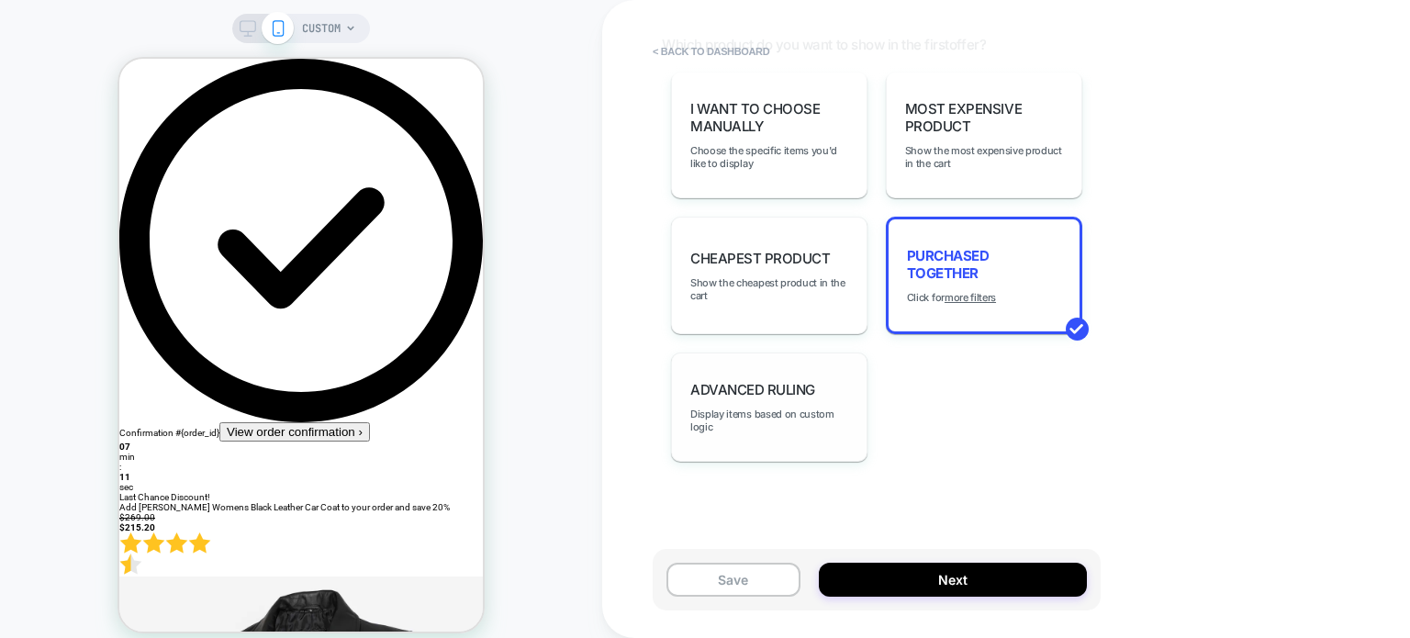
click at [773, 396] on div "Advanced Ruling Display items based on custom logic" at bounding box center [769, 407] width 196 height 109
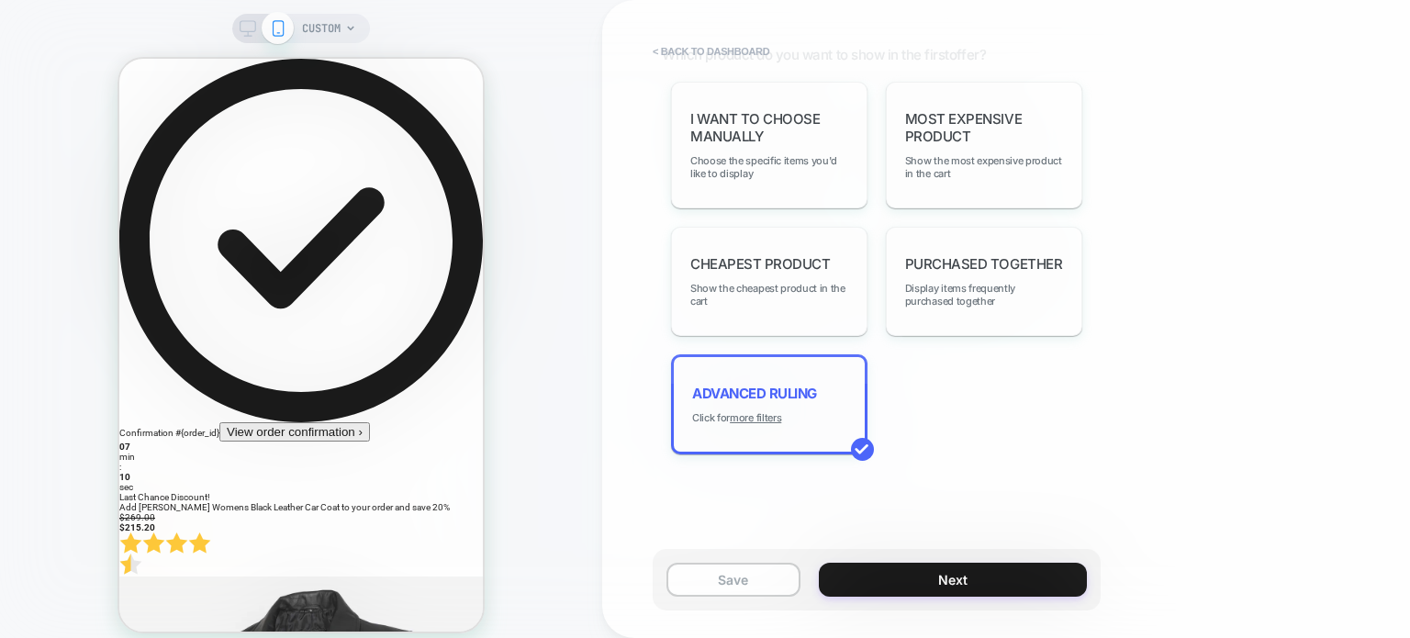
scroll to position [1359, 0]
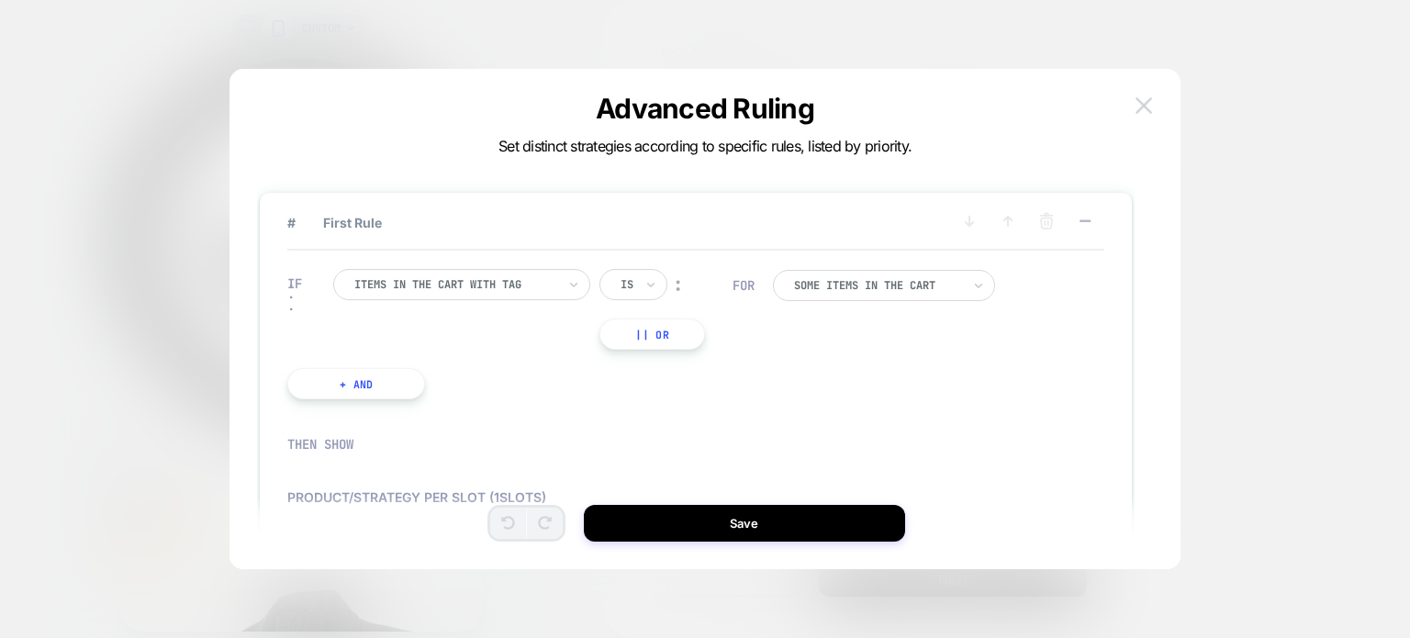
click at [1153, 109] on button at bounding box center [1144, 106] width 28 height 28
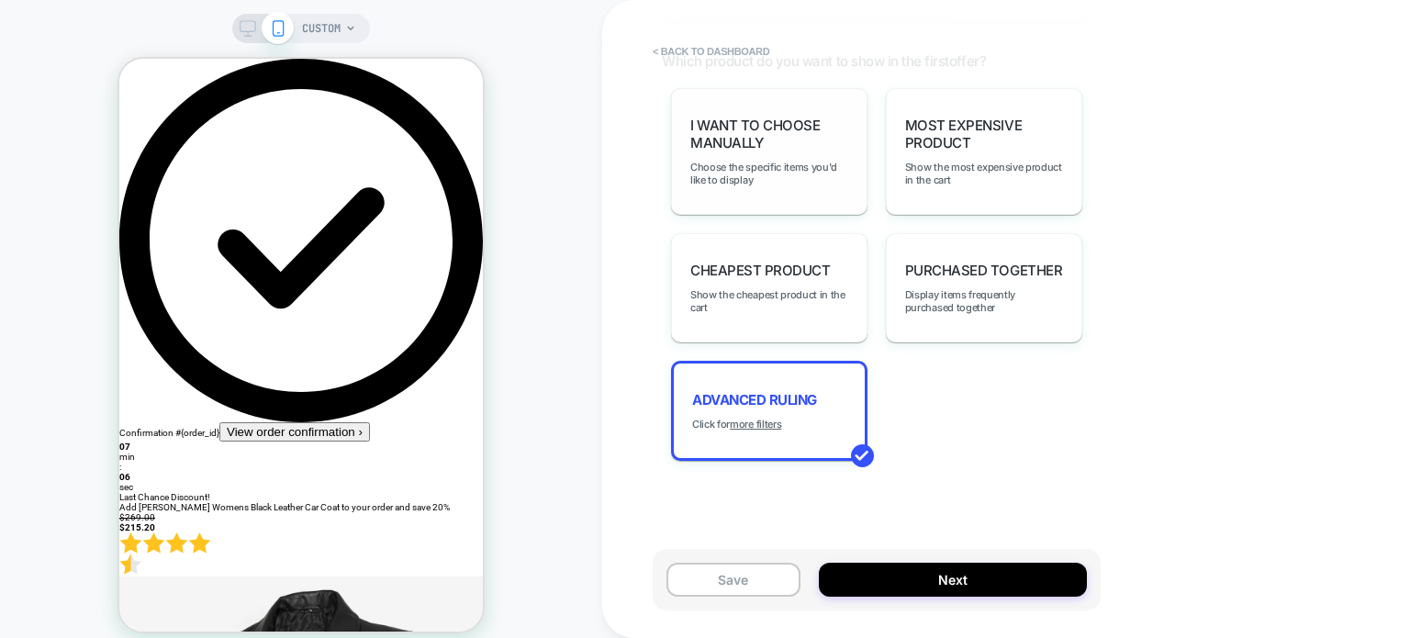
click at [771, 145] on span "I want to choose manually" at bounding box center [769, 134] width 158 height 35
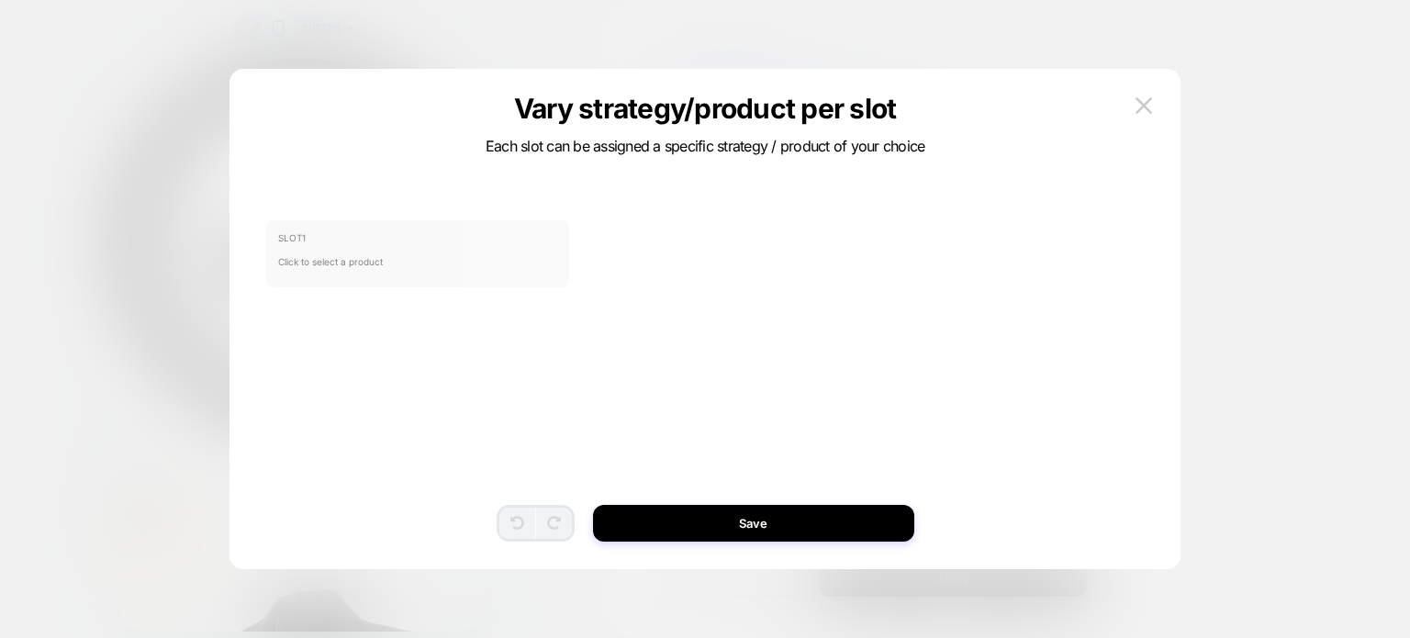
click at [378, 263] on span "Click to select a product" at bounding box center [417, 261] width 279 height 37
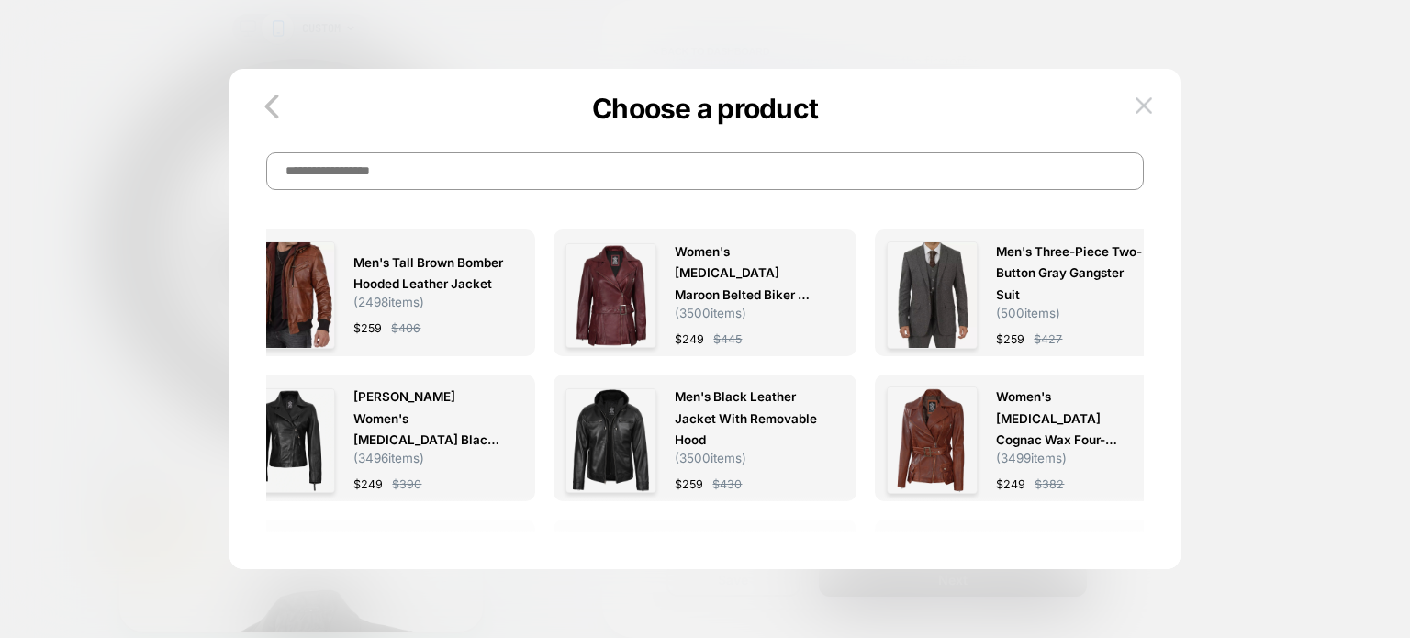
click at [534, 169] on input at bounding box center [705, 171] width 878 height 38
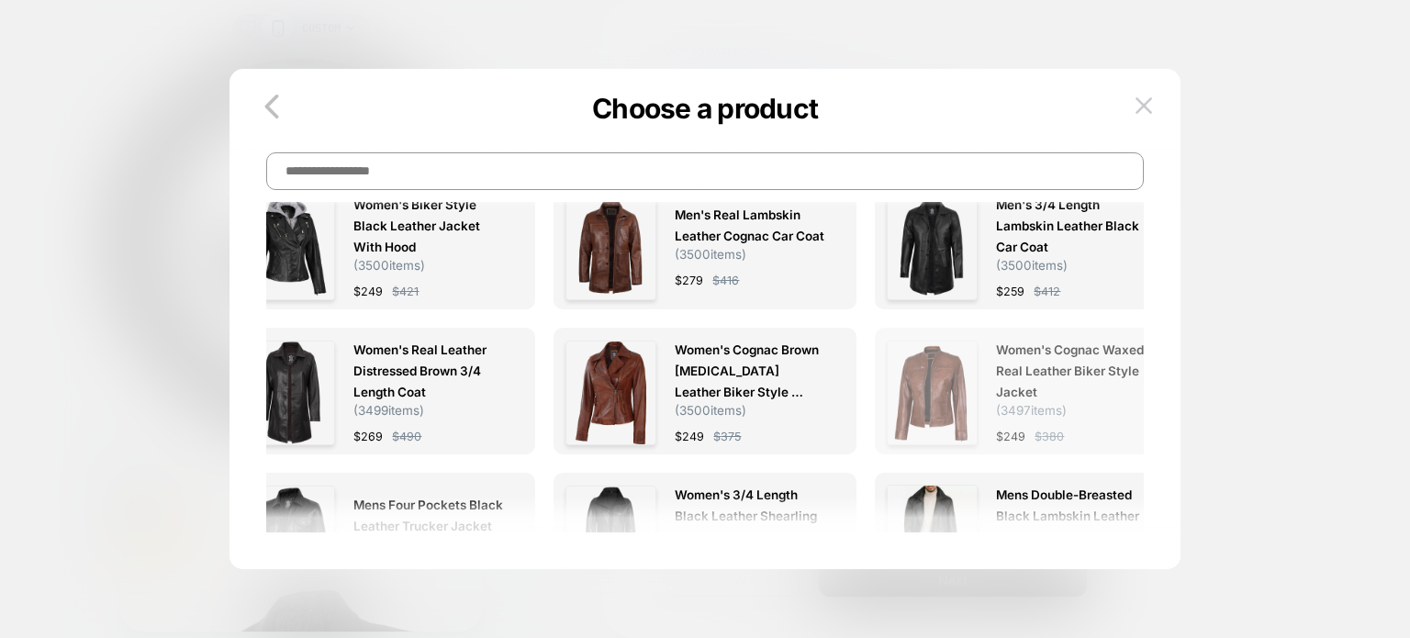
scroll to position [826, 0]
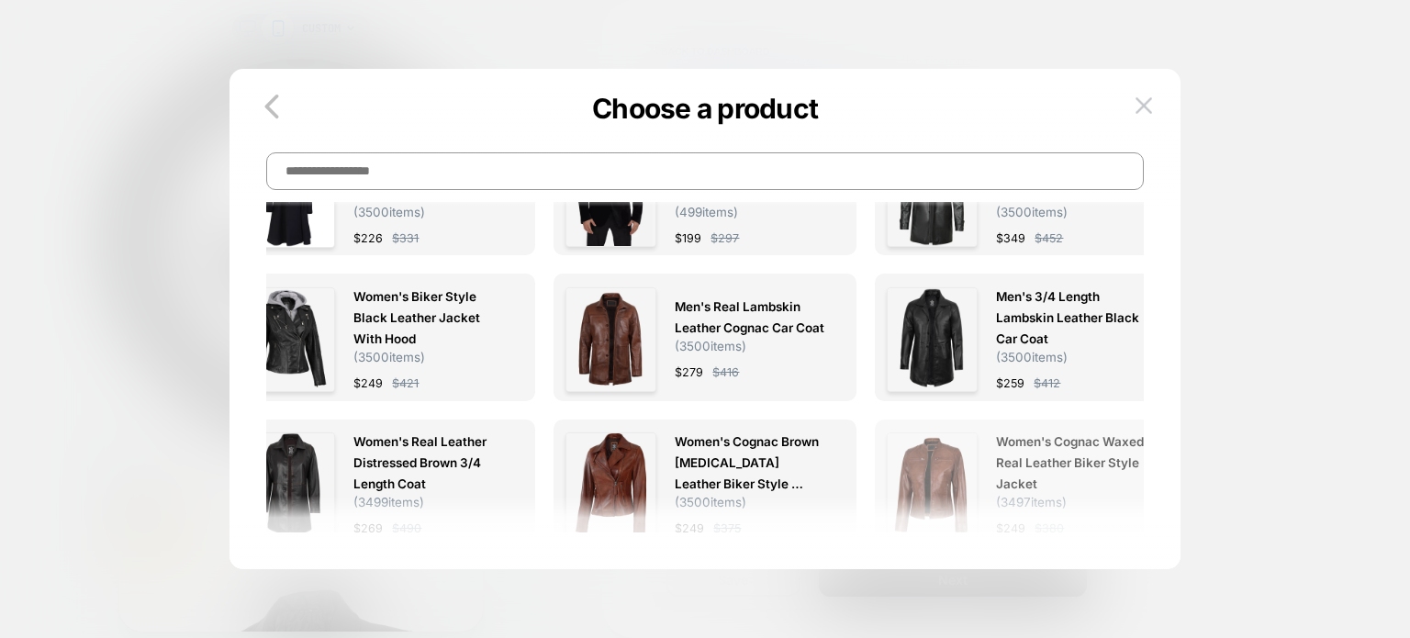
click at [1013, 462] on span "Women's Cognac Waxed Real Leather Biker Style Jacket" at bounding box center [1071, 462] width 151 height 63
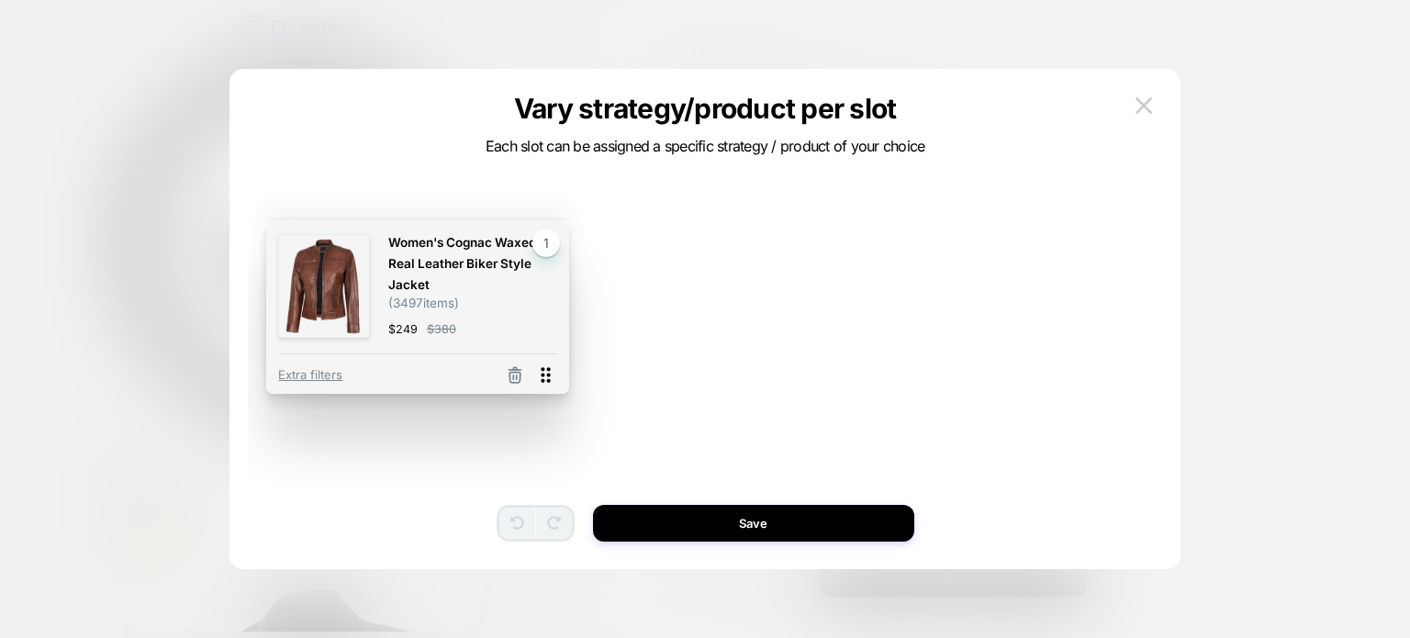
click at [543, 375] on icon at bounding box center [545, 375] width 9 height 16
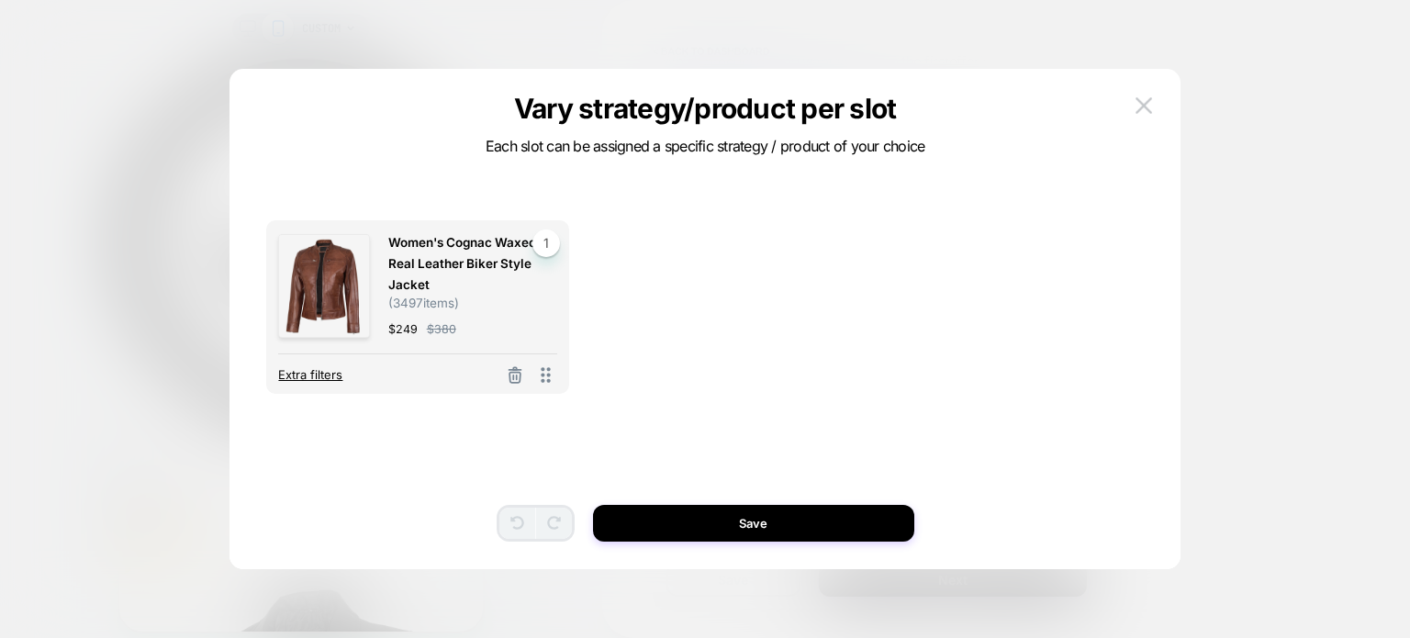
click at [299, 376] on span "Extra filters" at bounding box center [310, 374] width 64 height 15
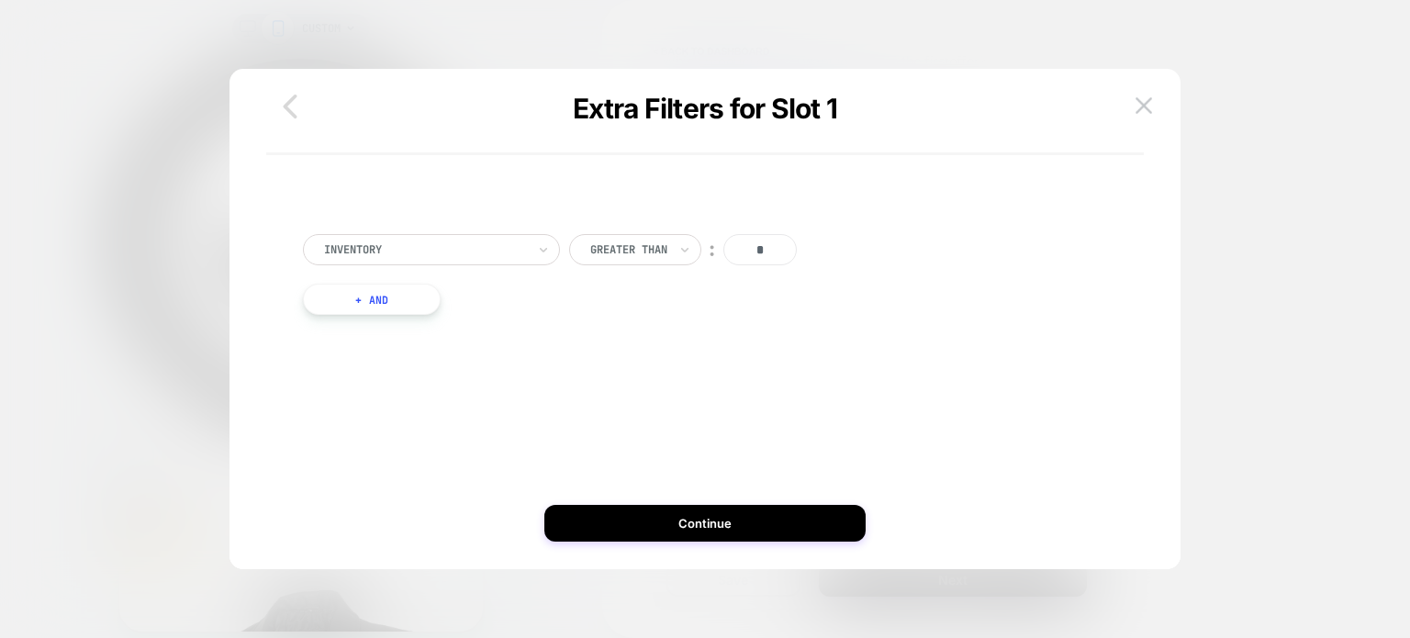
click at [288, 99] on icon "button" at bounding box center [290, 106] width 37 height 37
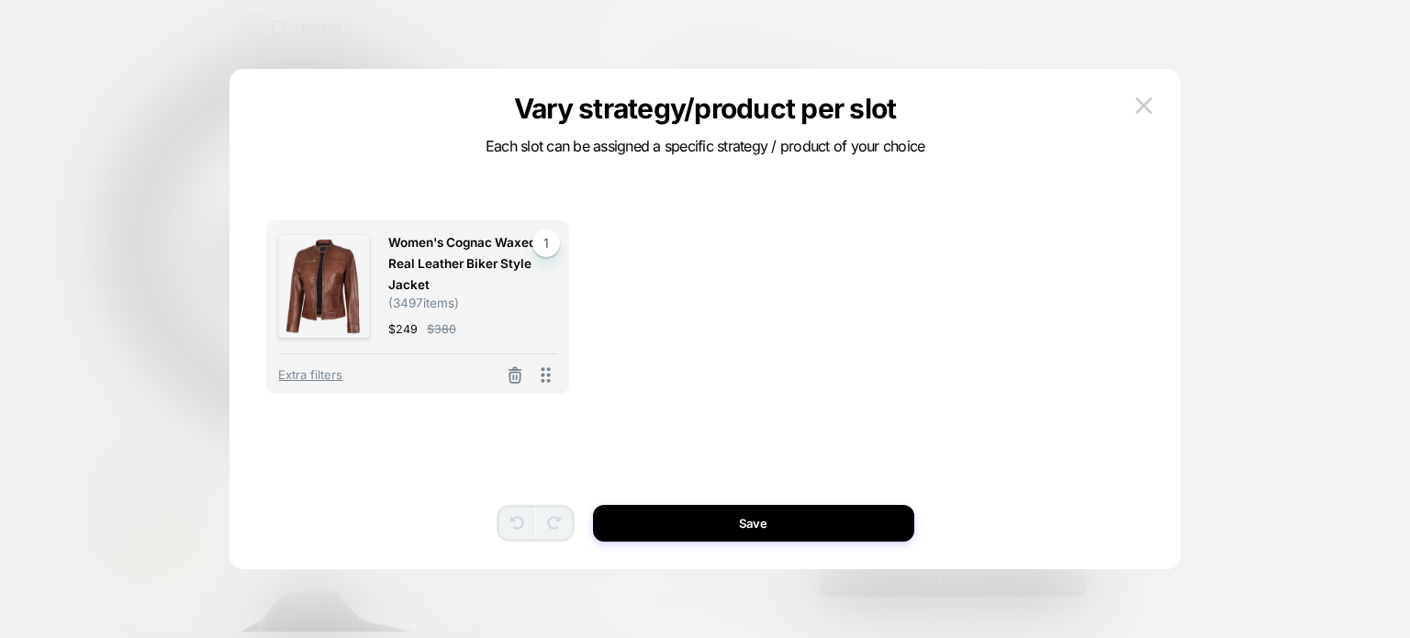
click at [547, 235] on span "1" at bounding box center [546, 243] width 28 height 28
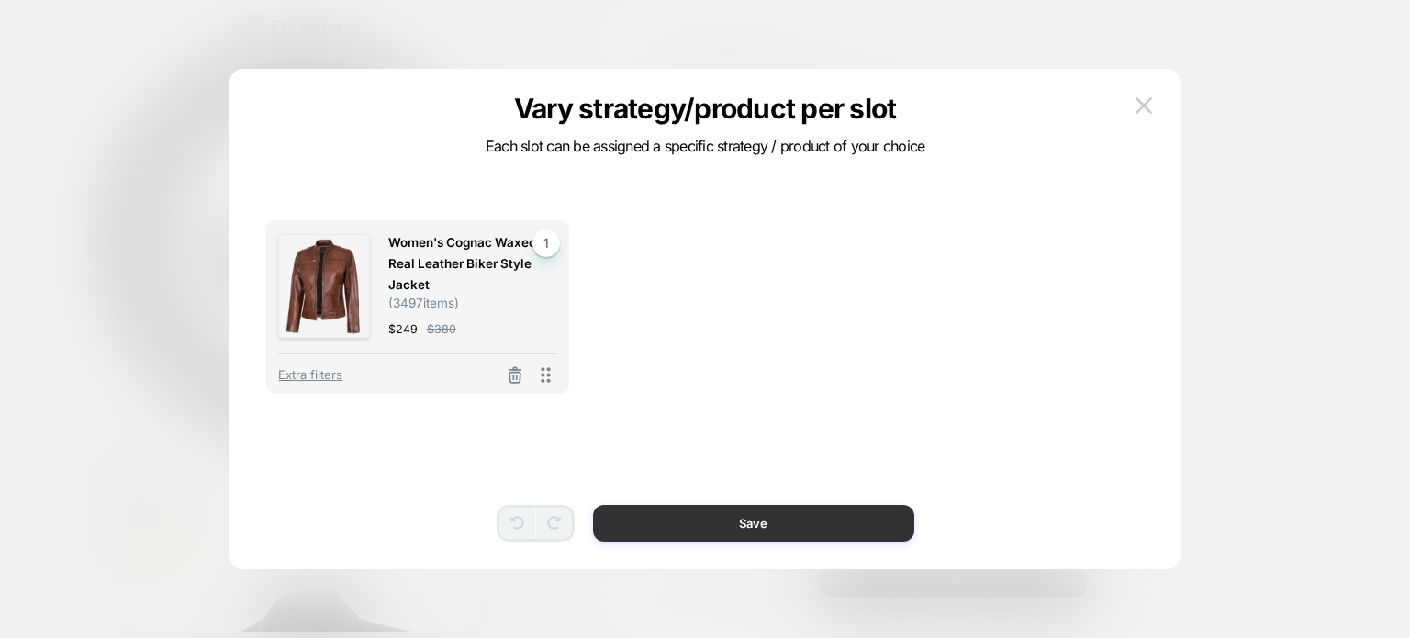
click at [763, 532] on button "Save" at bounding box center [753, 523] width 321 height 37
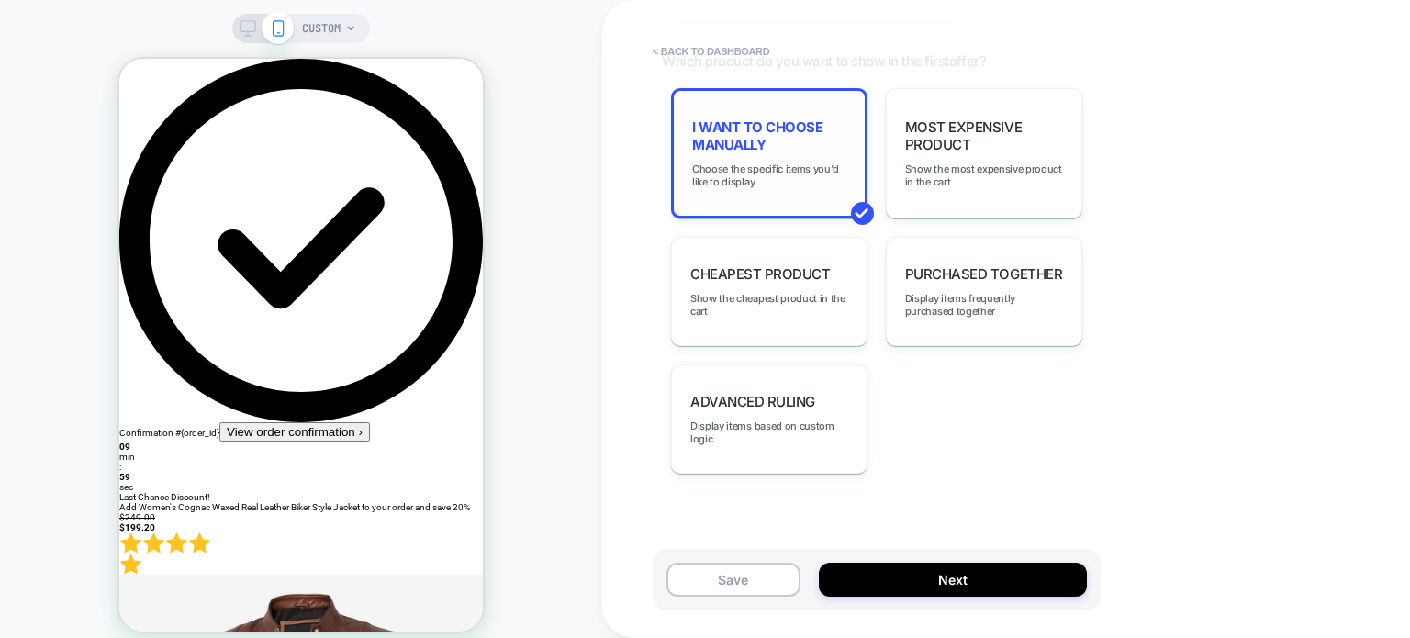
click at [755, 147] on span "I want to choose manually" at bounding box center [769, 135] width 154 height 35
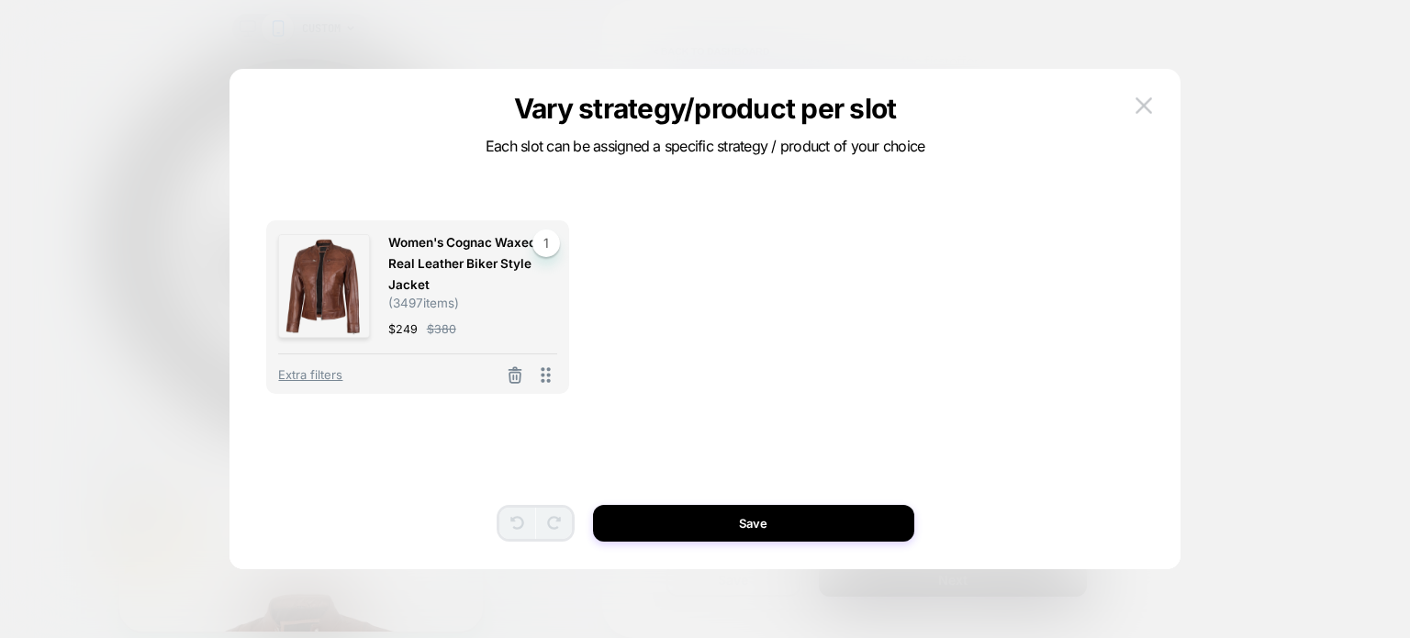
click at [1137, 111] on img at bounding box center [1144, 105] width 17 height 16
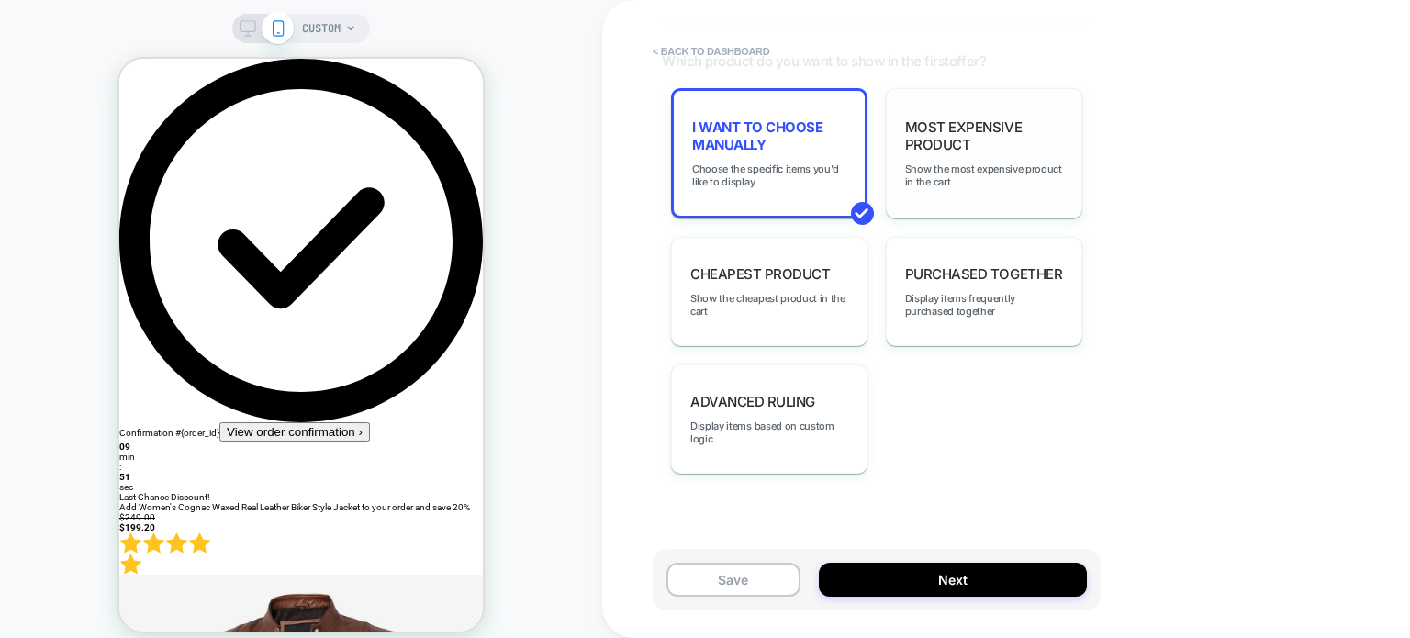
click at [1012, 150] on span "Most Expensive Product" at bounding box center [984, 135] width 158 height 35
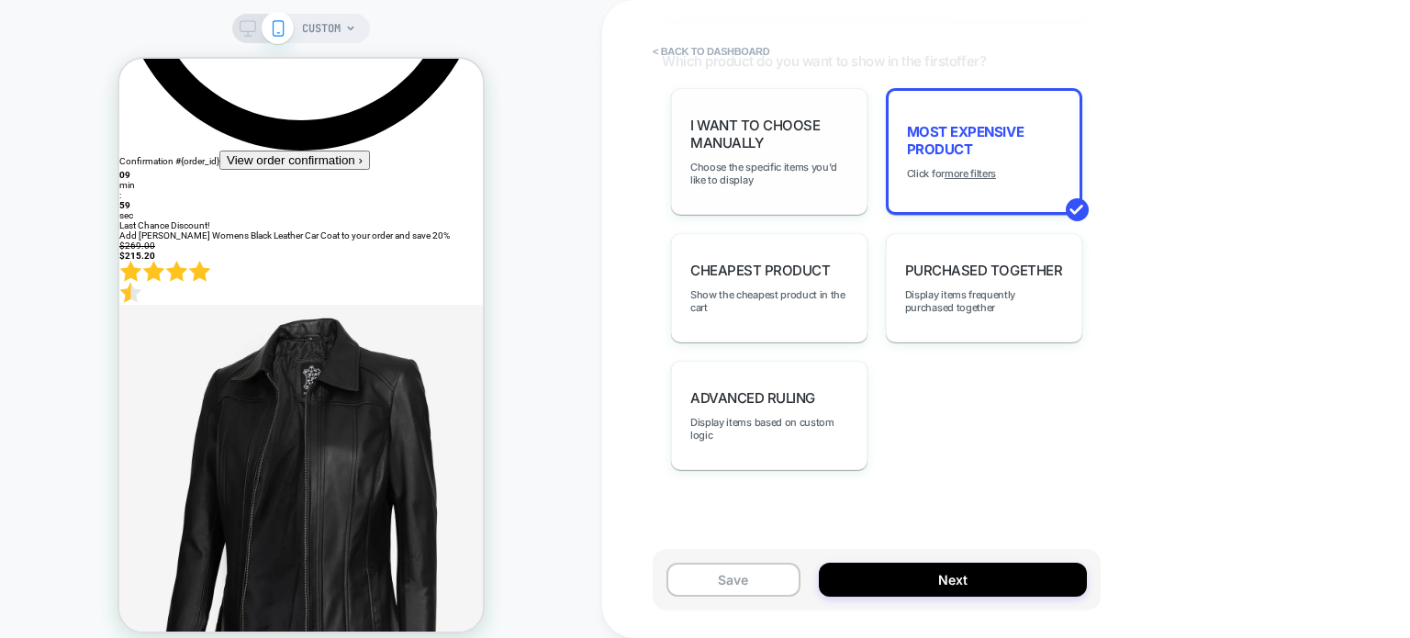
scroll to position [184, 0]
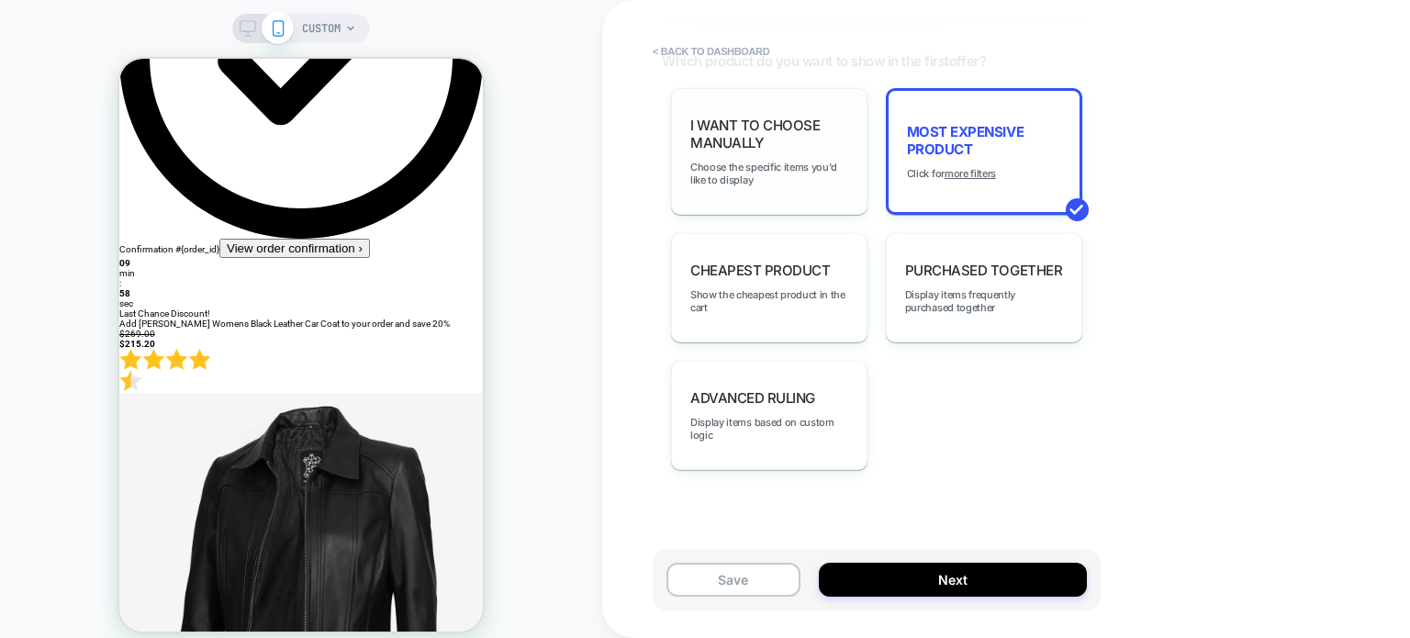
click at [800, 118] on div "I want to choose manually Choose the specific items you'd like to display" at bounding box center [769, 151] width 196 height 127
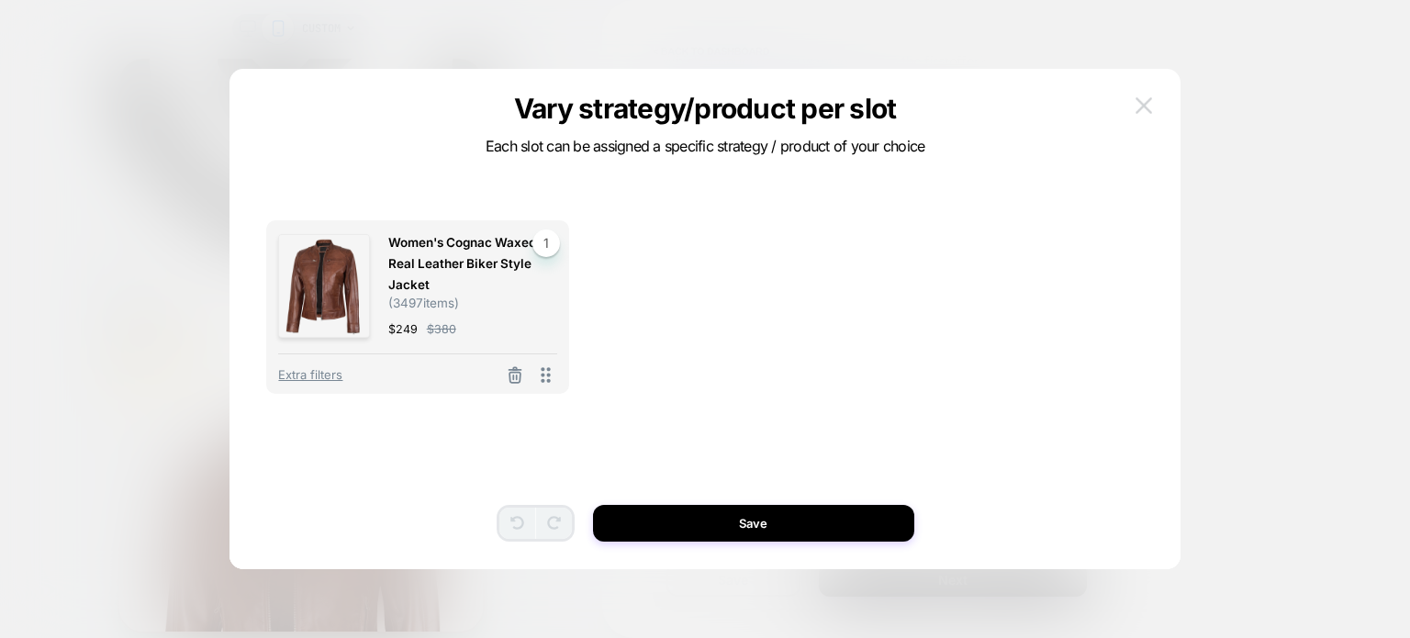
click at [1146, 101] on img at bounding box center [1144, 105] width 17 height 16
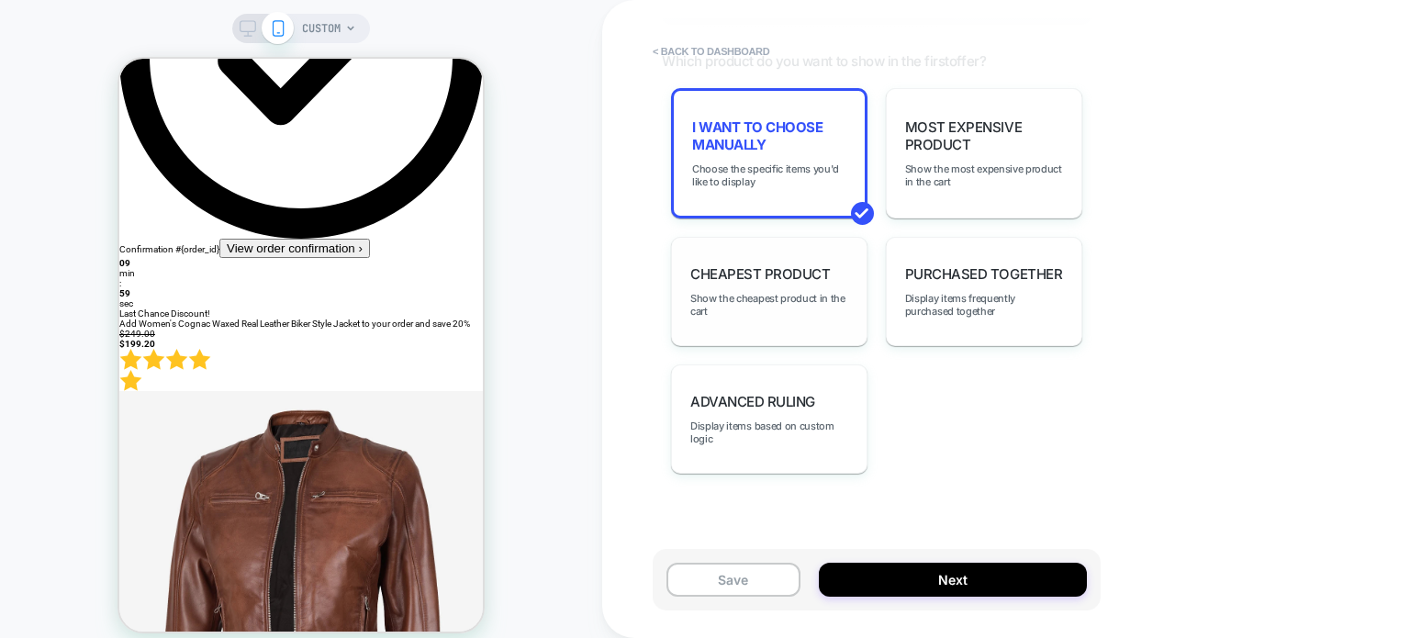
click at [808, 252] on div "Cheapest Product Show the cheapest product in the cart" at bounding box center [769, 291] width 196 height 109
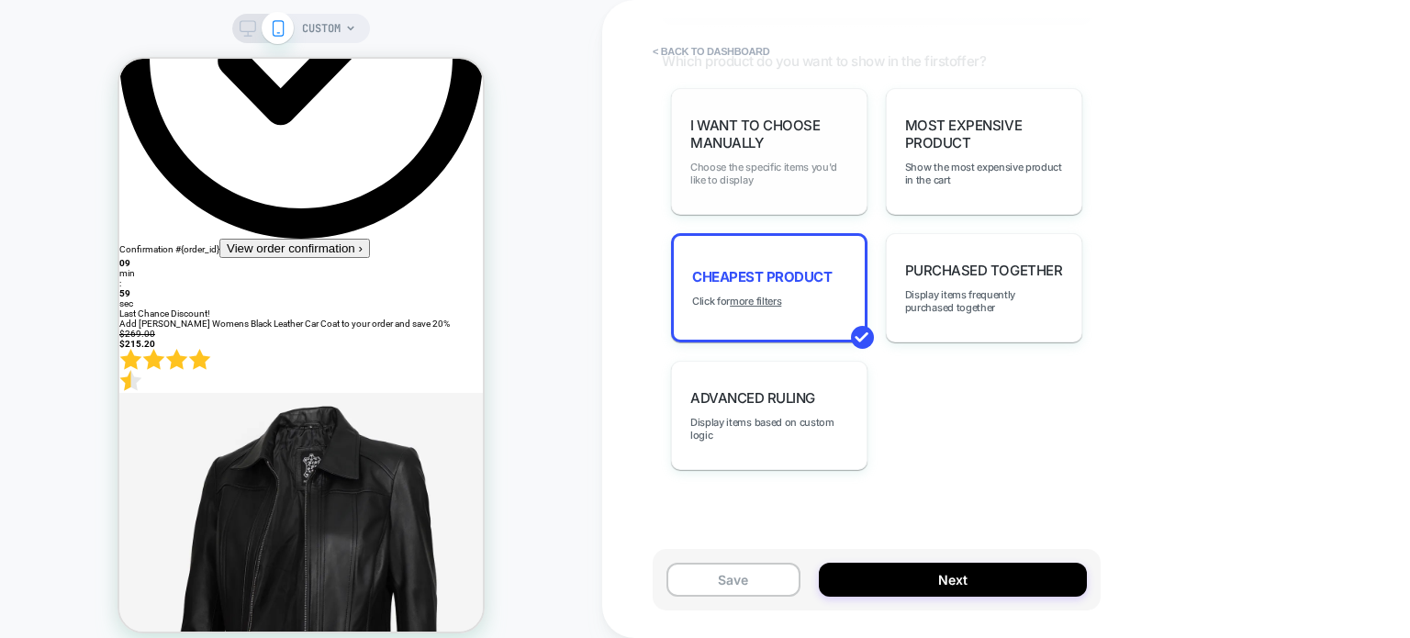
click at [778, 162] on span "Choose the specific items you'd like to display" at bounding box center [769, 174] width 158 height 26
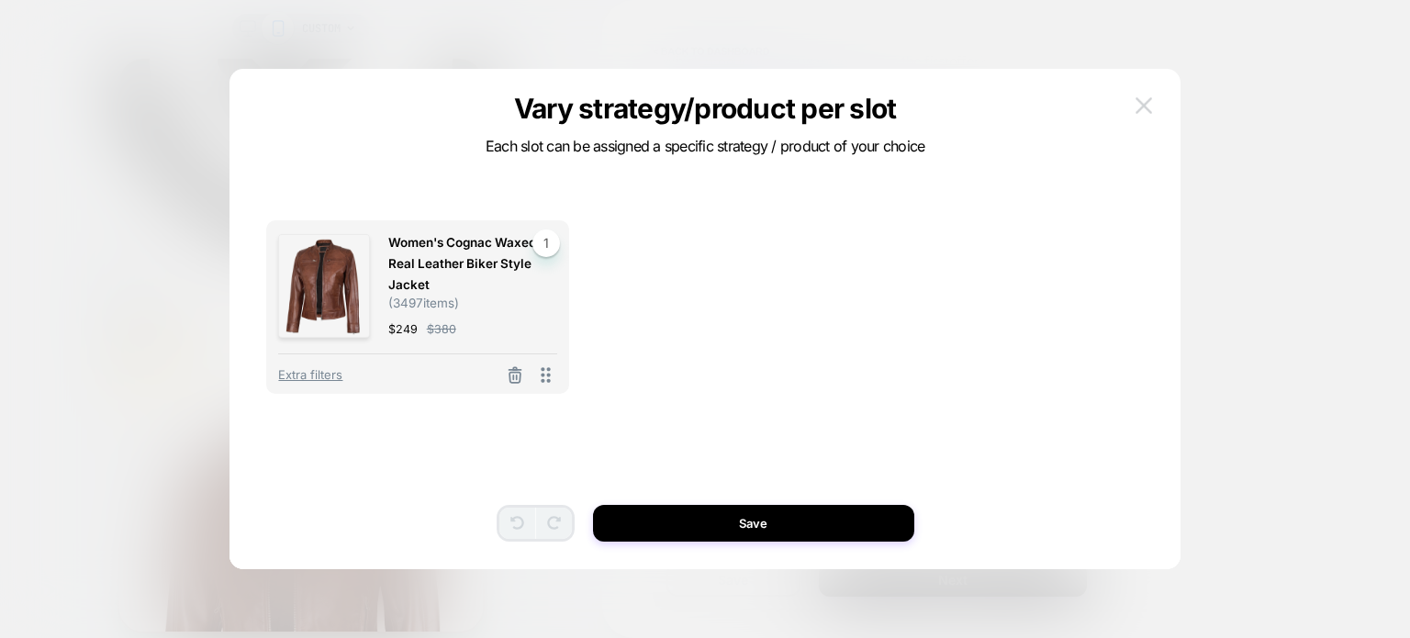
click at [1137, 109] on img at bounding box center [1144, 105] width 17 height 16
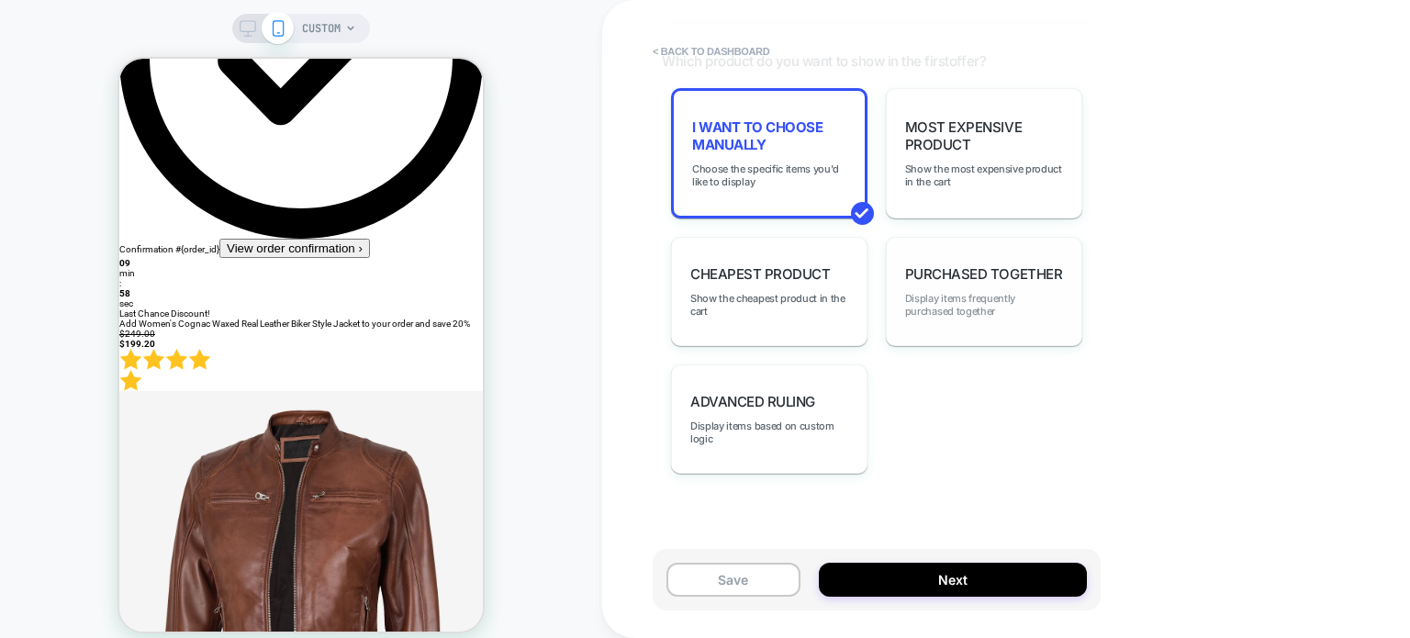
click at [1008, 310] on span "Display items frequently purchased together" at bounding box center [984, 305] width 158 height 26
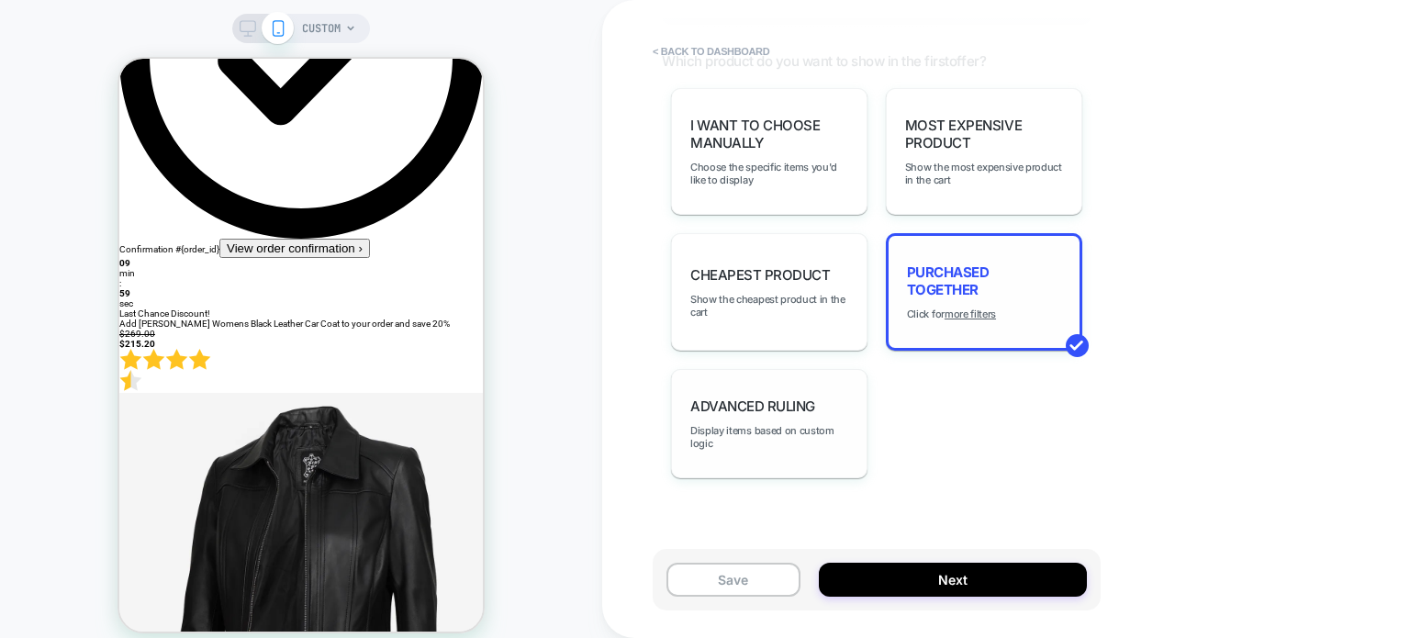
click at [785, 403] on span "Advanced Ruling" at bounding box center [752, 405] width 125 height 17
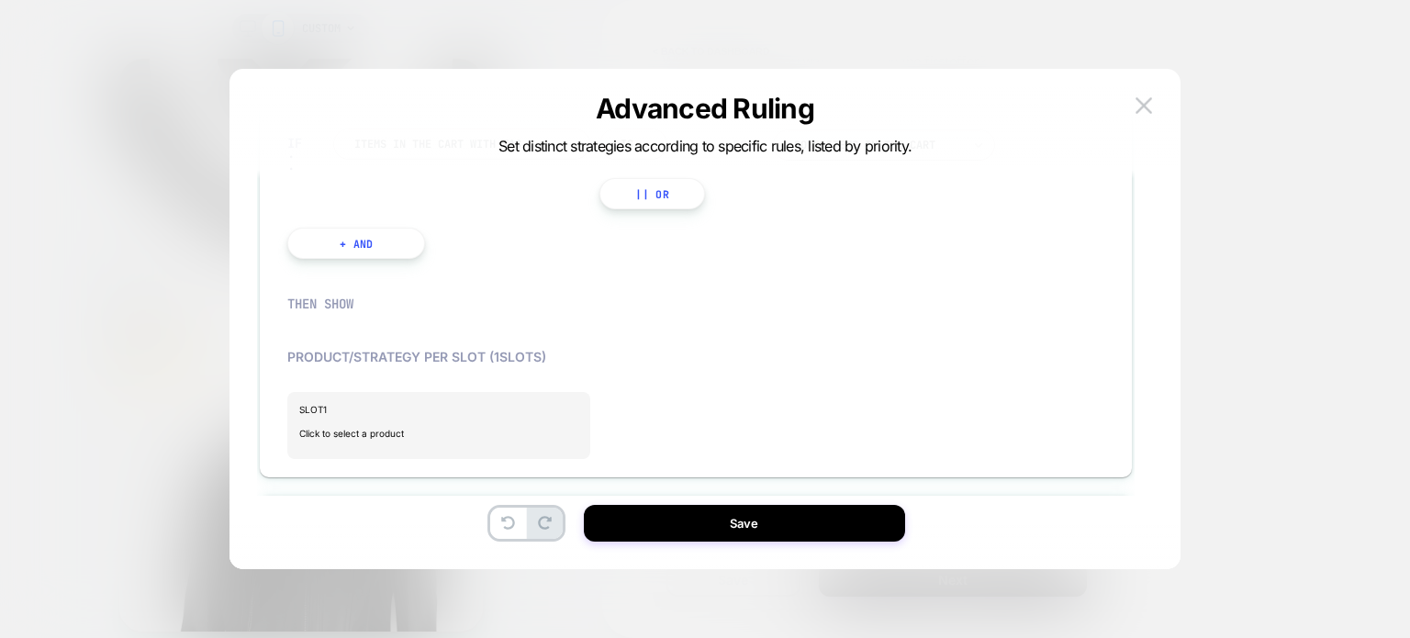
scroll to position [0, 0]
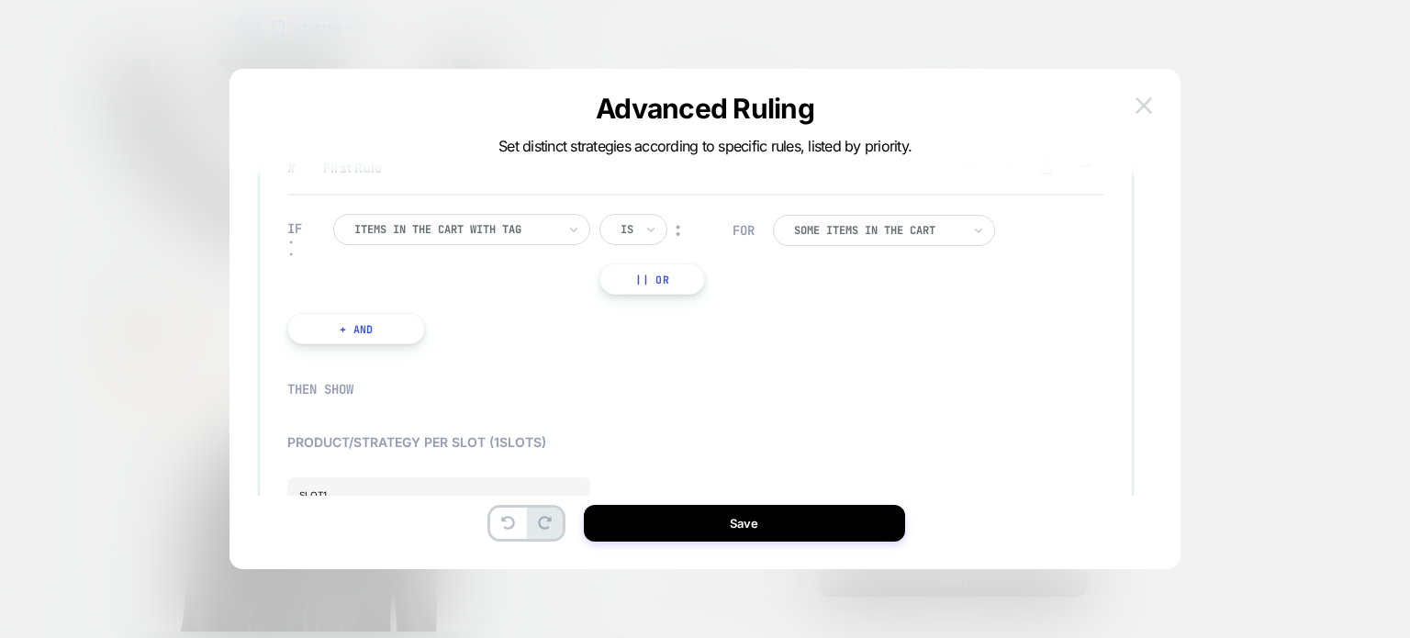
click at [1146, 113] on button at bounding box center [1144, 106] width 28 height 28
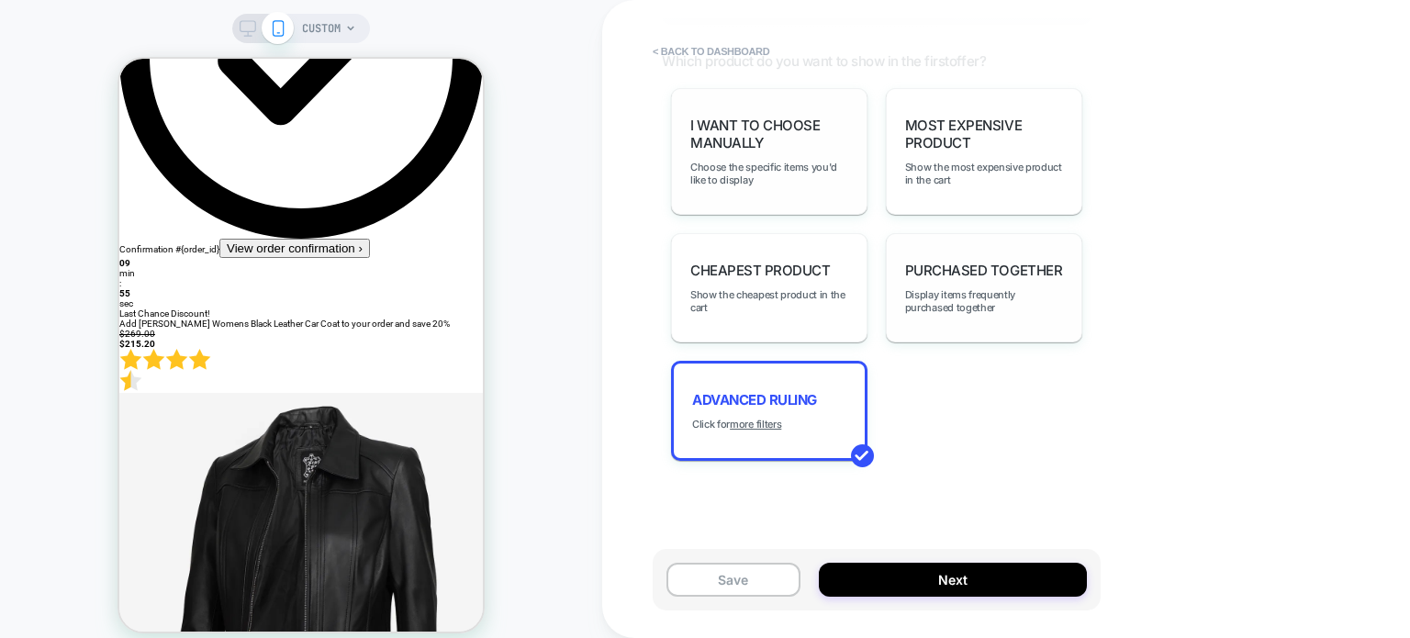
click at [785, 146] on span "I want to choose manually" at bounding box center [769, 134] width 158 height 35
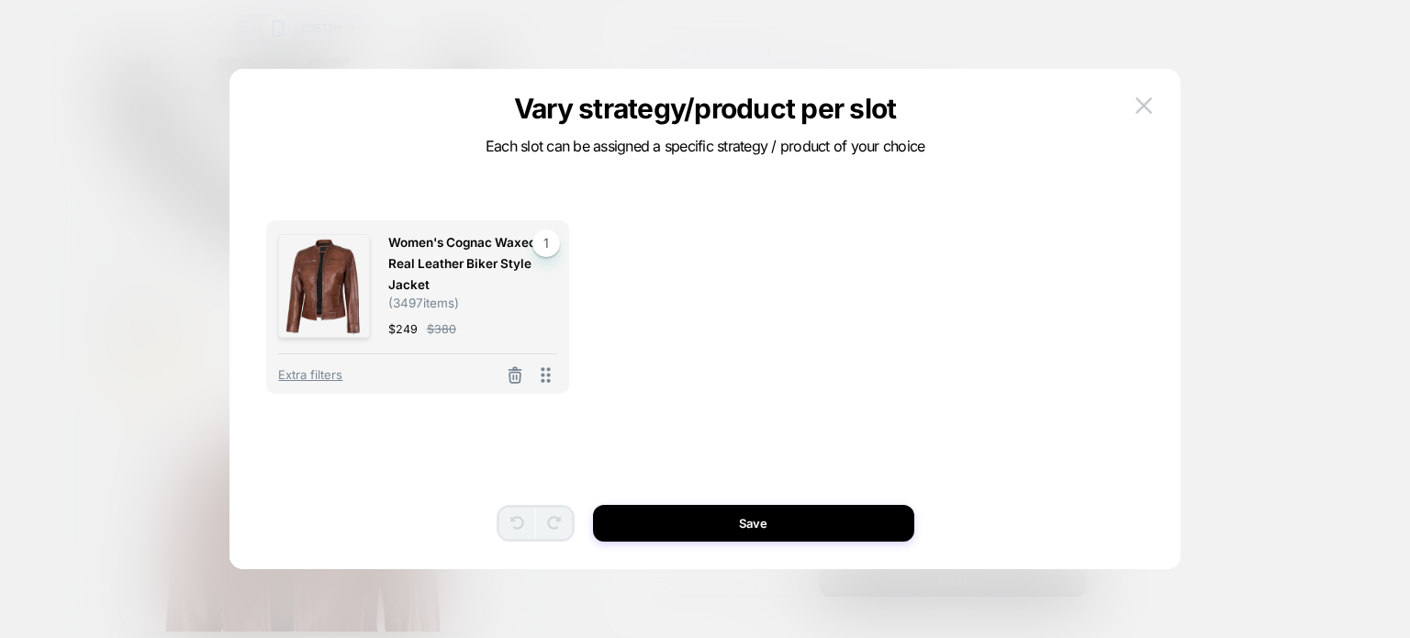
click at [789, 140] on span "Each slot can be assigned a specific strategy / product of your choice" at bounding box center [706, 146] width 440 height 18
click at [541, 374] on icon at bounding box center [545, 375] width 23 height 23
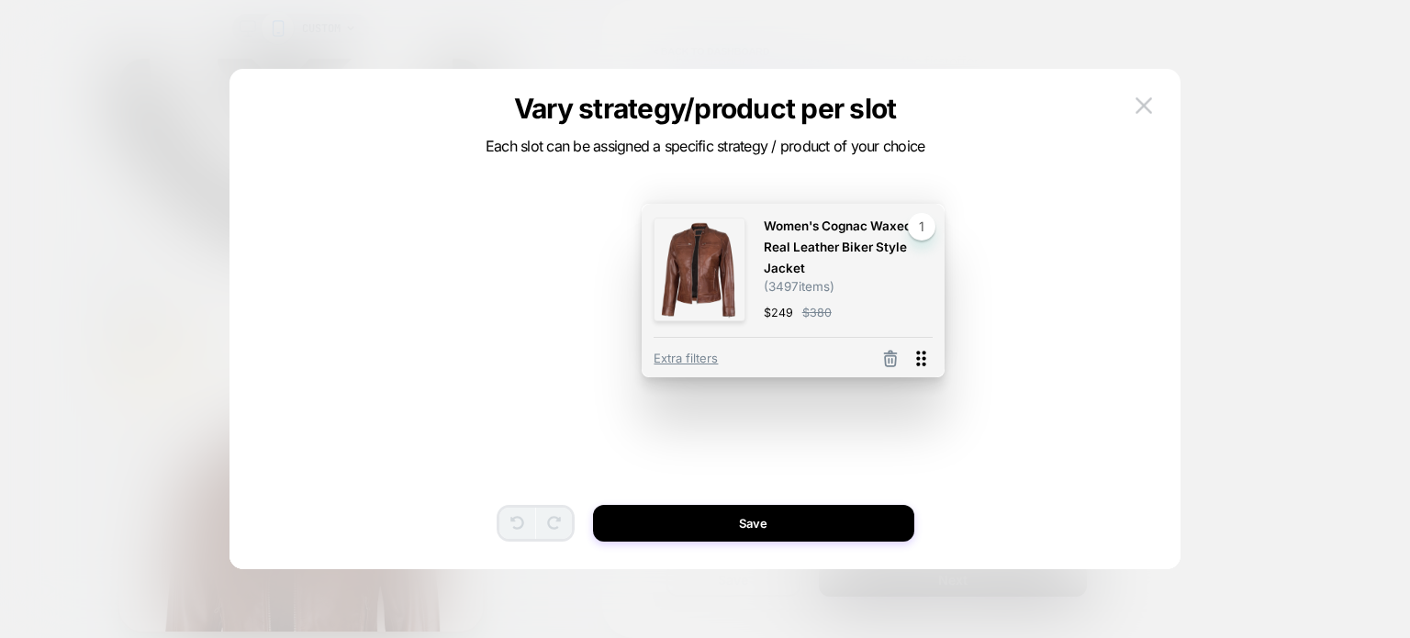
drag, startPoint x: 545, startPoint y: 374, endPoint x: 921, endPoint y: 358, distance: 375.8
click at [921, 358] on icon at bounding box center [921, 358] width 23 height 23
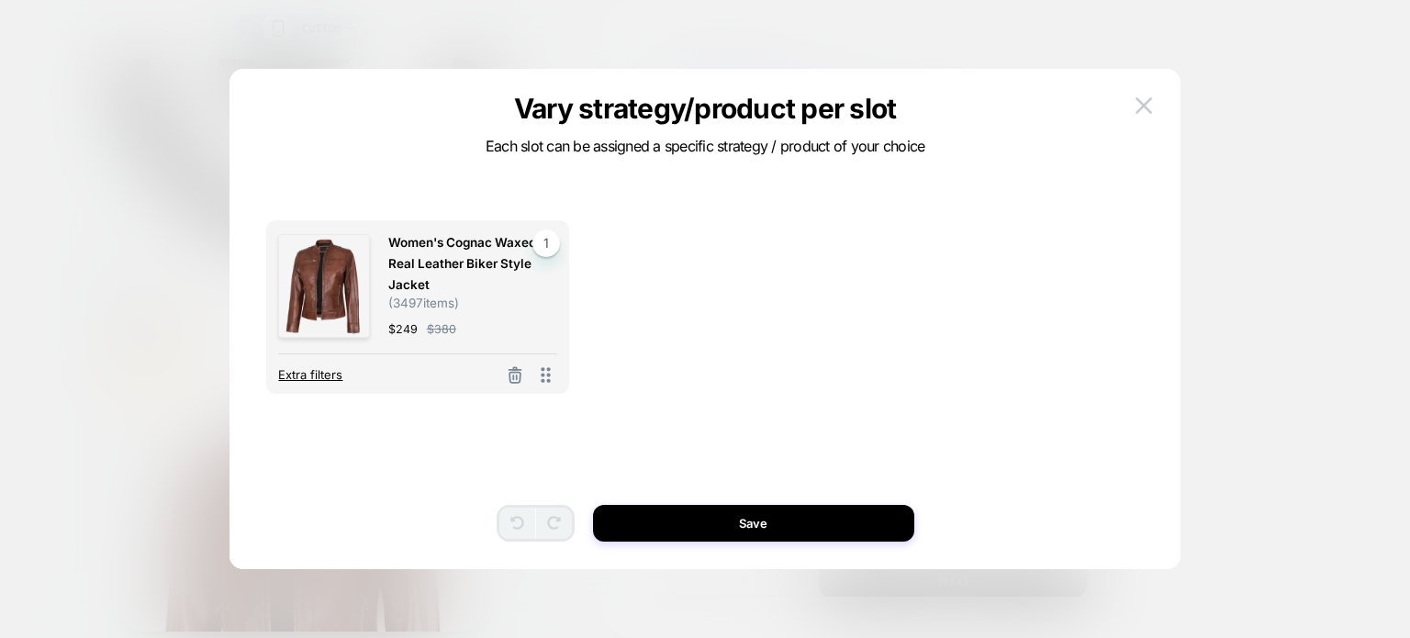
click at [293, 371] on span "Extra filters" at bounding box center [310, 374] width 64 height 15
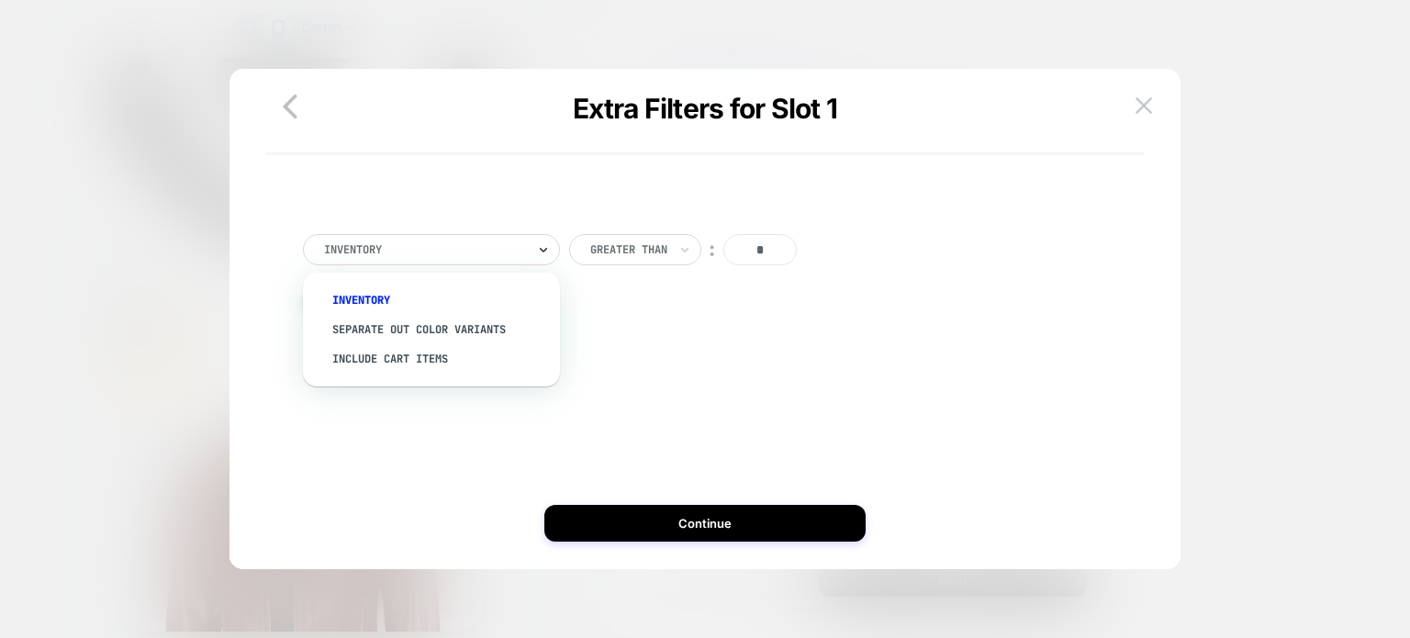
click at [544, 252] on icon at bounding box center [543, 250] width 13 height 18
click at [295, 110] on icon "button" at bounding box center [290, 106] width 37 height 37
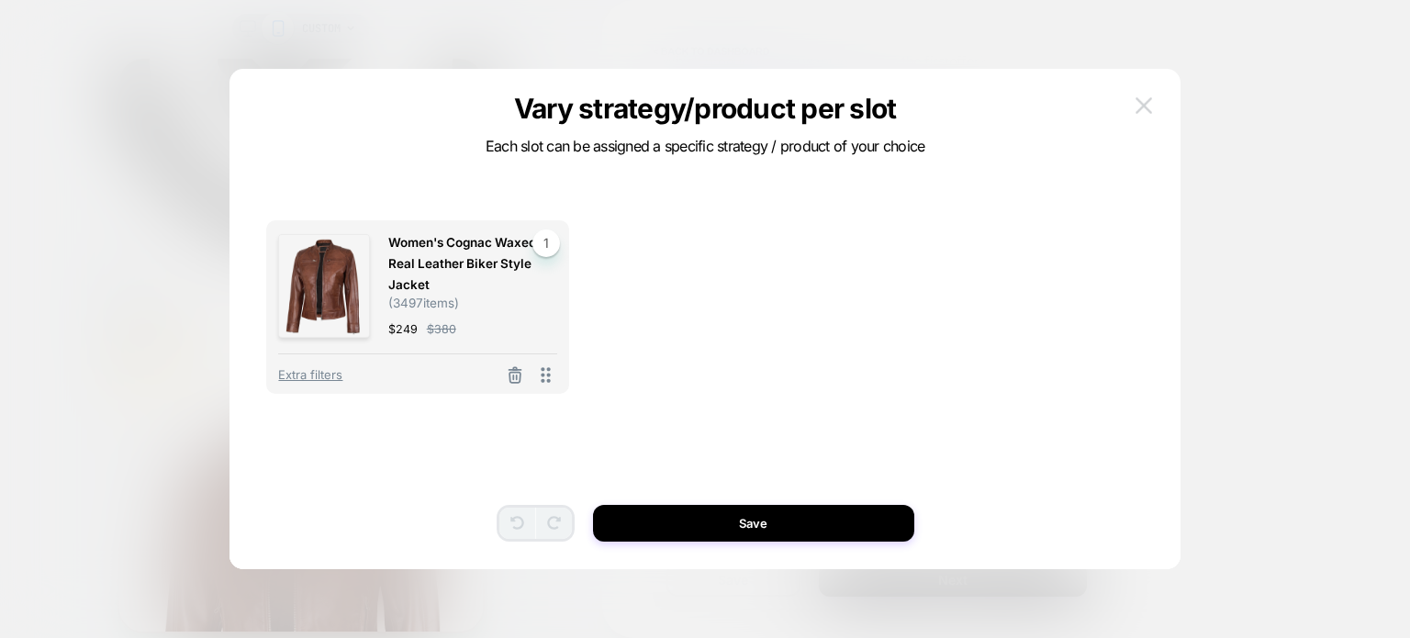
click at [1136, 113] on img at bounding box center [1144, 105] width 17 height 16
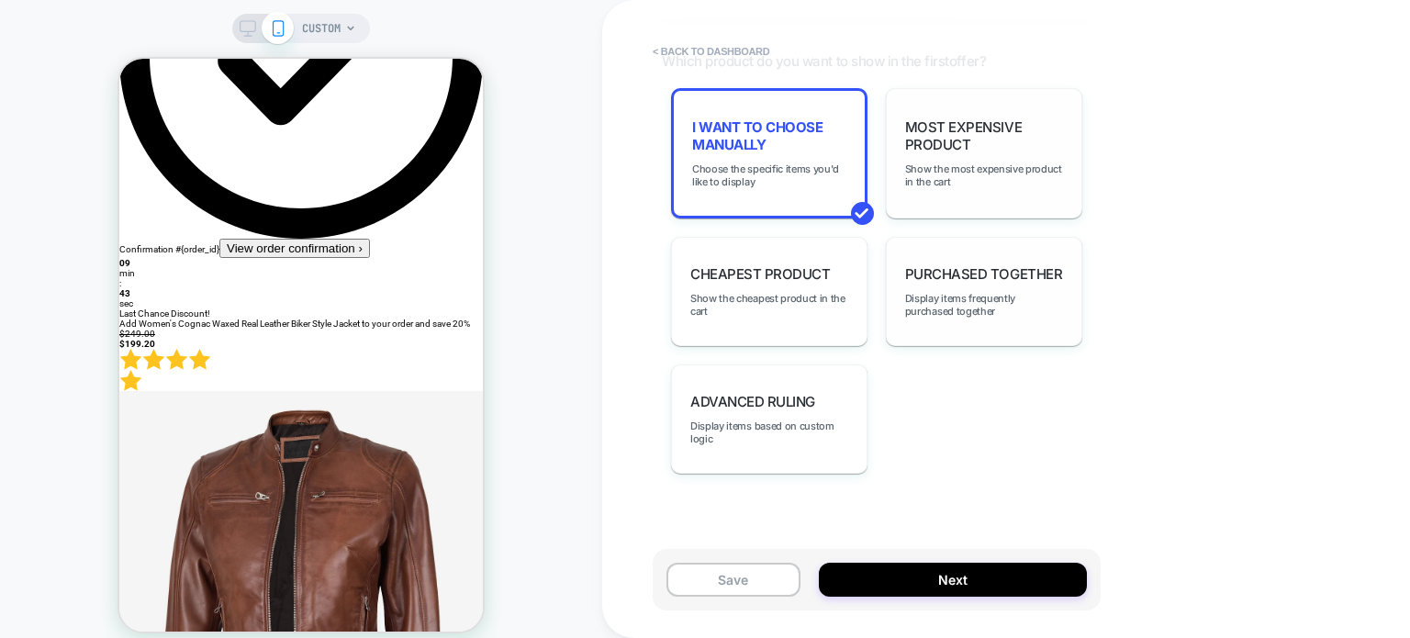
scroll to position [1175, 0]
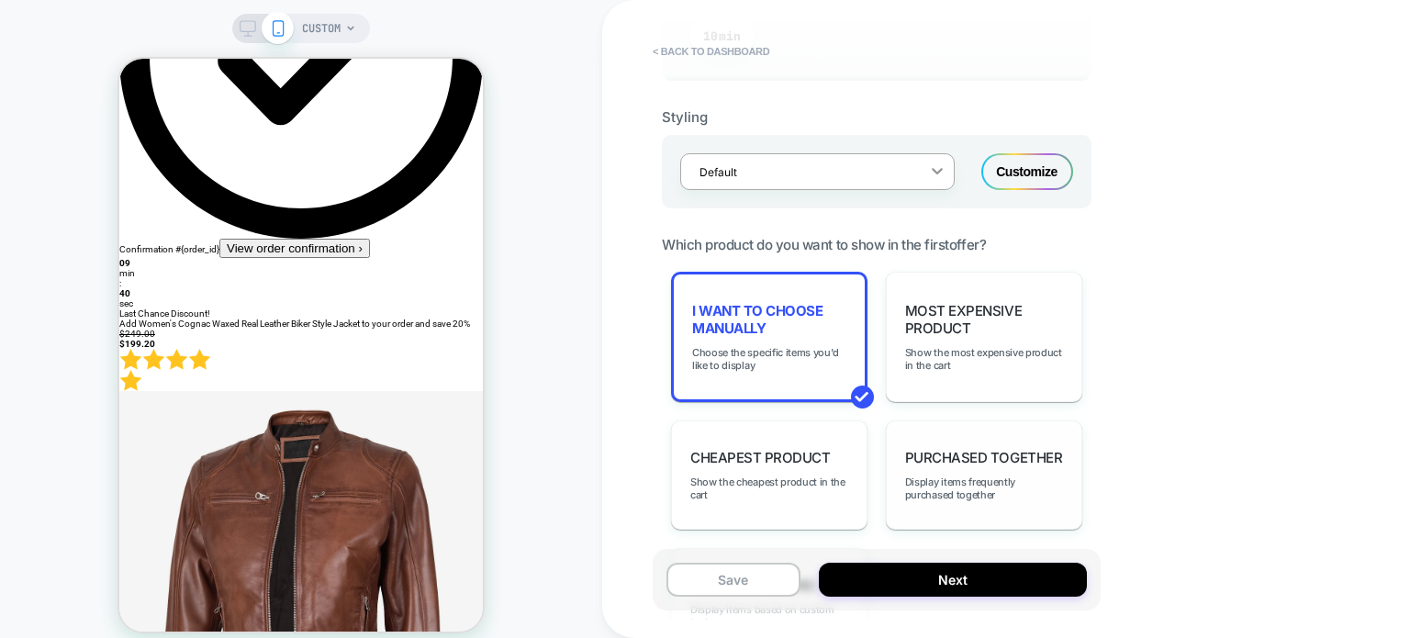
click at [936, 173] on icon at bounding box center [937, 171] width 18 height 18
click at [1138, 201] on div "**********" at bounding box center [1006, 319] width 808 height 638
click at [1054, 179] on div "Customize" at bounding box center [1027, 171] width 92 height 37
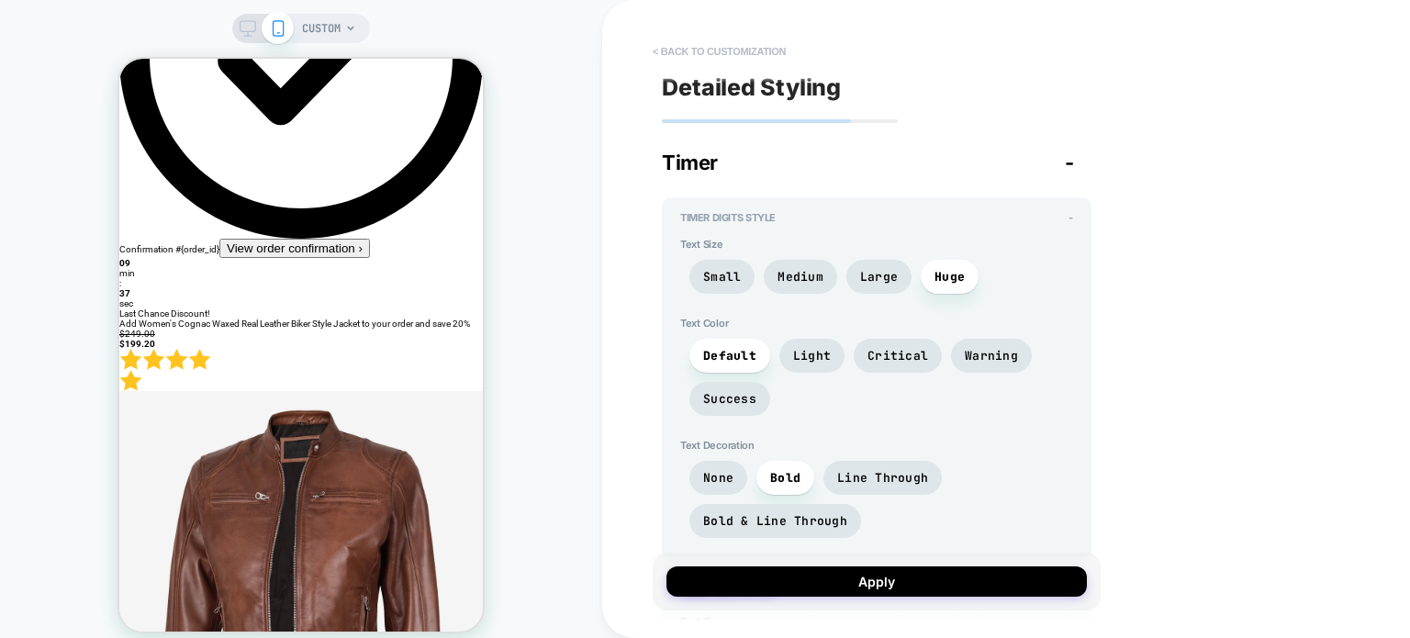
click at [722, 47] on button "< Back to customization" at bounding box center [719, 51] width 151 height 29
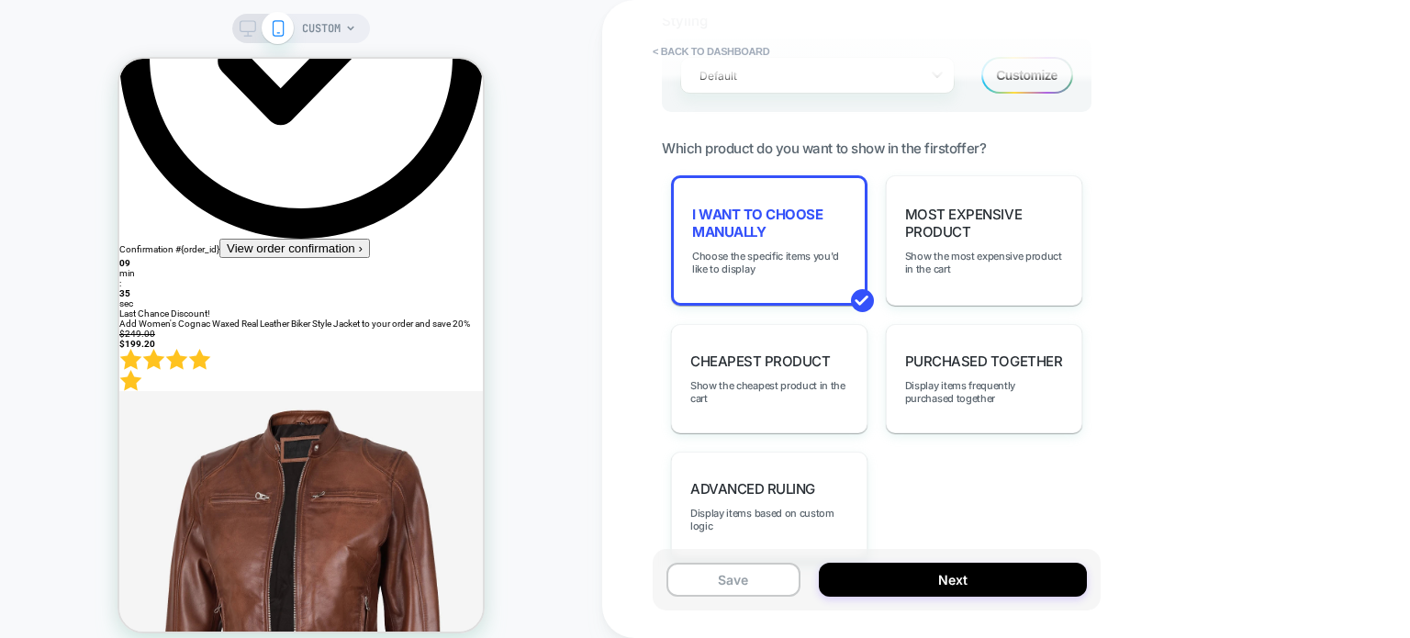
scroll to position [1371, 0]
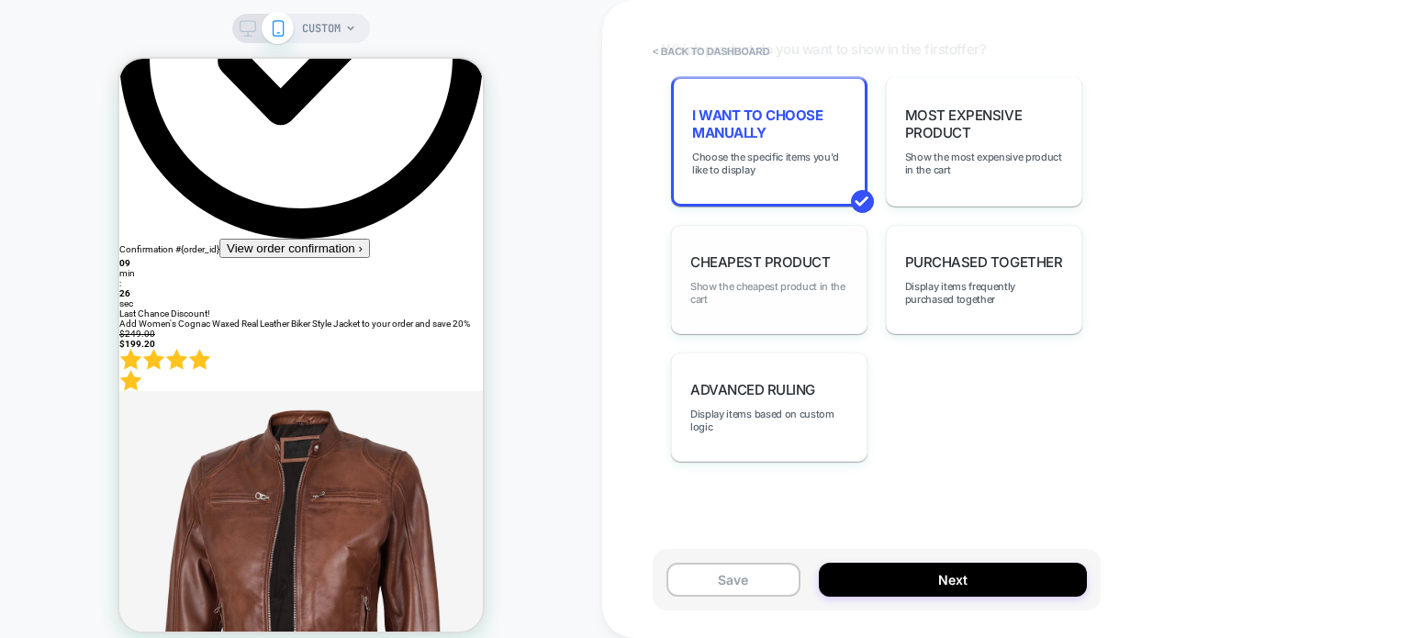
click at [797, 281] on span "Show the cheapest product in the cart" at bounding box center [769, 293] width 158 height 26
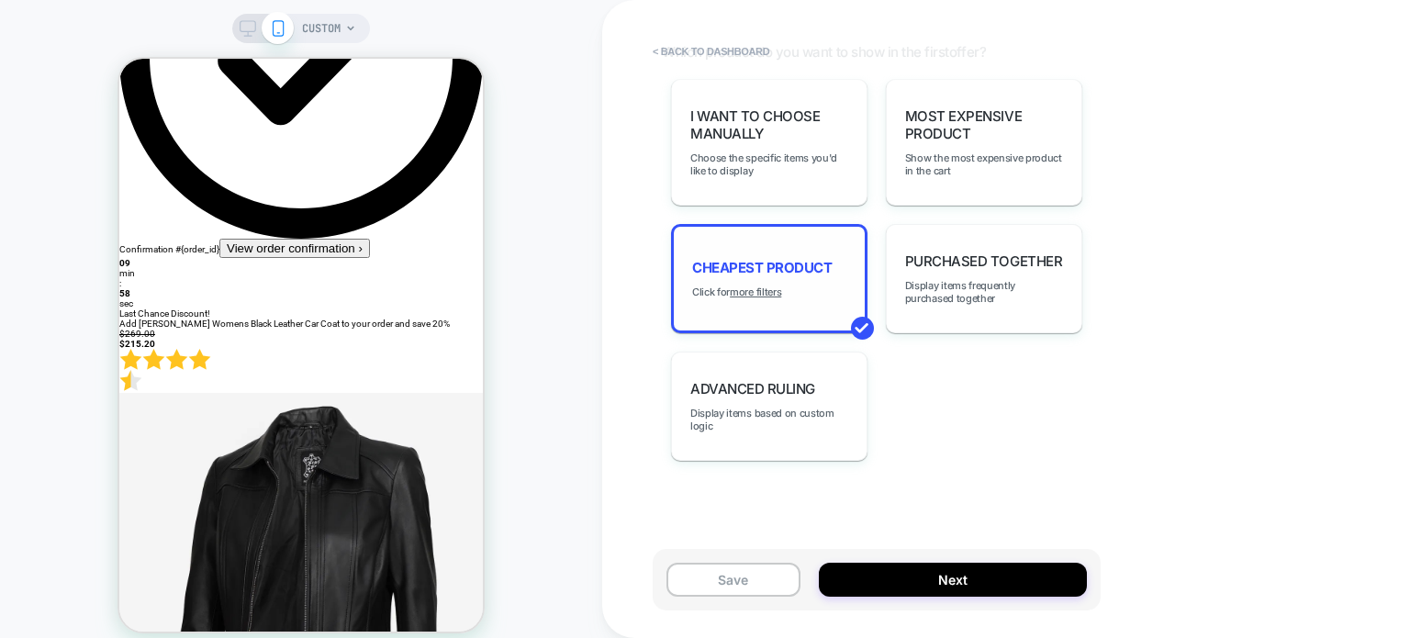
click at [792, 289] on div "Cheapest Product Click for more filters" at bounding box center [769, 278] width 196 height 109
click at [755, 289] on u "more filters" at bounding box center [755, 291] width 51 height 13
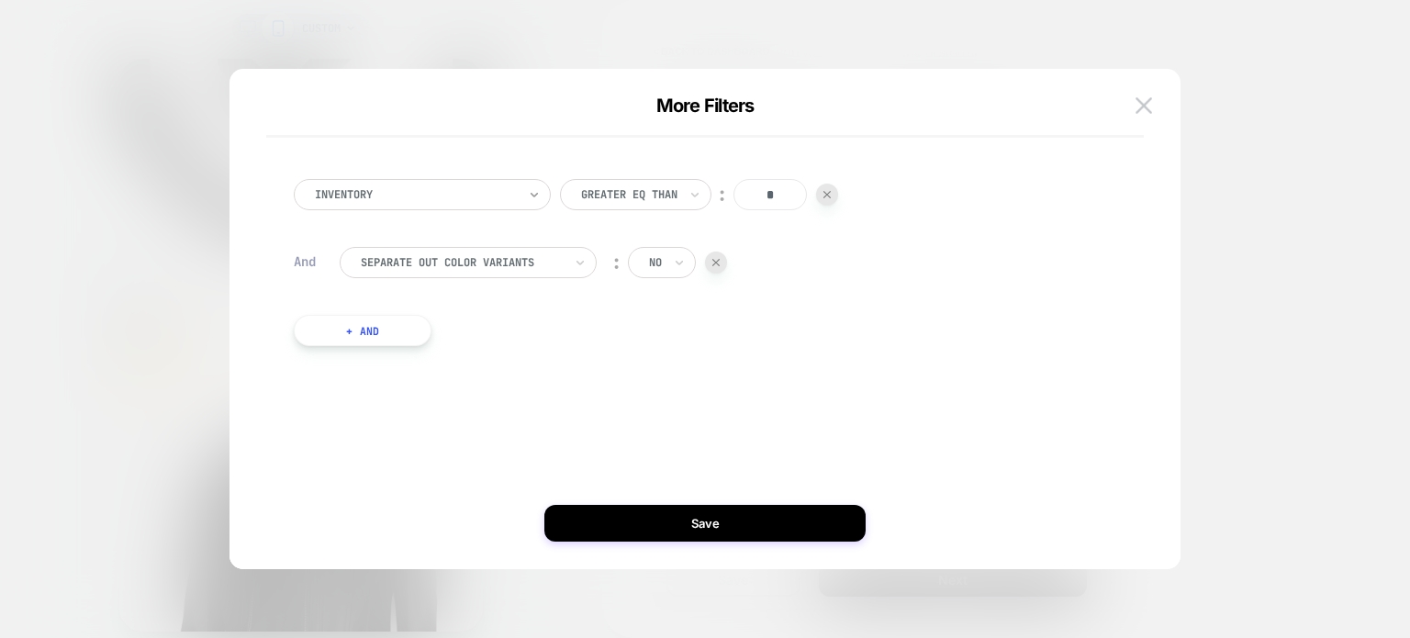
click at [529, 201] on icon at bounding box center [534, 194] width 13 height 18
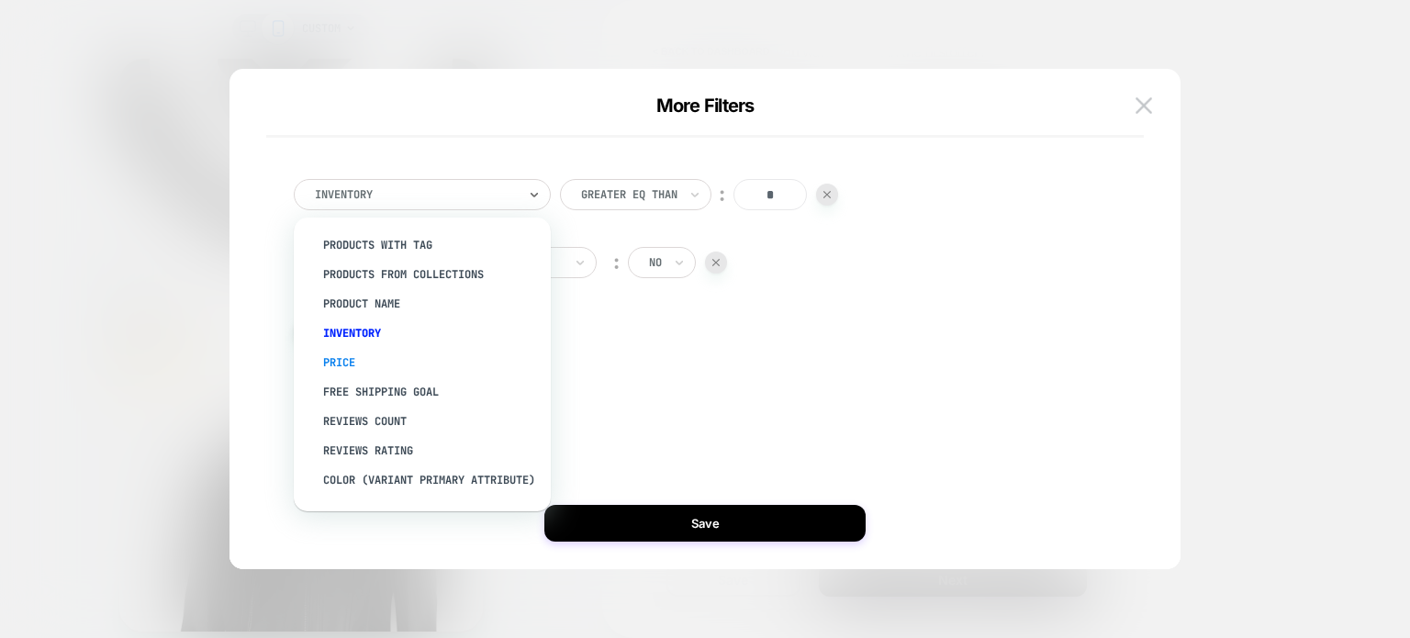
click at [353, 366] on div "Price" at bounding box center [431, 362] width 239 height 29
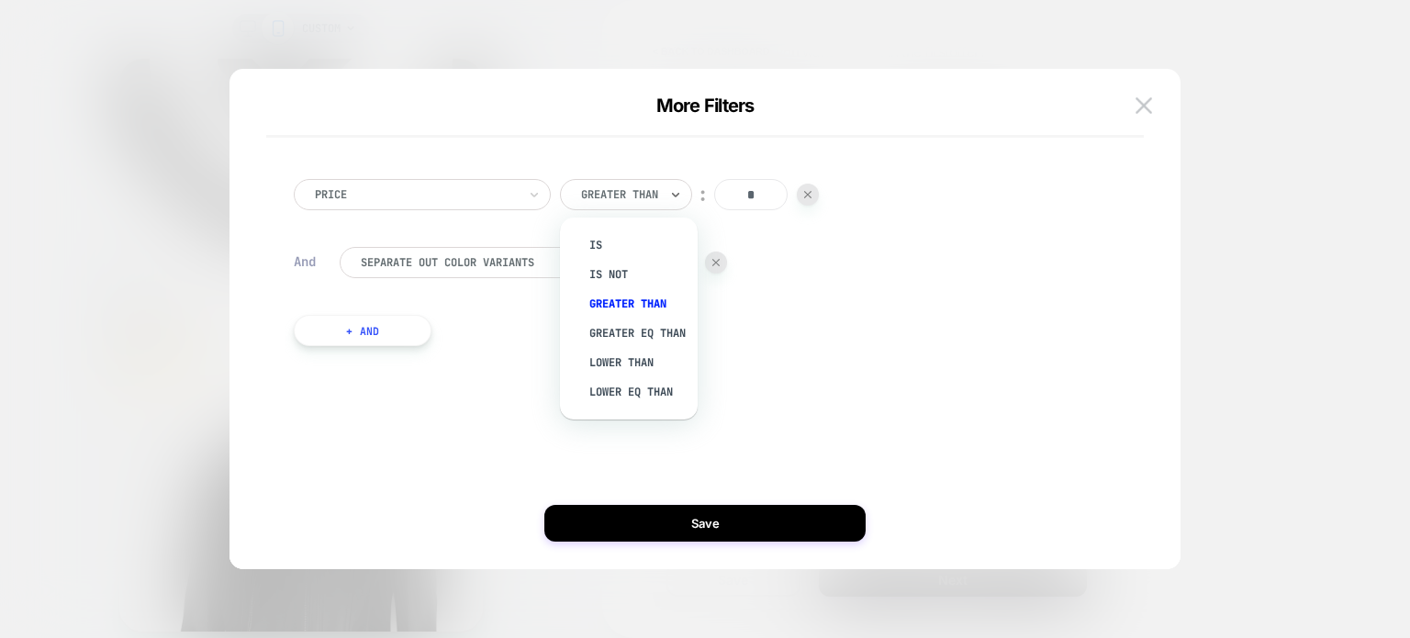
click at [668, 199] on div "Greater Than" at bounding box center [626, 194] width 132 height 31
click at [607, 377] on div "Lower Than" at bounding box center [637, 362] width 119 height 29
drag, startPoint x: 688, startPoint y: 199, endPoint x: 668, endPoint y: 196, distance: 20.4
click at [668, 196] on div "Lower Than ︰ *" at bounding box center [683, 194] width 246 height 31
drag, startPoint x: 738, startPoint y: 198, endPoint x: 765, endPoint y: 197, distance: 26.6
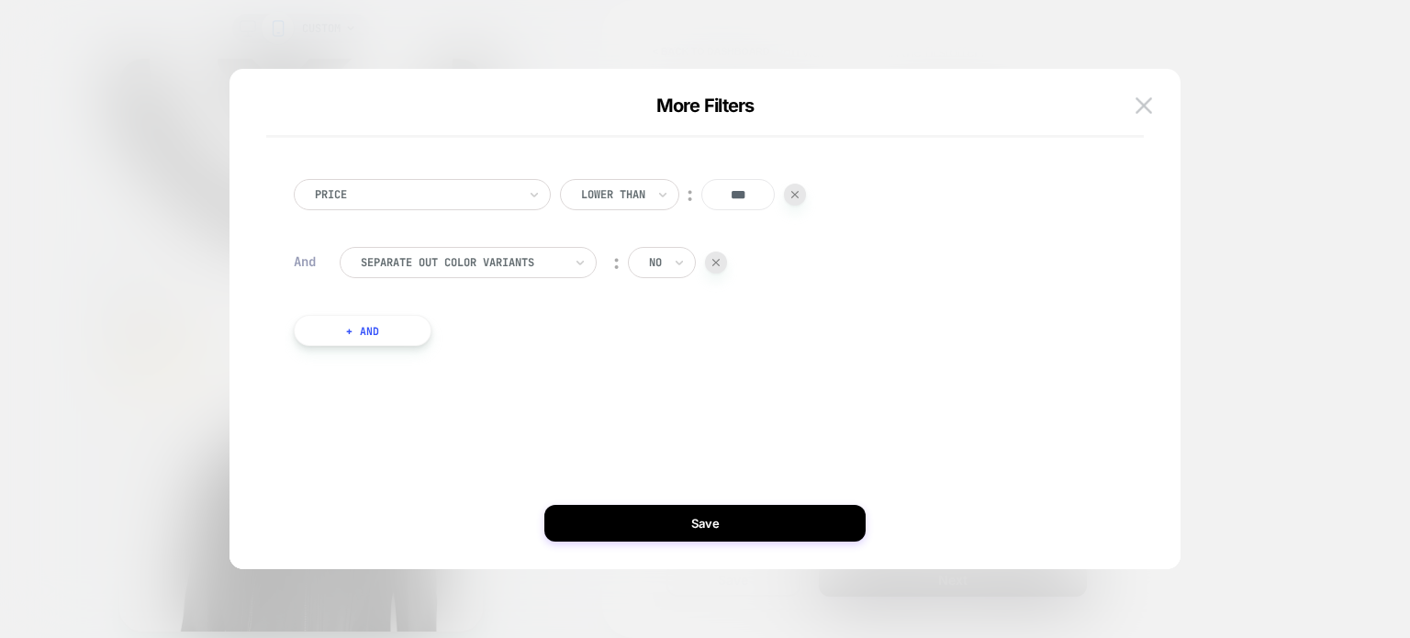
click at [765, 197] on input "***" at bounding box center [737, 194] width 73 height 31
type input "***"
click at [1146, 106] on img at bounding box center [1144, 105] width 17 height 16
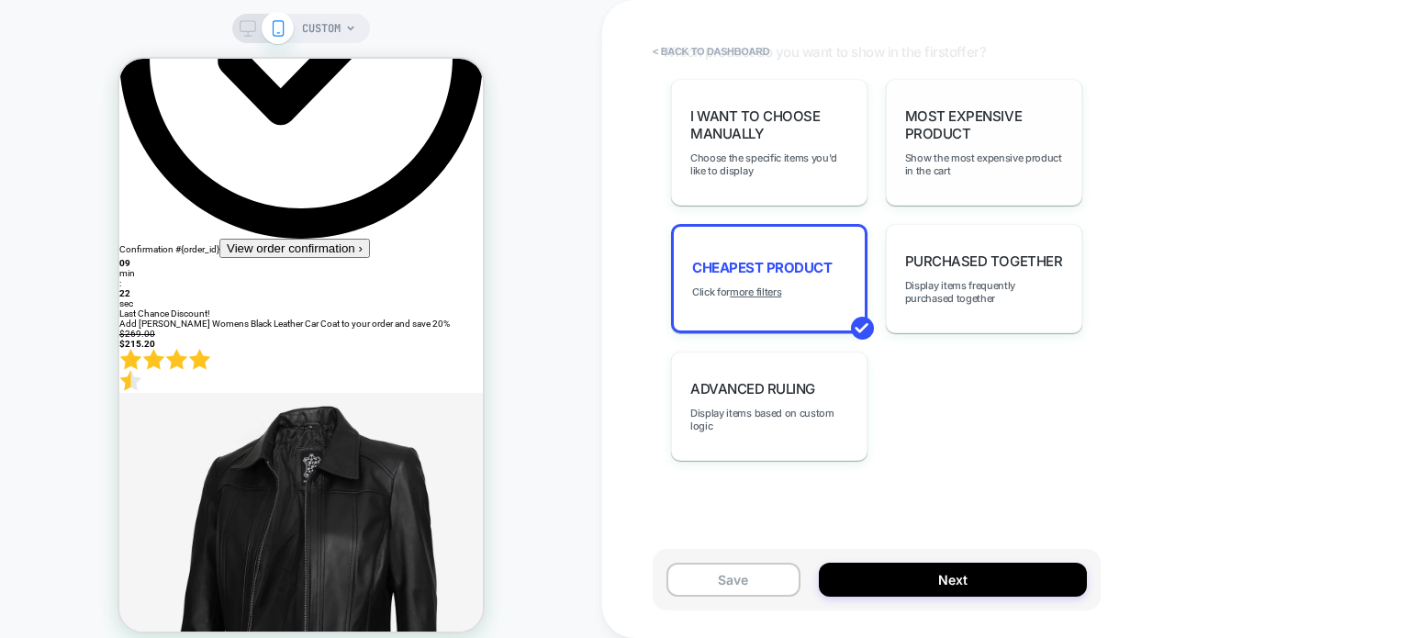
click at [955, 131] on span "Most Expensive Product" at bounding box center [984, 124] width 158 height 35
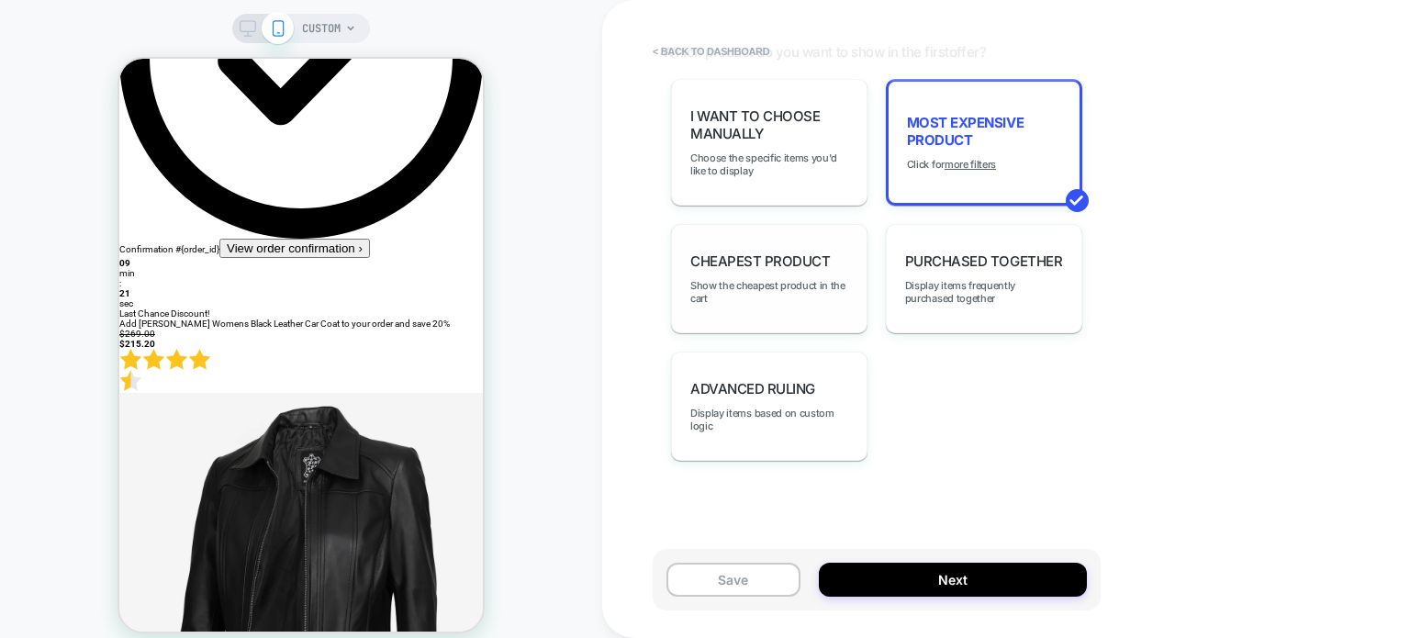
click at [790, 271] on div "Cheapest Product Show the cheapest product in the cart" at bounding box center [769, 278] width 196 height 109
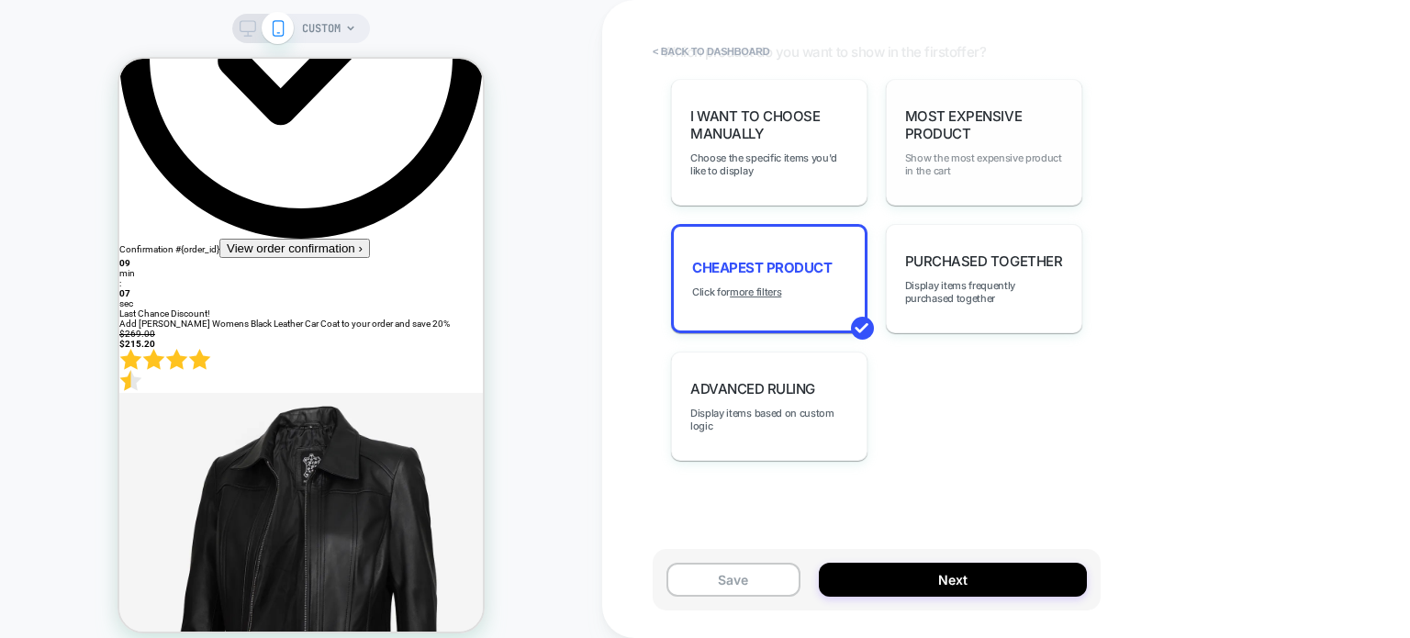
click at [980, 164] on span "Show the most expensive product in the cart" at bounding box center [984, 164] width 158 height 26
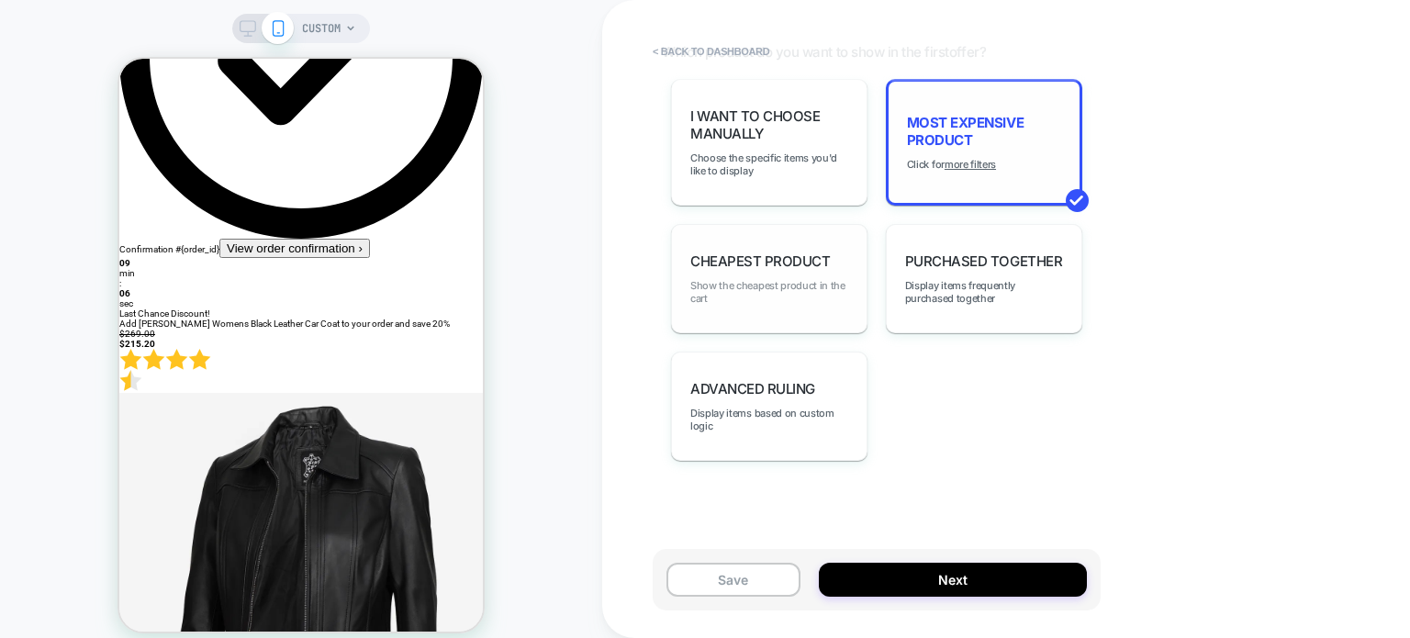
click at [736, 293] on span "Show the cheapest product in the cart" at bounding box center [769, 292] width 158 height 26
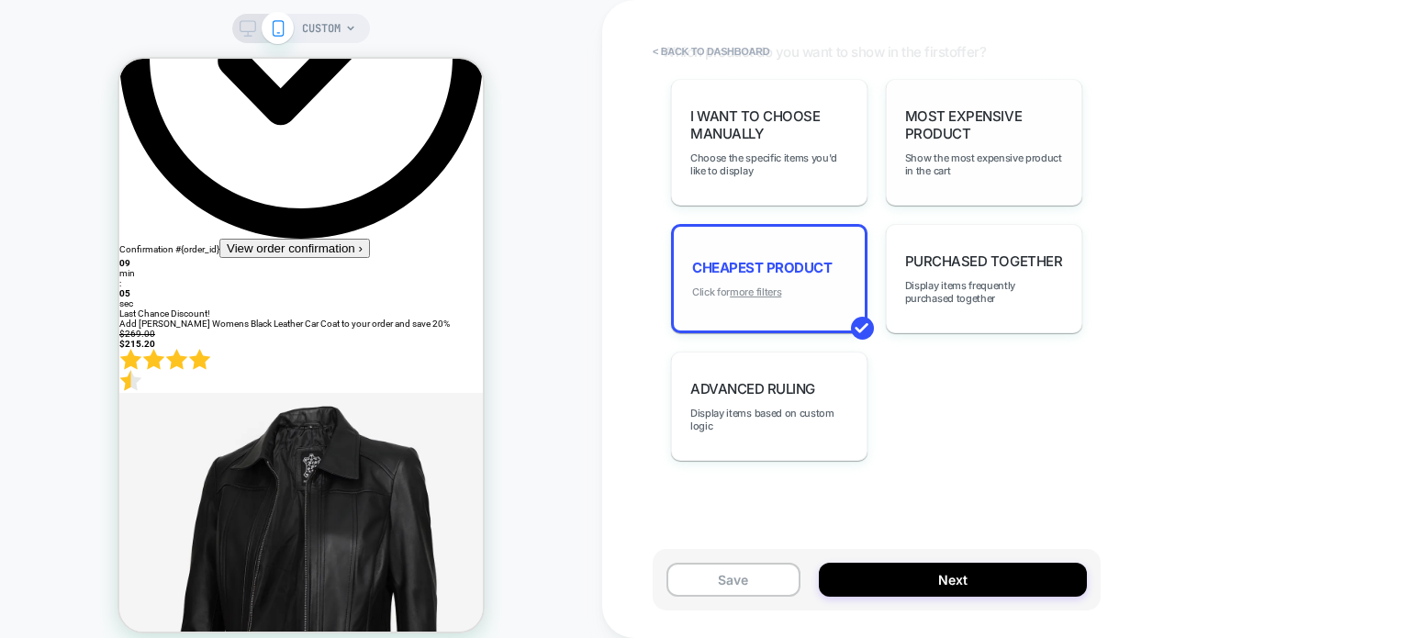
click at [754, 289] on u "more filters" at bounding box center [755, 291] width 51 height 13
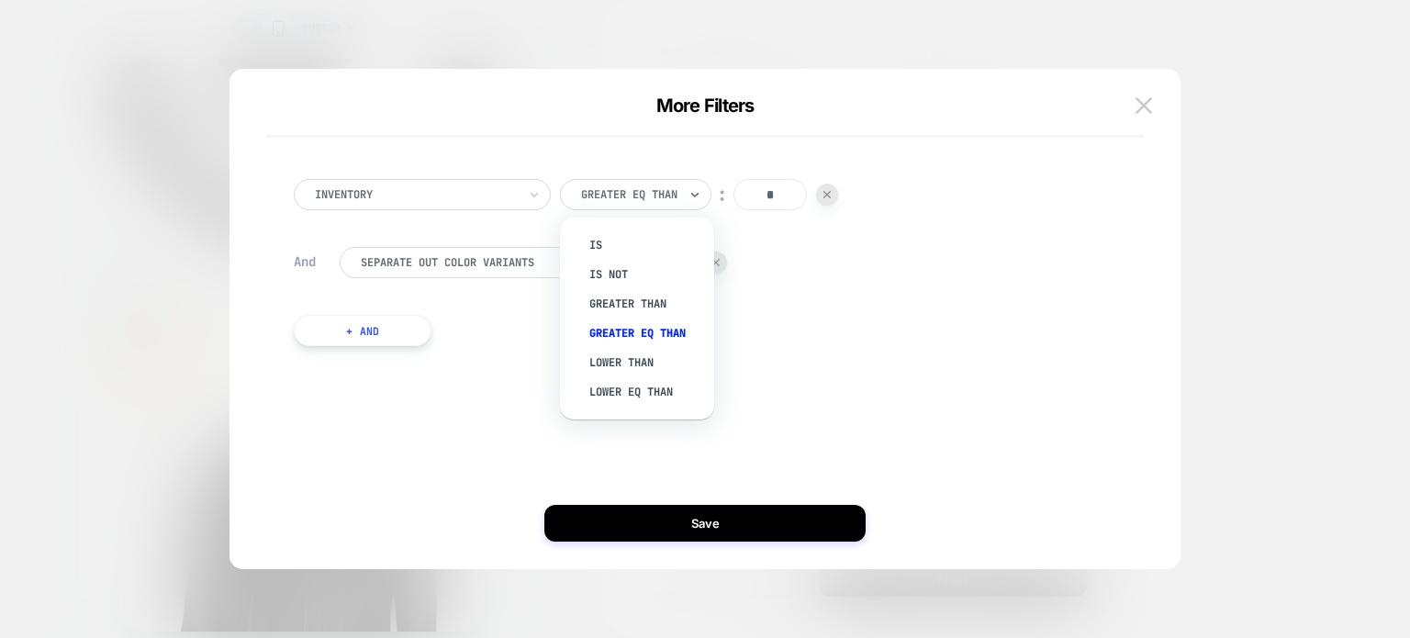
click at [672, 196] on div at bounding box center [629, 194] width 96 height 17
click at [658, 297] on div "Greater Than" at bounding box center [646, 303] width 136 height 29
drag, startPoint x: 767, startPoint y: 186, endPoint x: 731, endPoint y: 185, distance: 35.8
click at [726, 185] on input "*" at bounding box center [750, 194] width 73 height 31
type input "***"
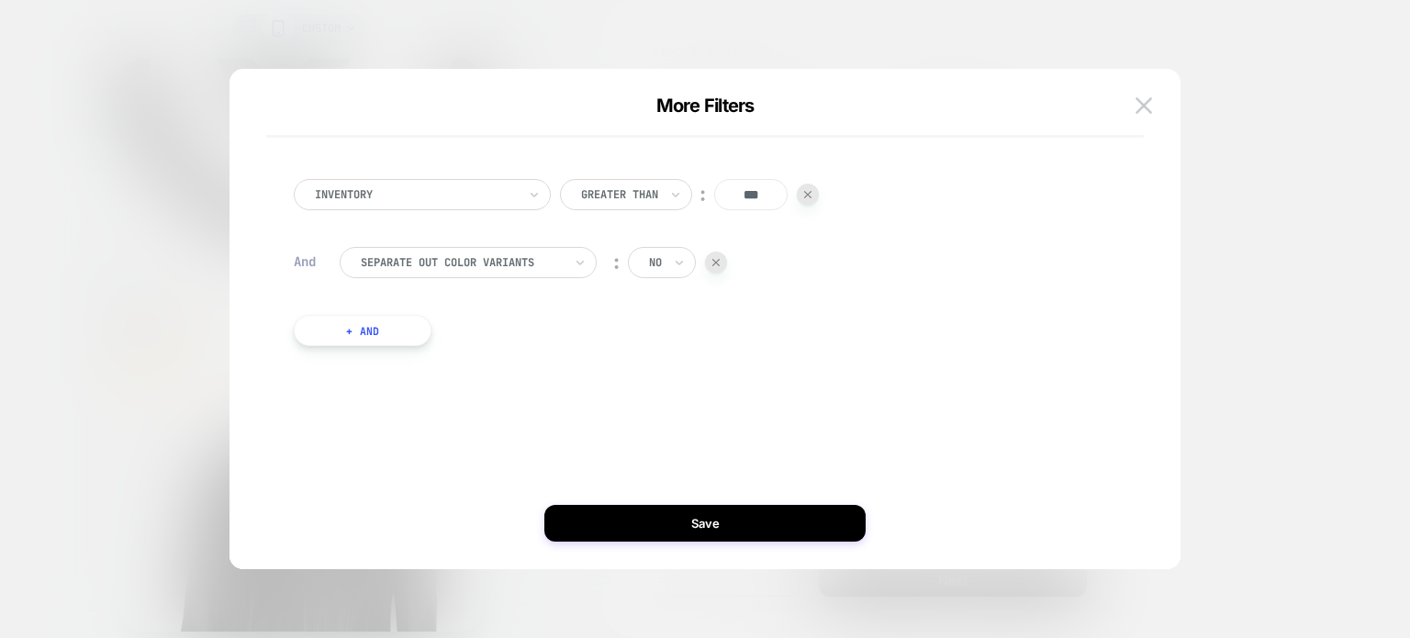
click at [861, 390] on div "Inventory Greater Than ︰ *** And Separate out color variants ︰ no + And" at bounding box center [696, 271] width 878 height 259
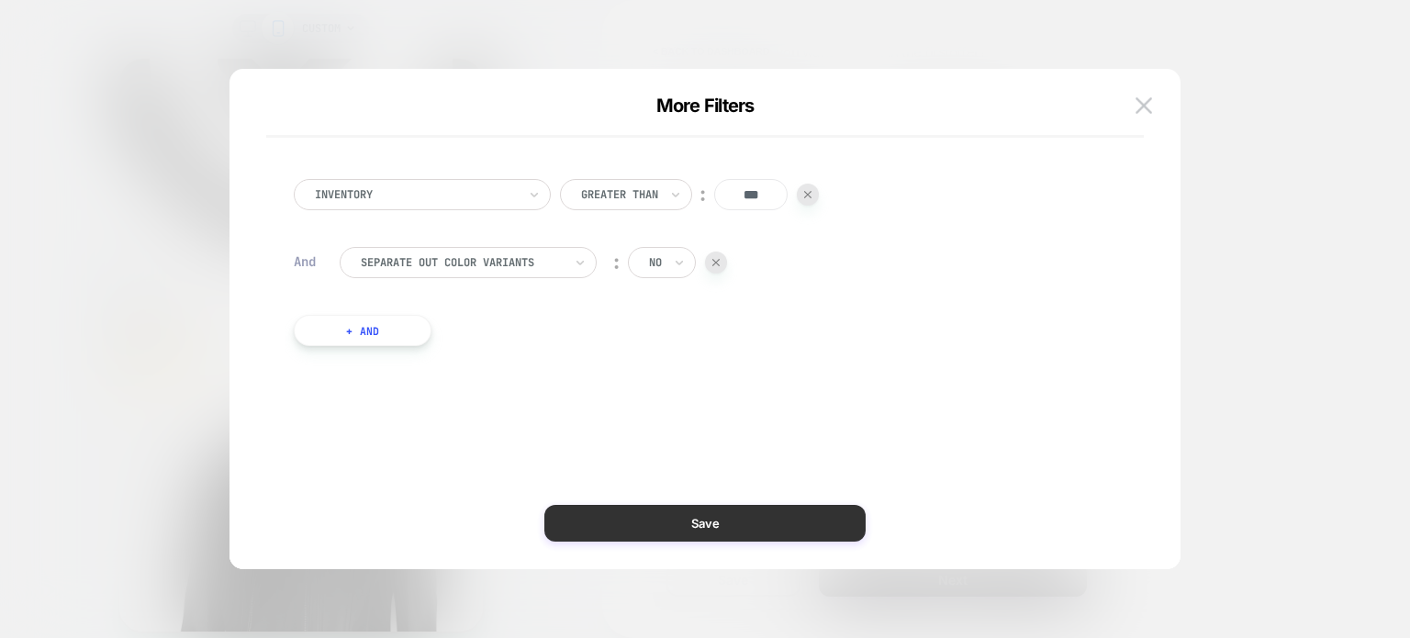
click at [685, 520] on button "Save" at bounding box center [704, 523] width 321 height 37
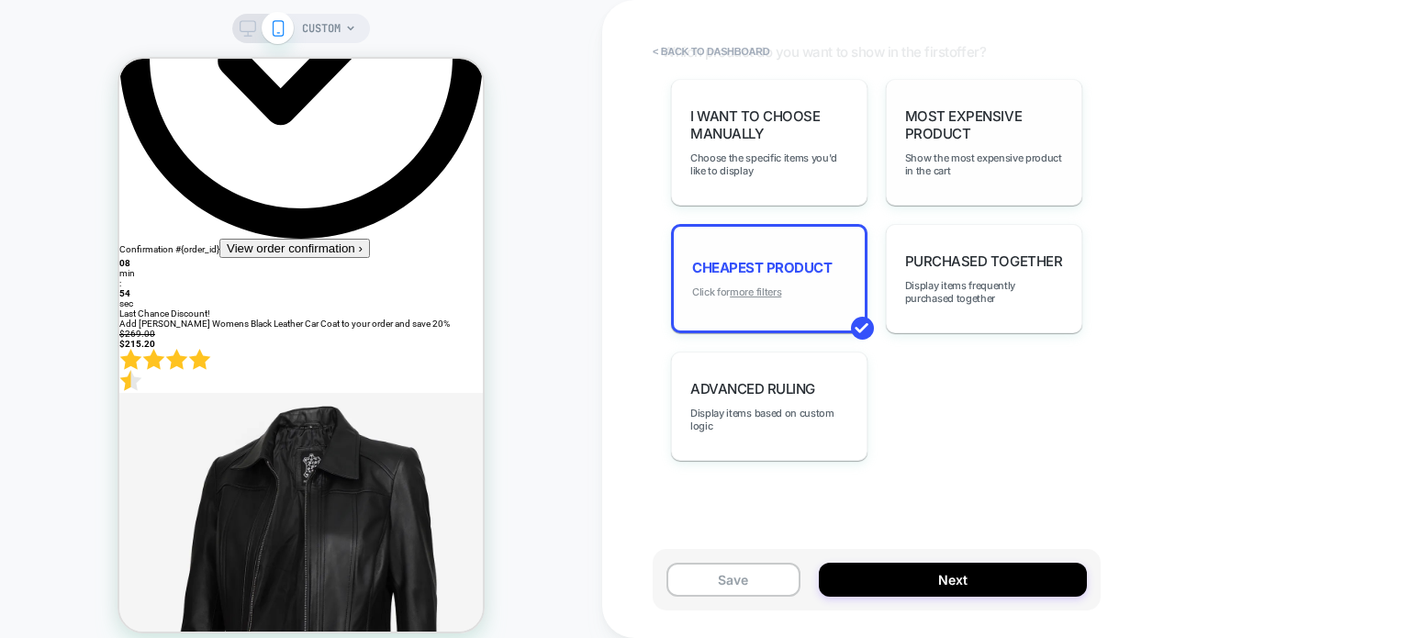
click at [780, 291] on u "more filters" at bounding box center [755, 291] width 51 height 13
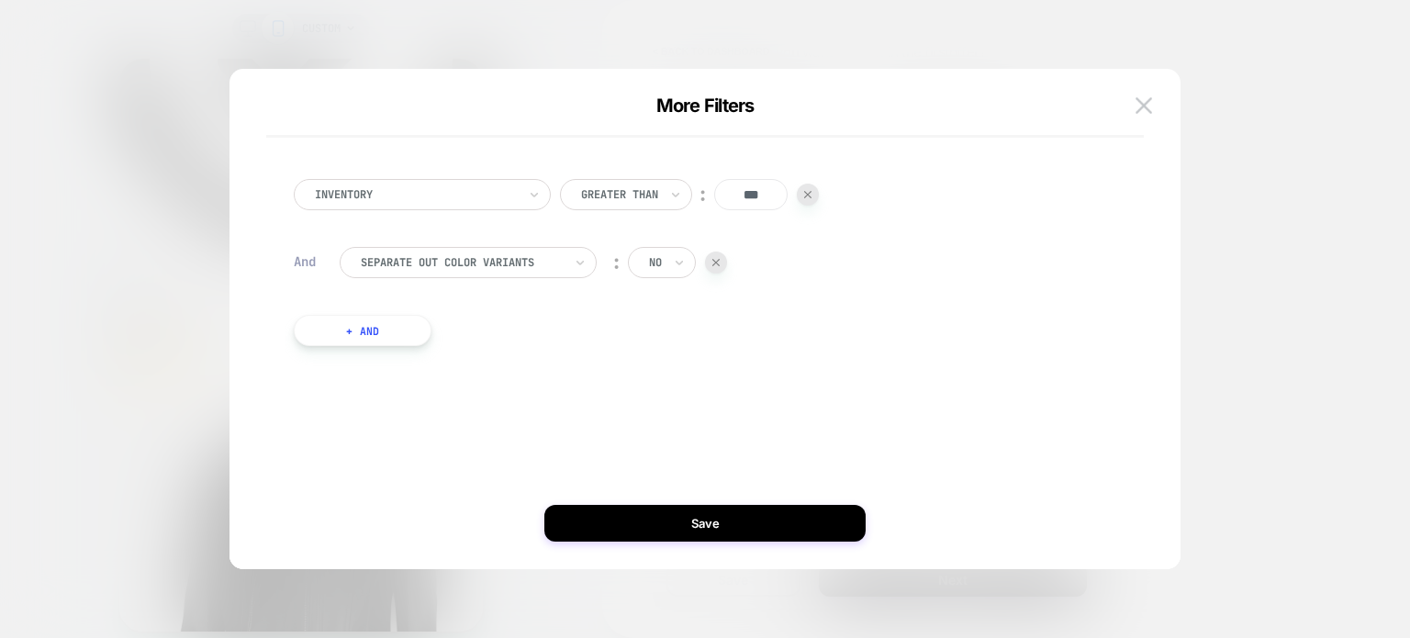
click at [576, 200] on div "Greater Than" at bounding box center [626, 194] width 132 height 31
click at [521, 192] on div "Inventory" at bounding box center [422, 194] width 257 height 31
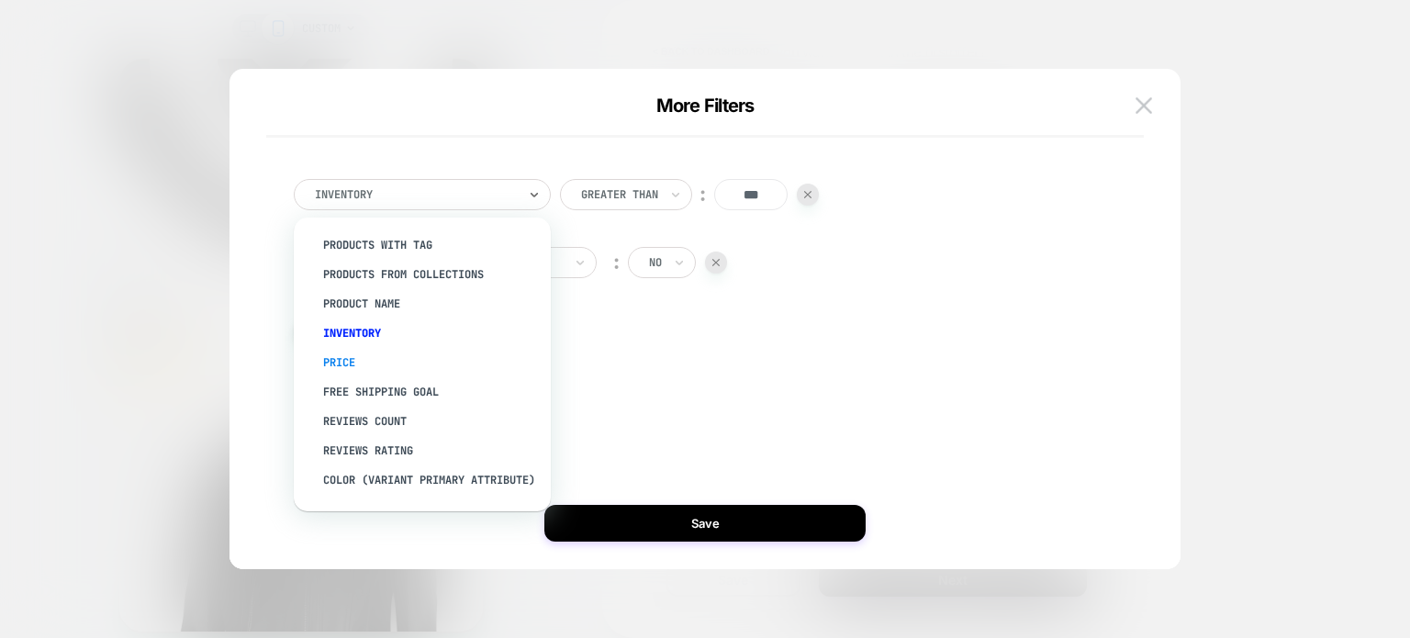
click at [339, 355] on div "Price" at bounding box center [431, 362] width 239 height 29
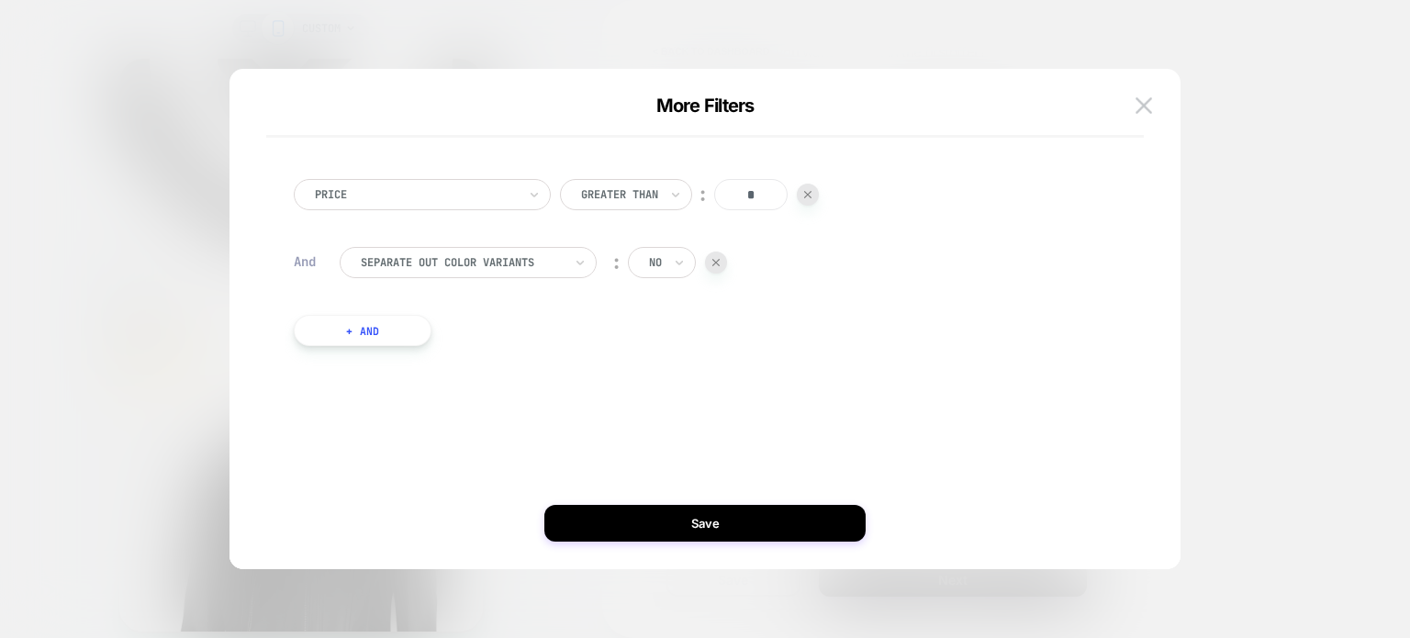
click at [758, 179] on input "*" at bounding box center [750, 194] width 73 height 31
drag, startPoint x: 757, startPoint y: 185, endPoint x: 740, endPoint y: 186, distance: 17.5
click at [740, 186] on input "*" at bounding box center [750, 194] width 73 height 31
type input "***"
click at [661, 388] on div "Price Greater Than ︰ *** And Separate out color variants ︰ no + And" at bounding box center [696, 271] width 878 height 259
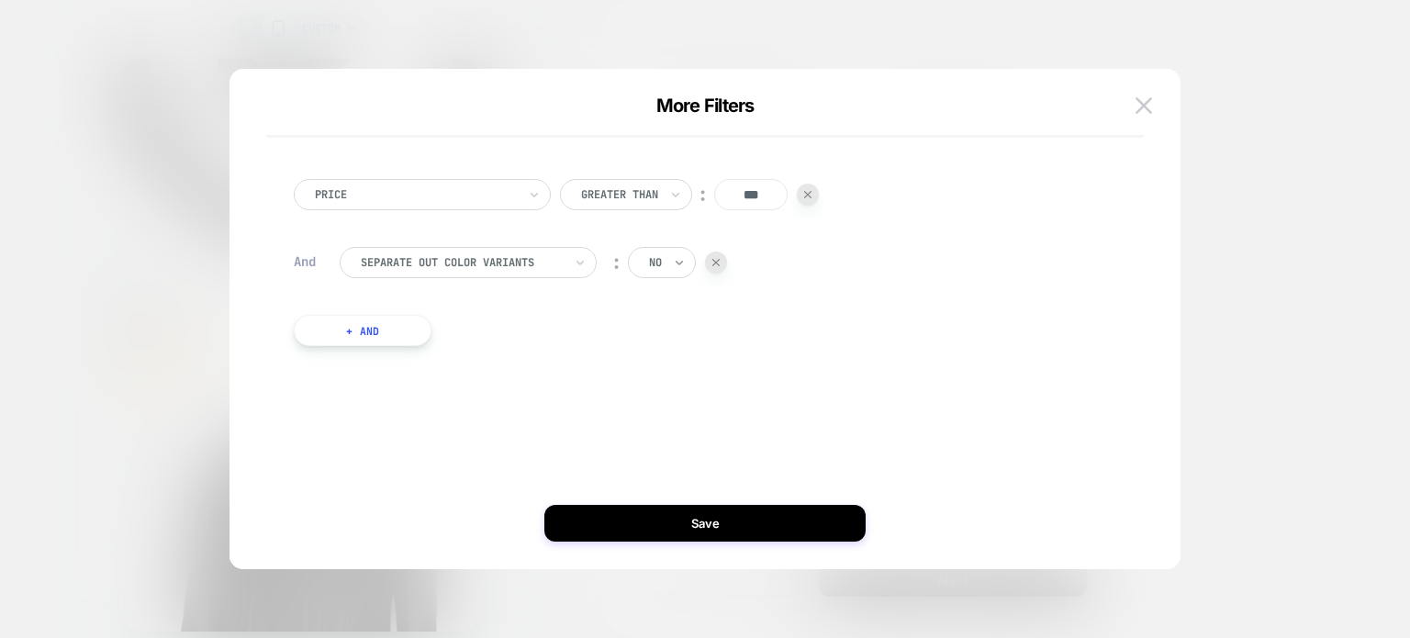
click at [674, 263] on icon at bounding box center [679, 262] width 13 height 18
click at [934, 271] on div "Separate out color variants ︰ option yes focused, 1 of 2. 2 results available. …" at bounding box center [719, 272] width 758 height 50
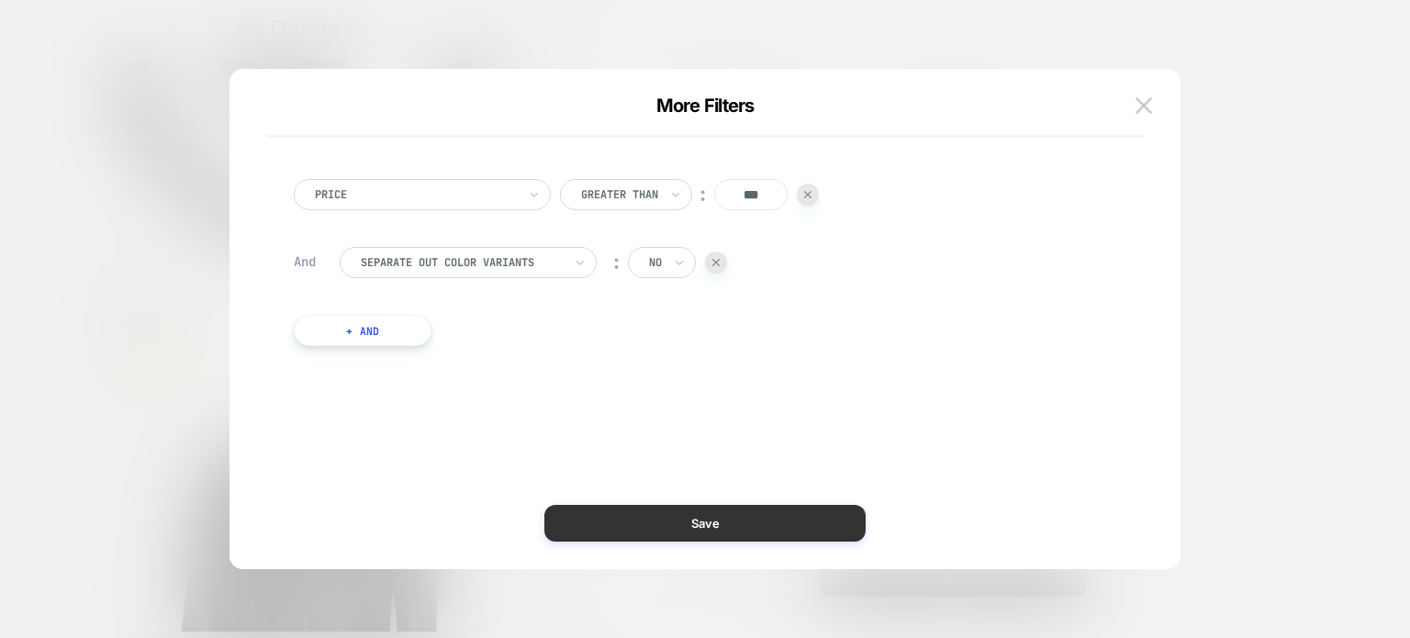
click at [738, 526] on button "Save" at bounding box center [704, 523] width 321 height 37
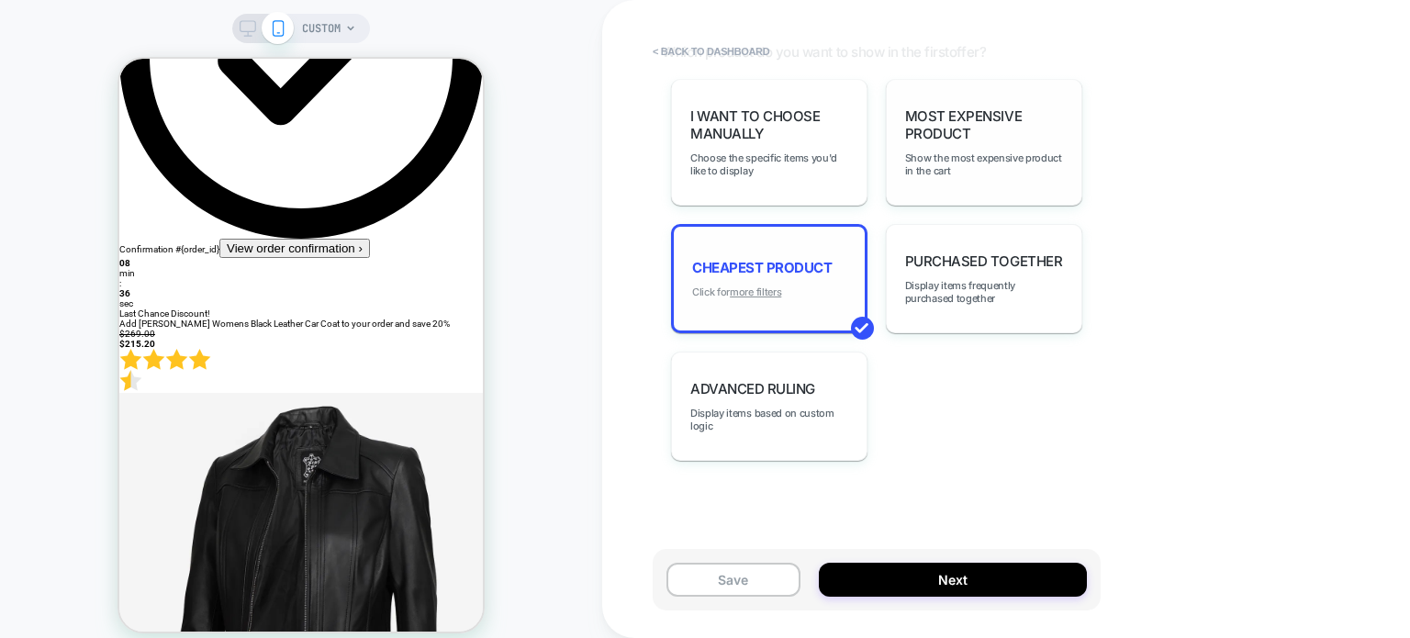
click at [761, 293] on u "more filters" at bounding box center [755, 291] width 51 height 13
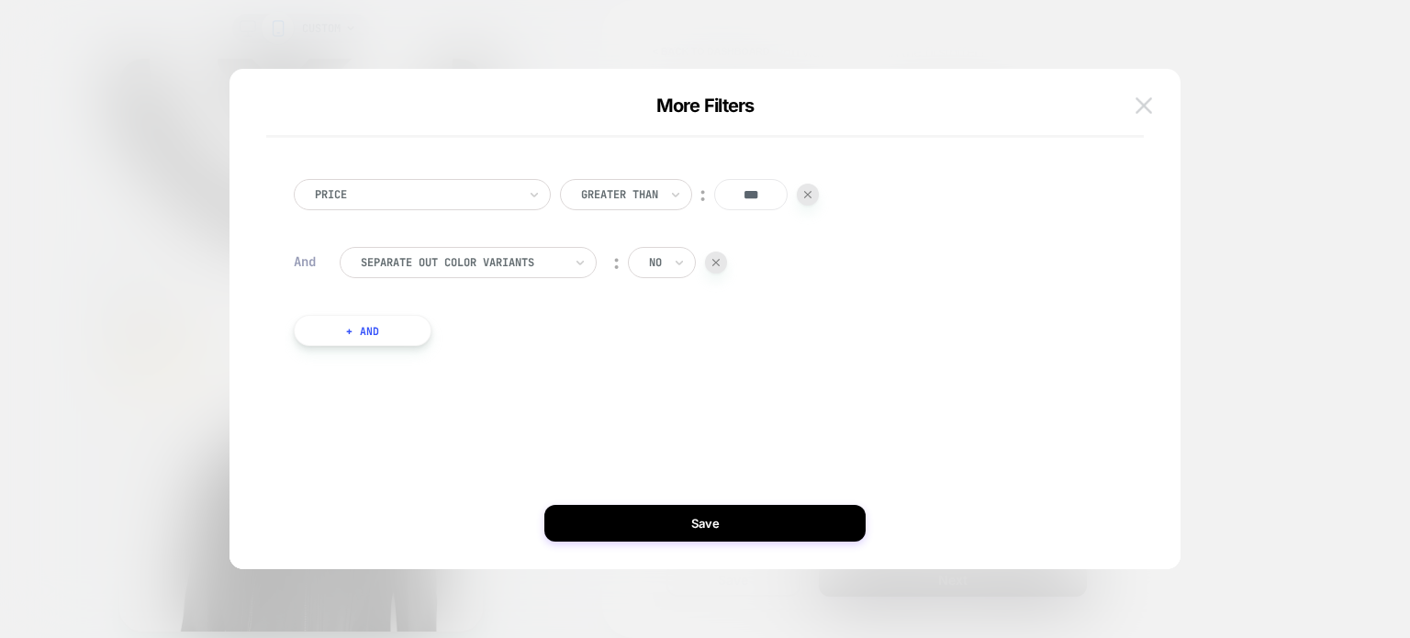
click at [1134, 113] on button at bounding box center [1144, 106] width 28 height 28
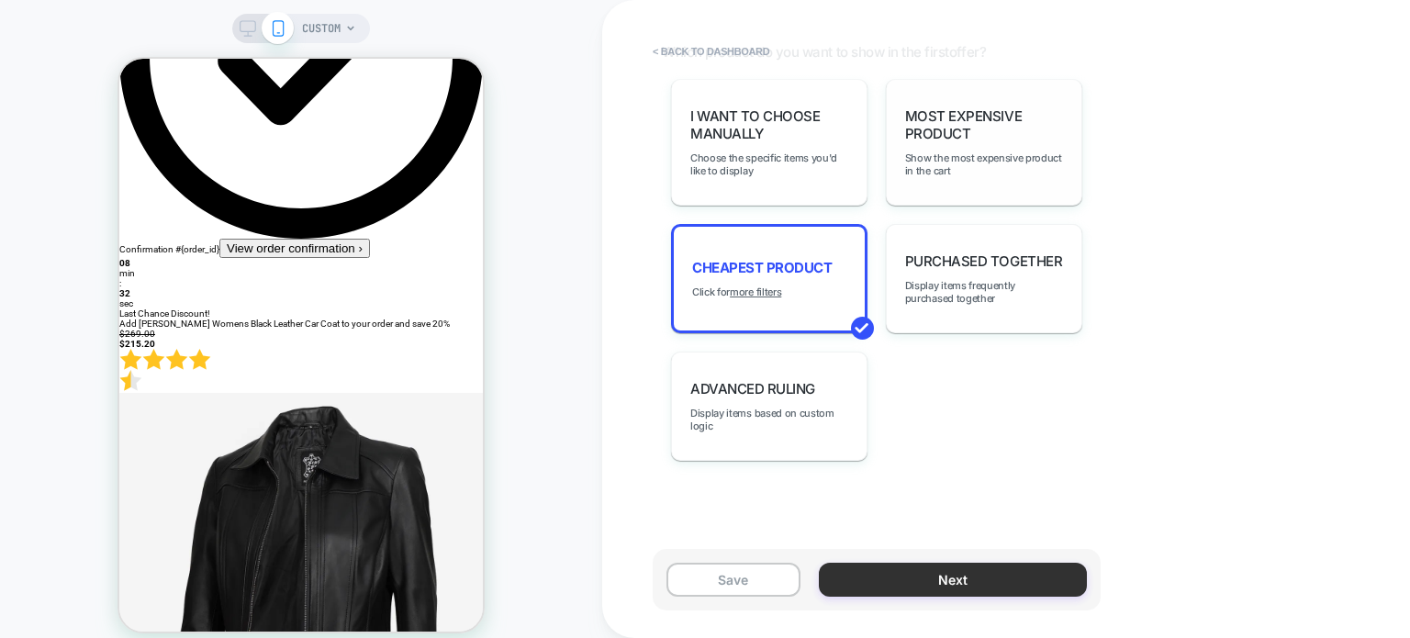
click at [926, 572] on button "Next" at bounding box center [953, 580] width 268 height 34
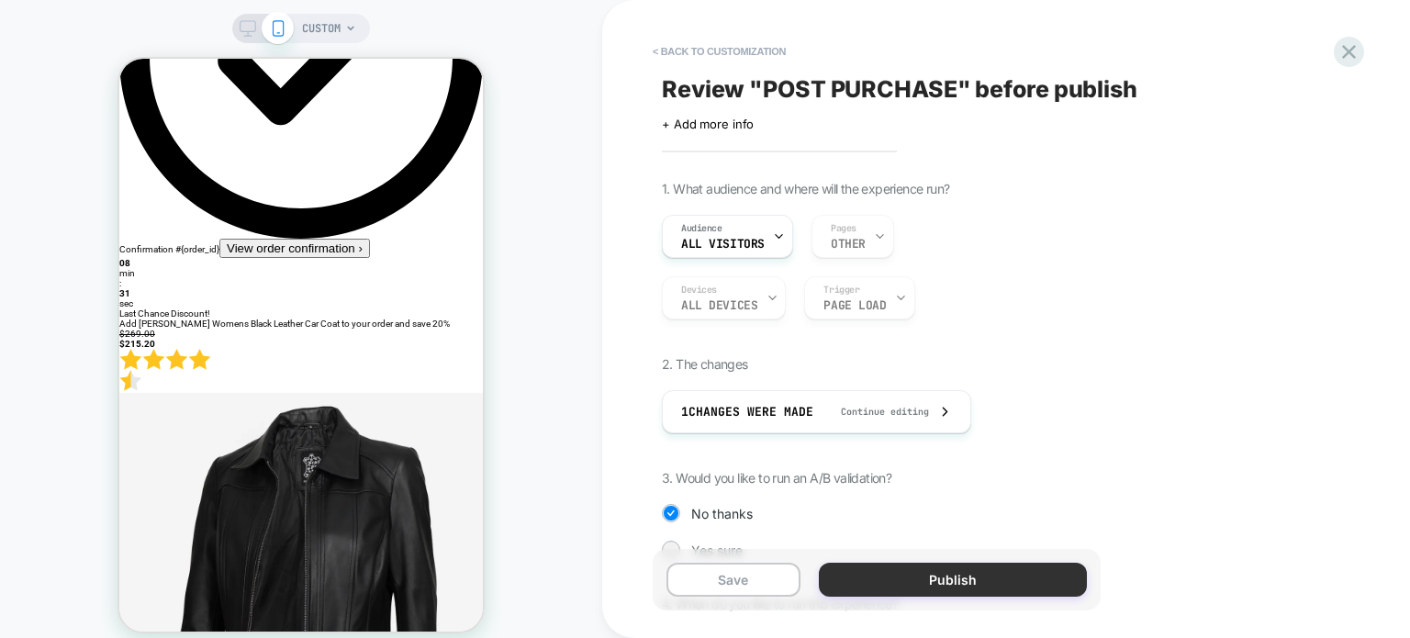
click at [960, 579] on button "Publish" at bounding box center [953, 580] width 268 height 34
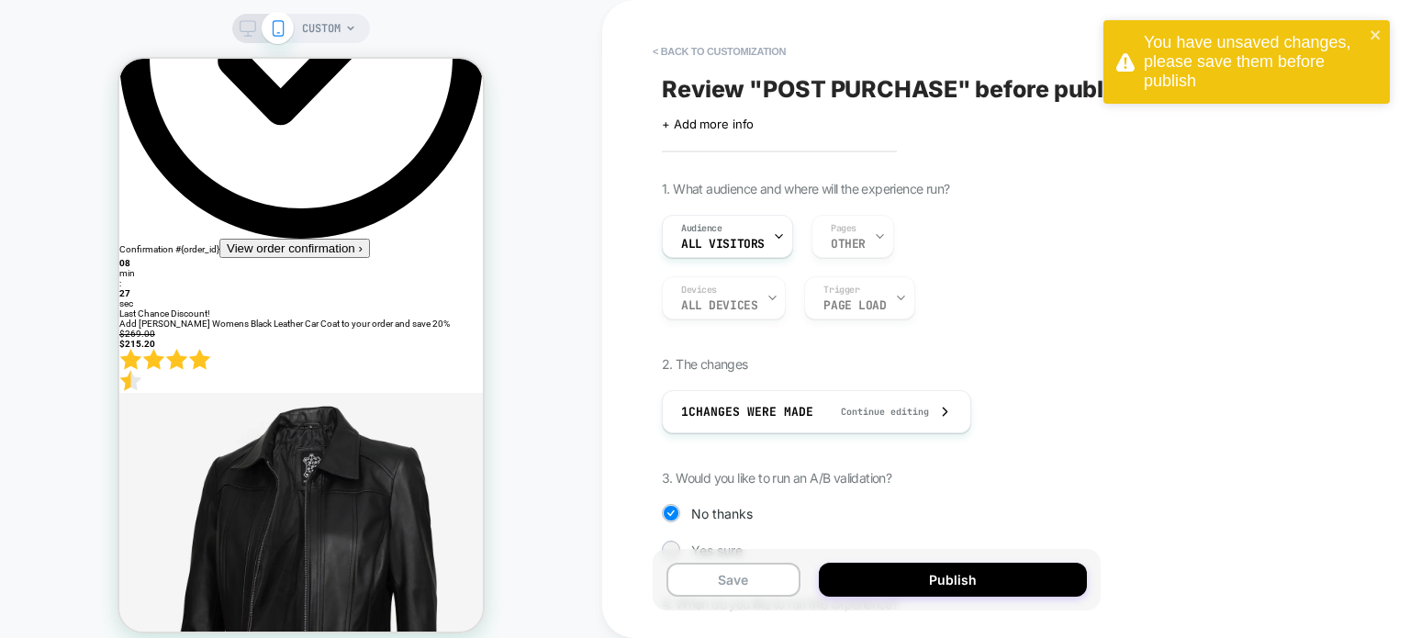
scroll to position [165, 0]
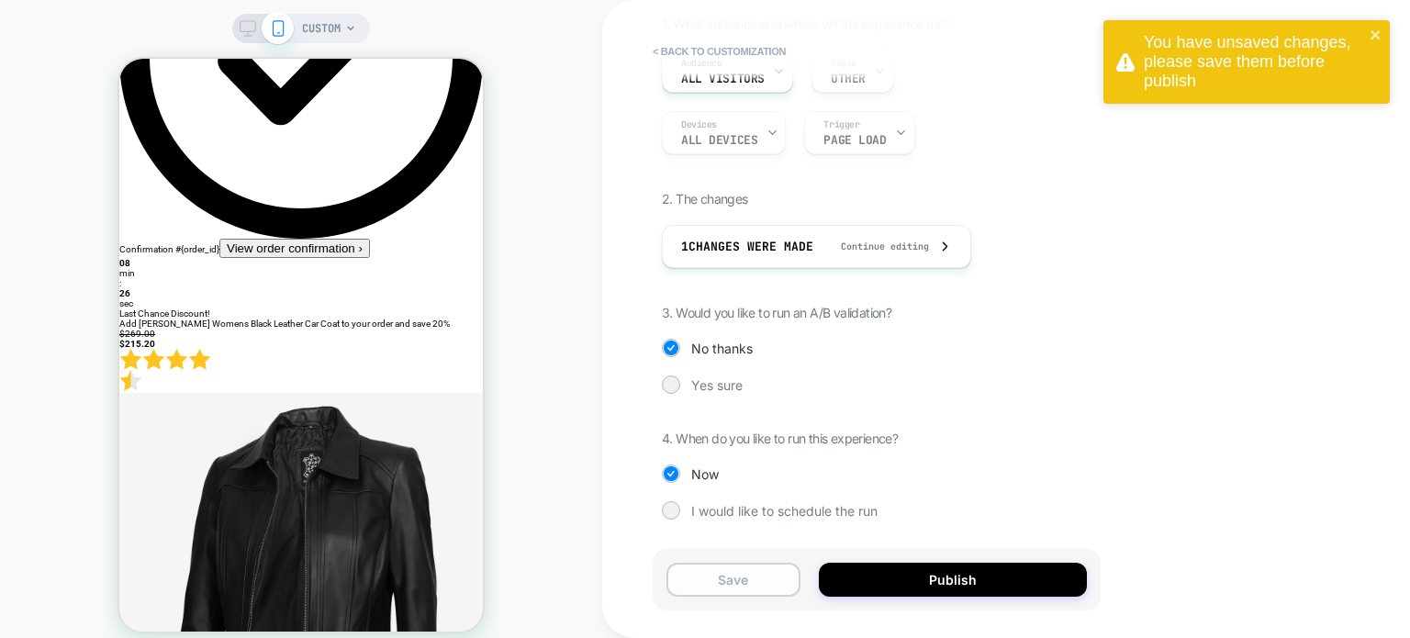
click at [746, 587] on button "Save" at bounding box center [733, 580] width 134 height 34
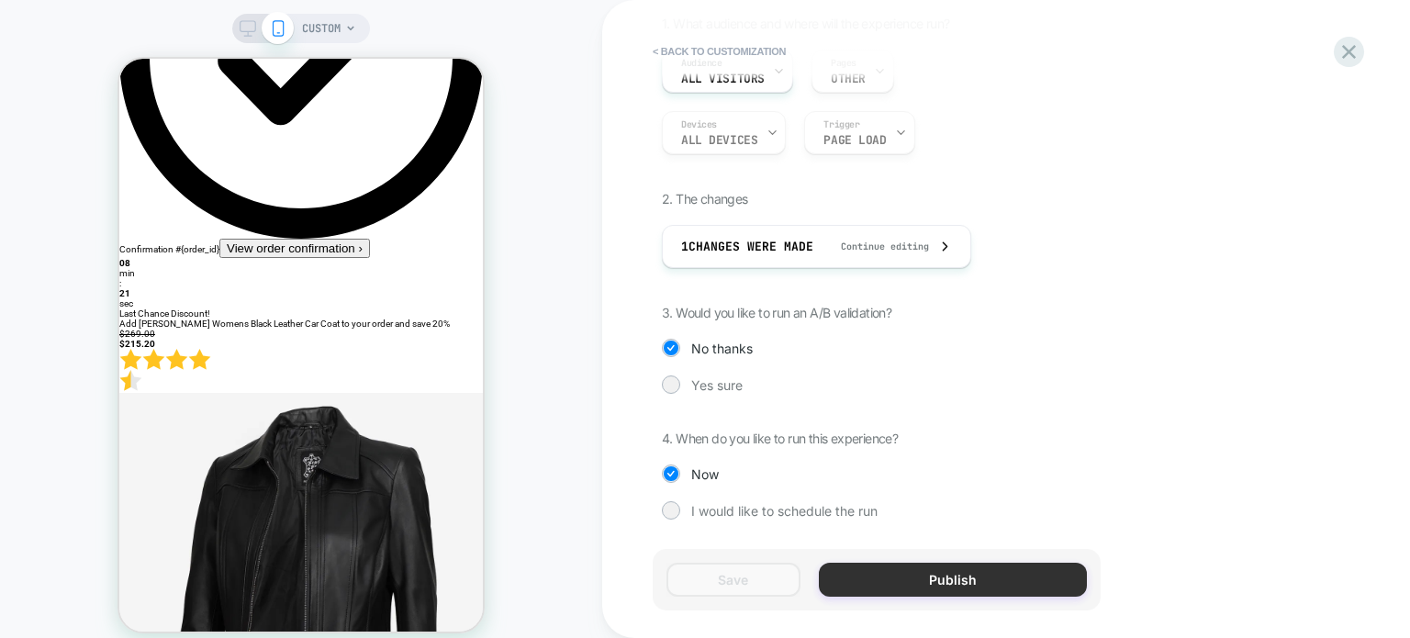
click at [973, 584] on button "Publish" at bounding box center [953, 580] width 268 height 34
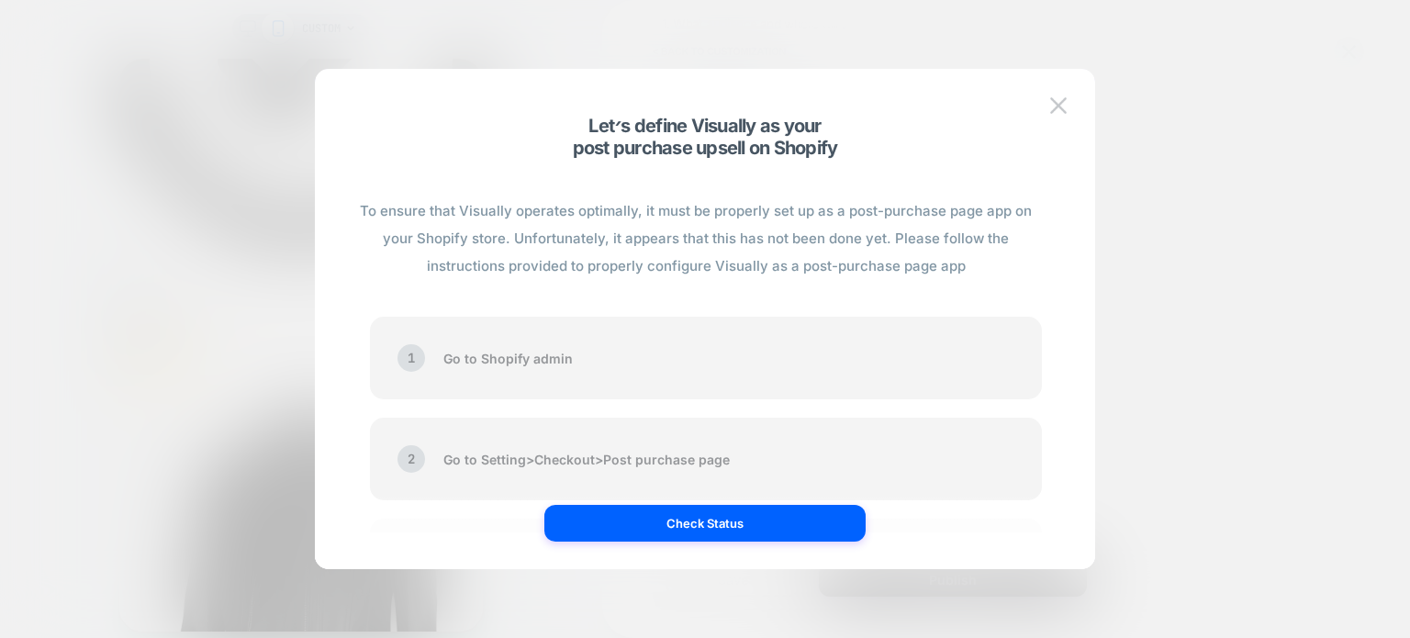
scroll to position [124, 0]
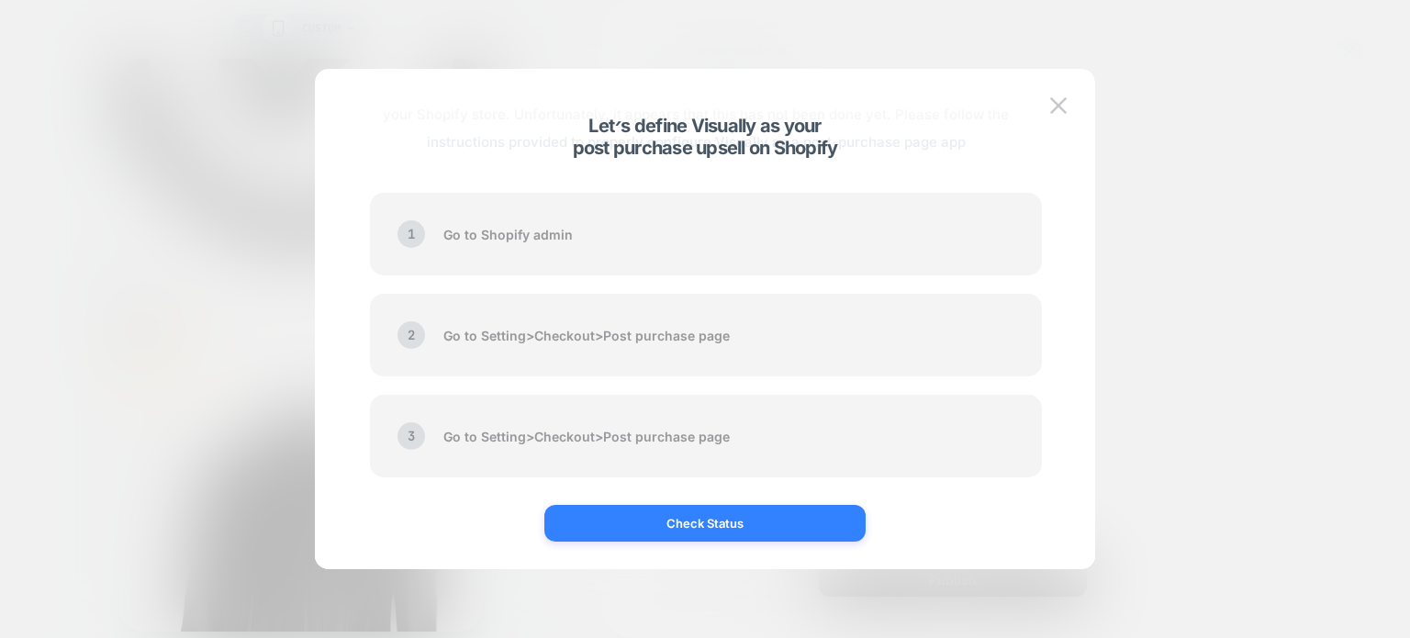
click at [731, 526] on button "Check Status" at bounding box center [704, 523] width 321 height 37
click at [692, 528] on button "Check Status" at bounding box center [704, 523] width 321 height 37
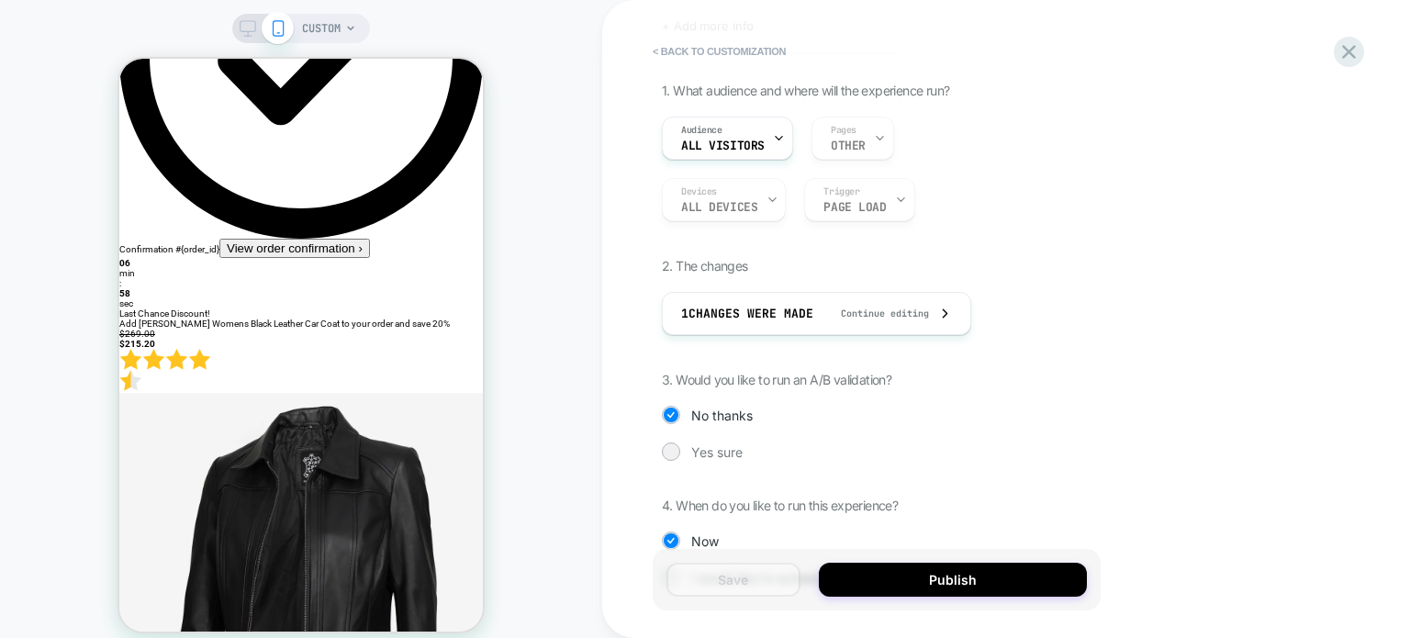
scroll to position [165, 0]
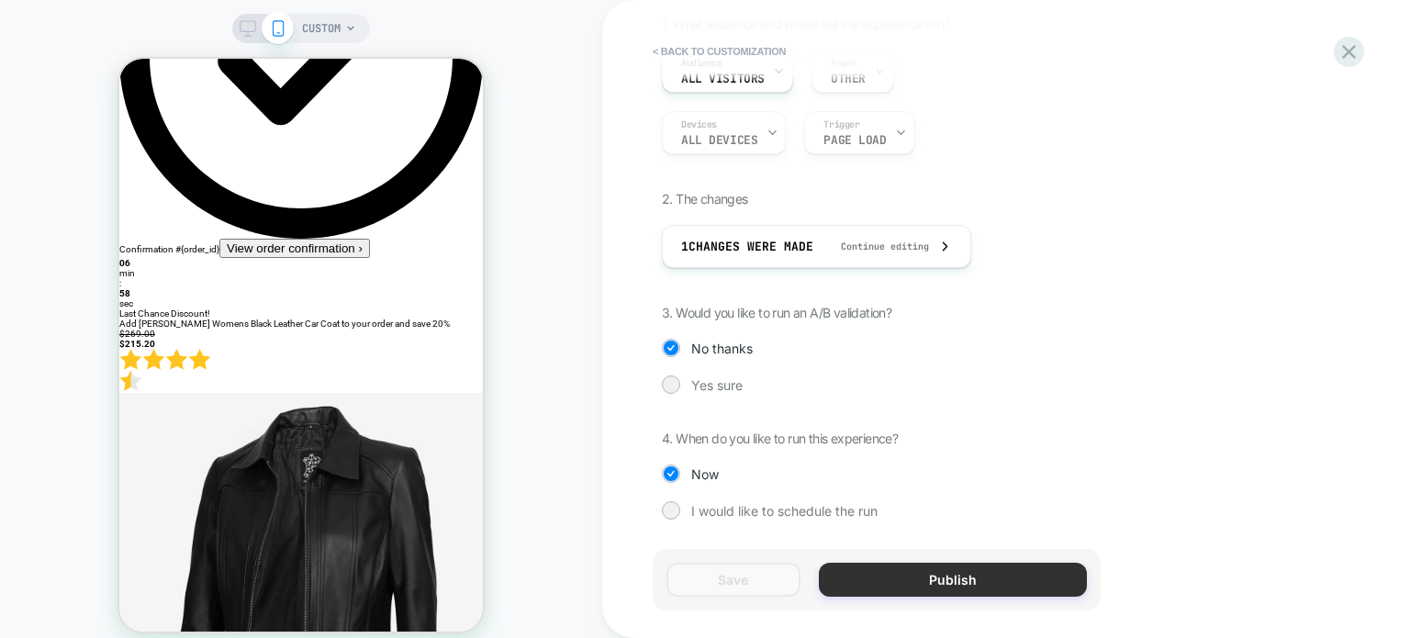
click at [940, 587] on button "Publish" at bounding box center [953, 580] width 268 height 34
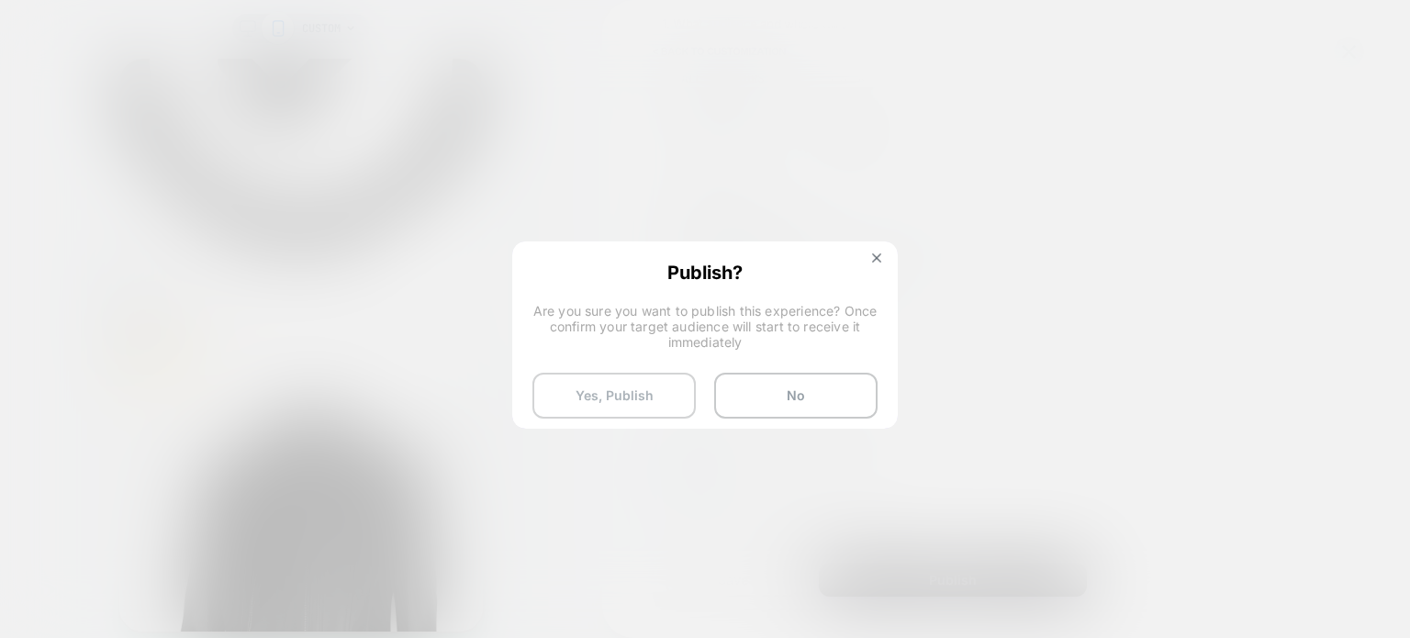
click at [602, 386] on button "Yes, Publish" at bounding box center [613, 396] width 163 height 46
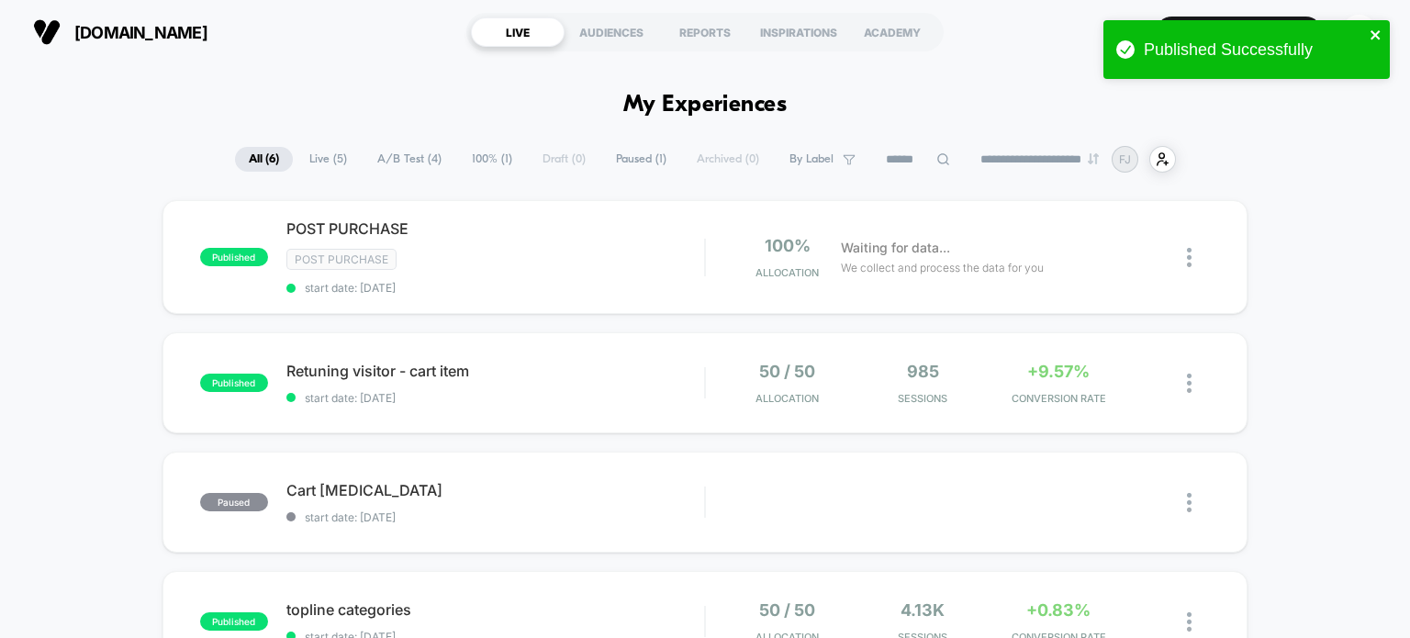
click at [1370, 30] on icon "close" at bounding box center [1376, 35] width 13 height 15
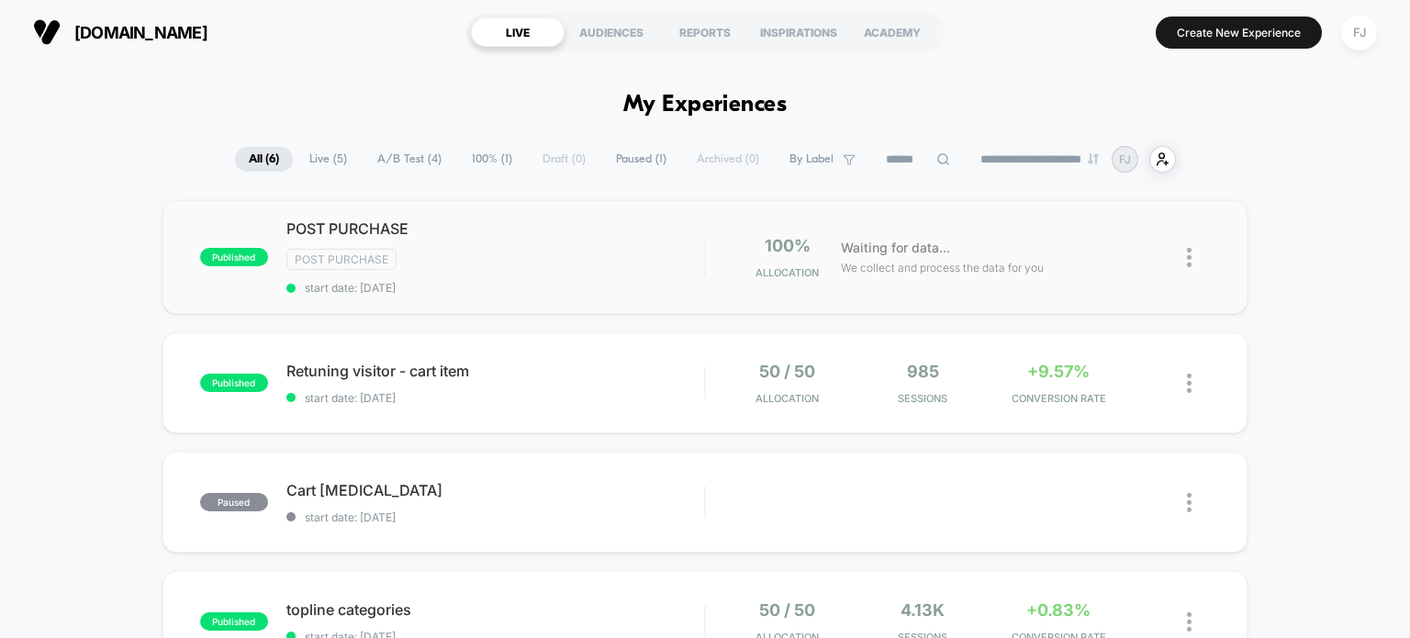
click at [1202, 263] on div at bounding box center [1198, 257] width 23 height 43
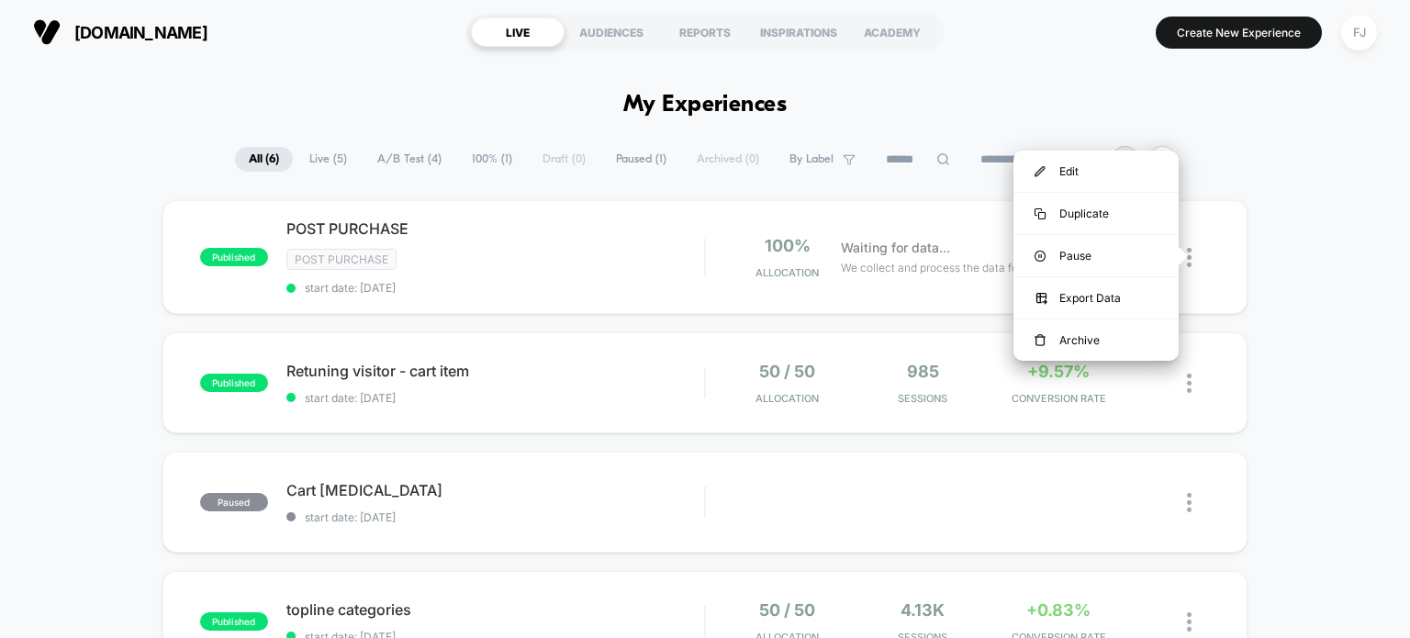
click at [1349, 244] on div "published POST PURCHASE Post Purchase start date: [DATE] 100% Allocation Waitin…" at bounding box center [705, 601] width 1410 height 802
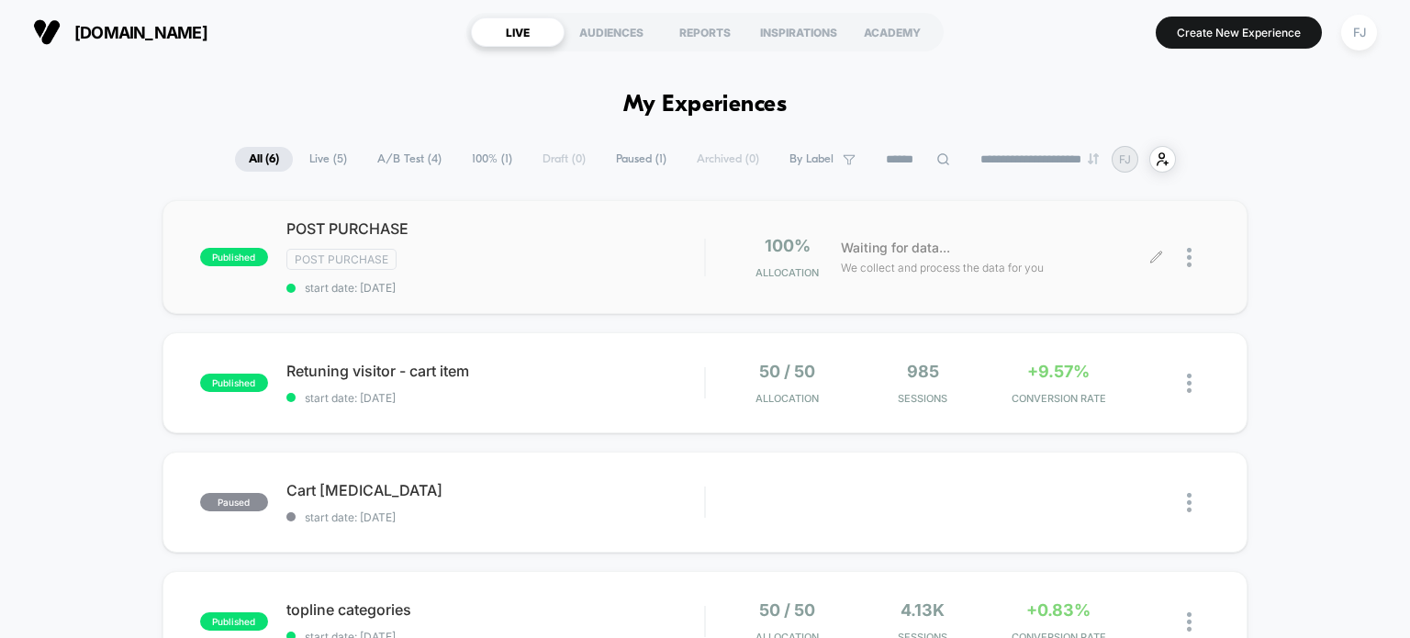
click at [1185, 256] on div at bounding box center [1184, 257] width 54 height 43
click at [1187, 263] on img at bounding box center [1189, 257] width 5 height 19
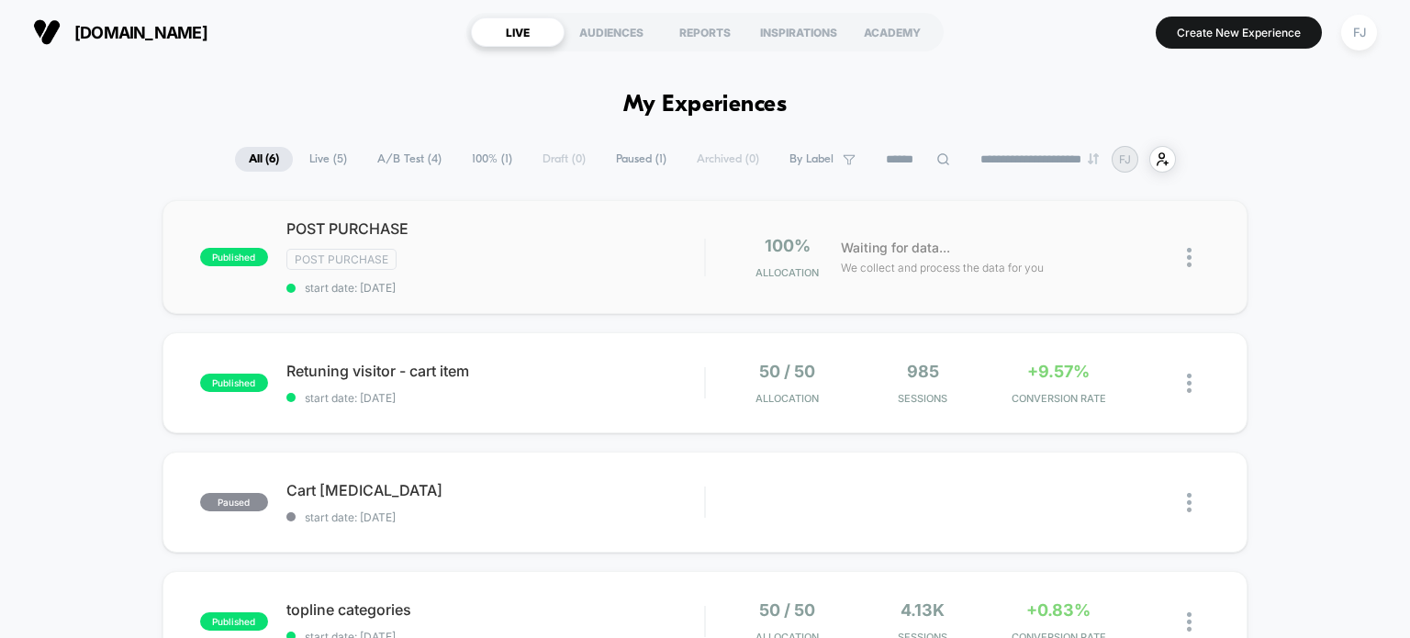
click at [1189, 255] on img at bounding box center [1189, 257] width 5 height 19
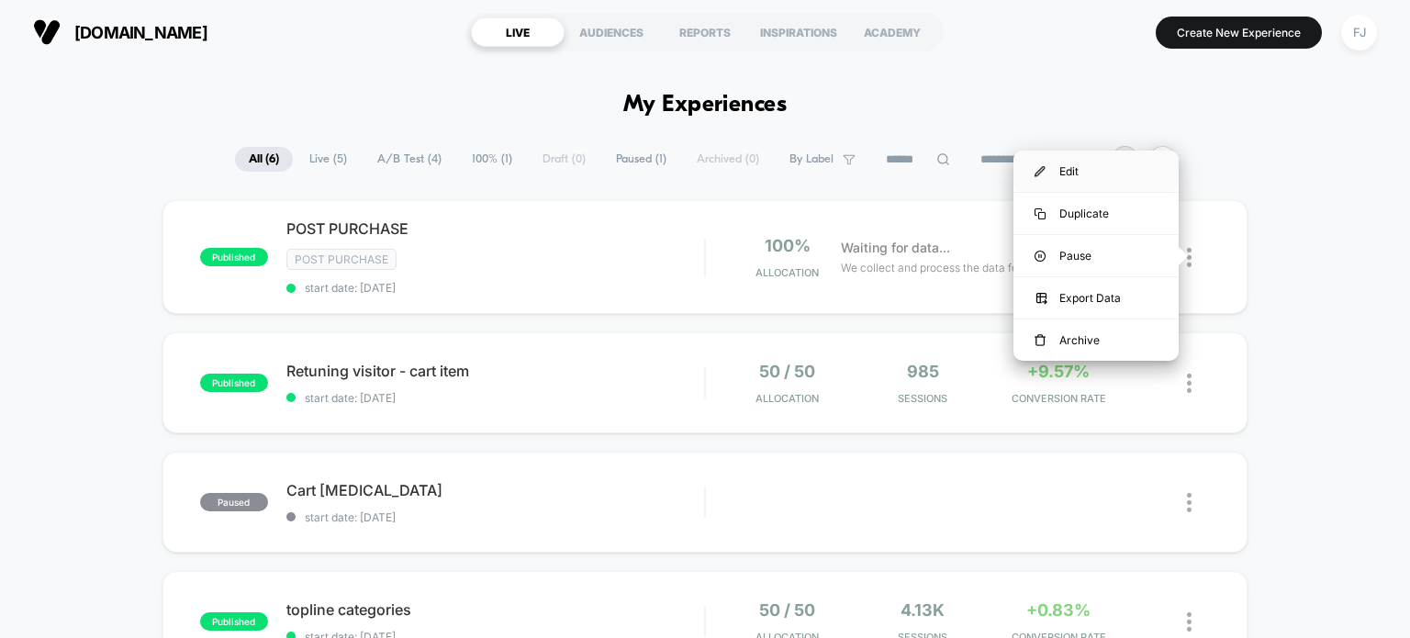
click at [1109, 174] on div "Edit" at bounding box center [1095, 171] width 165 height 41
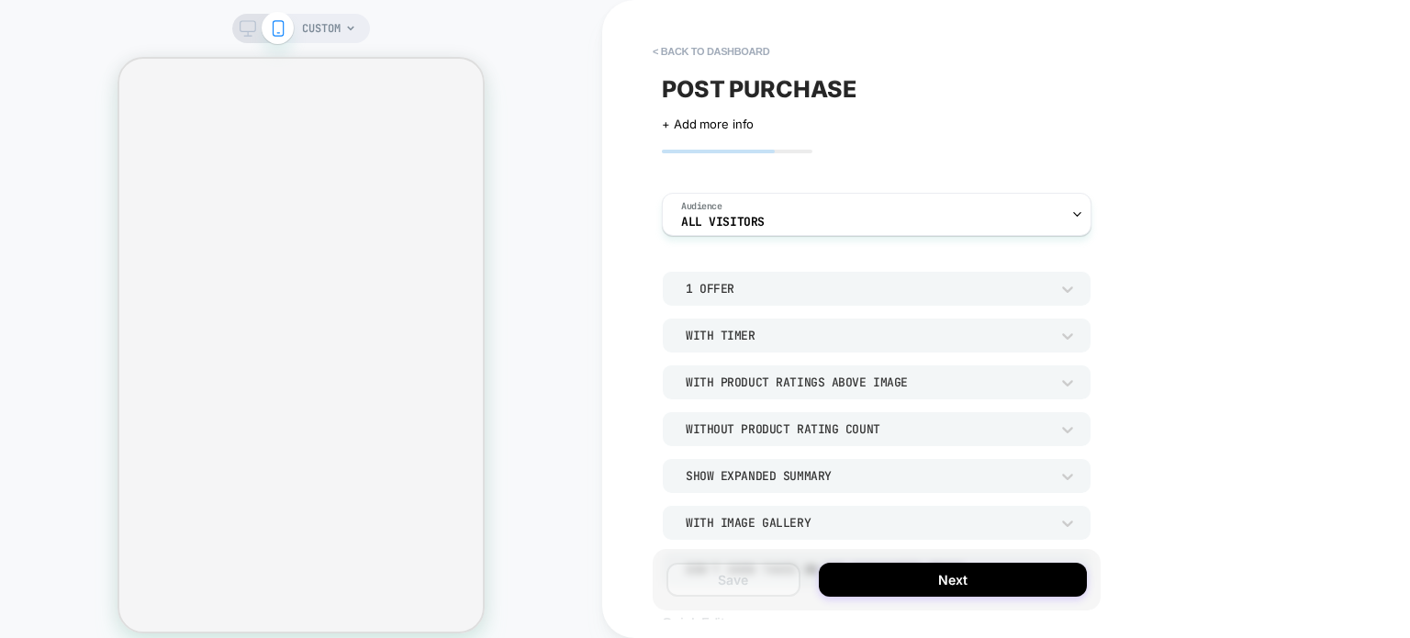
click at [1337, 233] on div "< back to dashboard POST PURCHASE Click to edit experience details + Add more i…" at bounding box center [1006, 319] width 808 height 638
